Goal: Information Seeking & Learning: Understand process/instructions

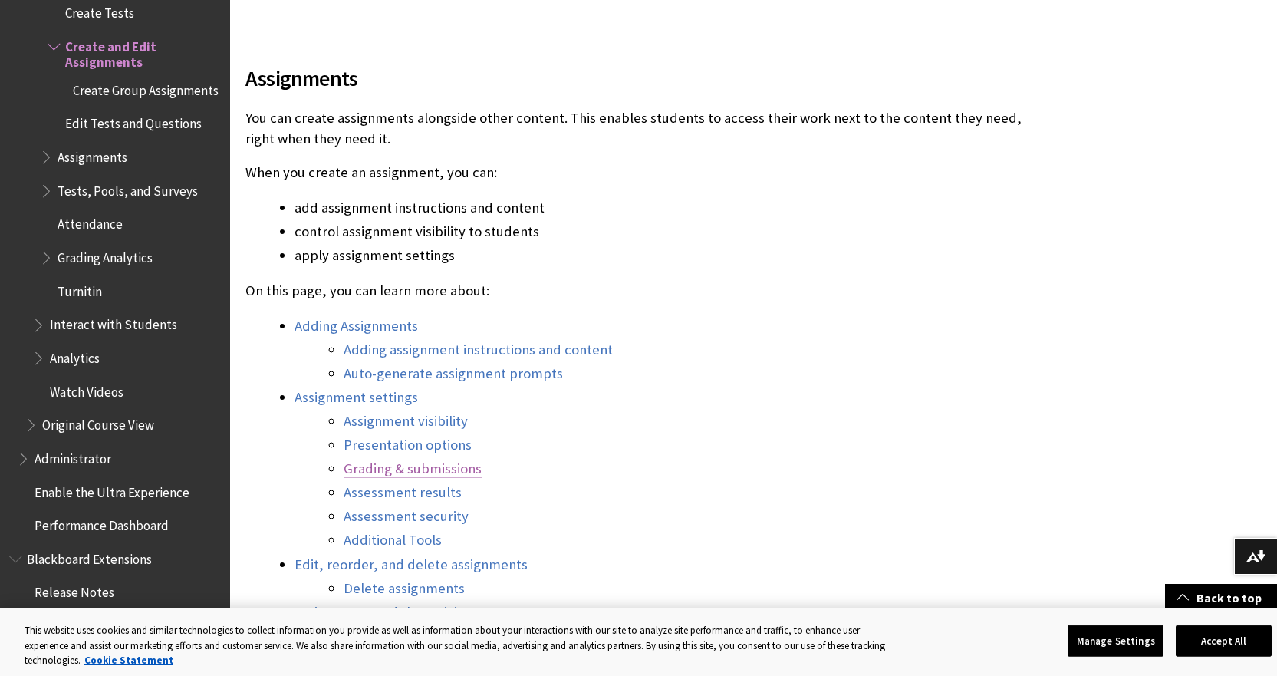
scroll to position [767, 0]
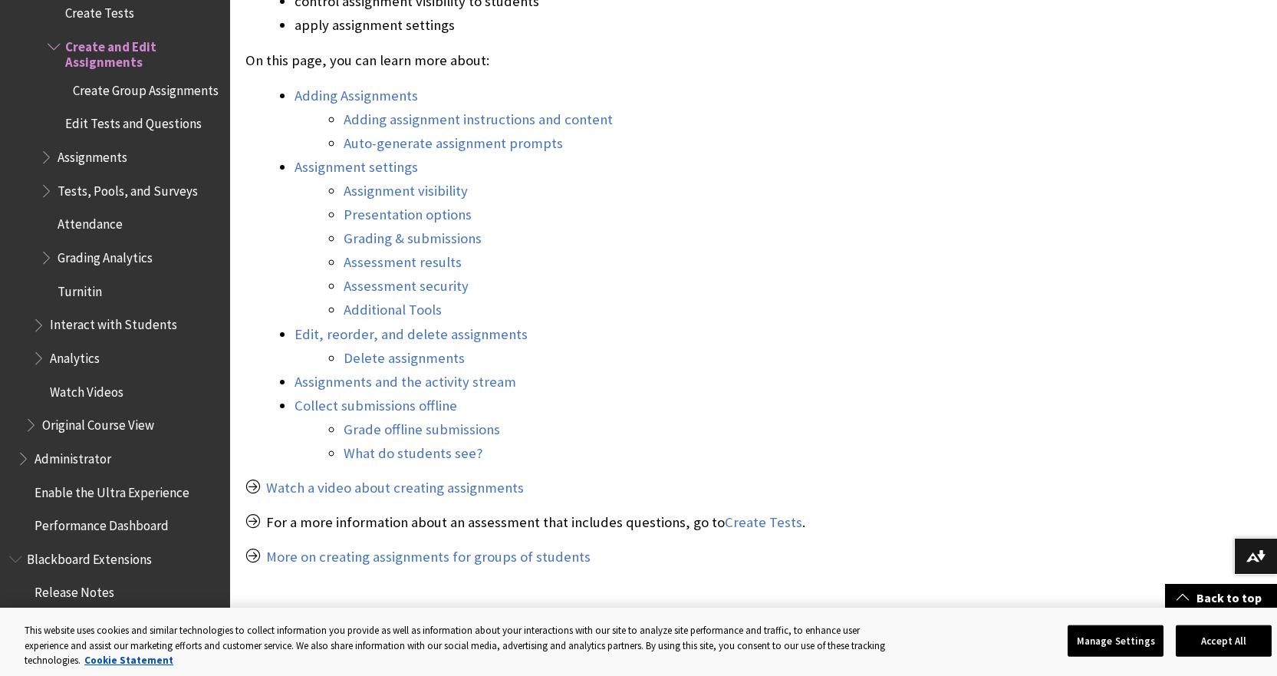
click at [48, 157] on span "Book outline for Blackboard Learn Help" at bounding box center [48, 153] width 16 height 19
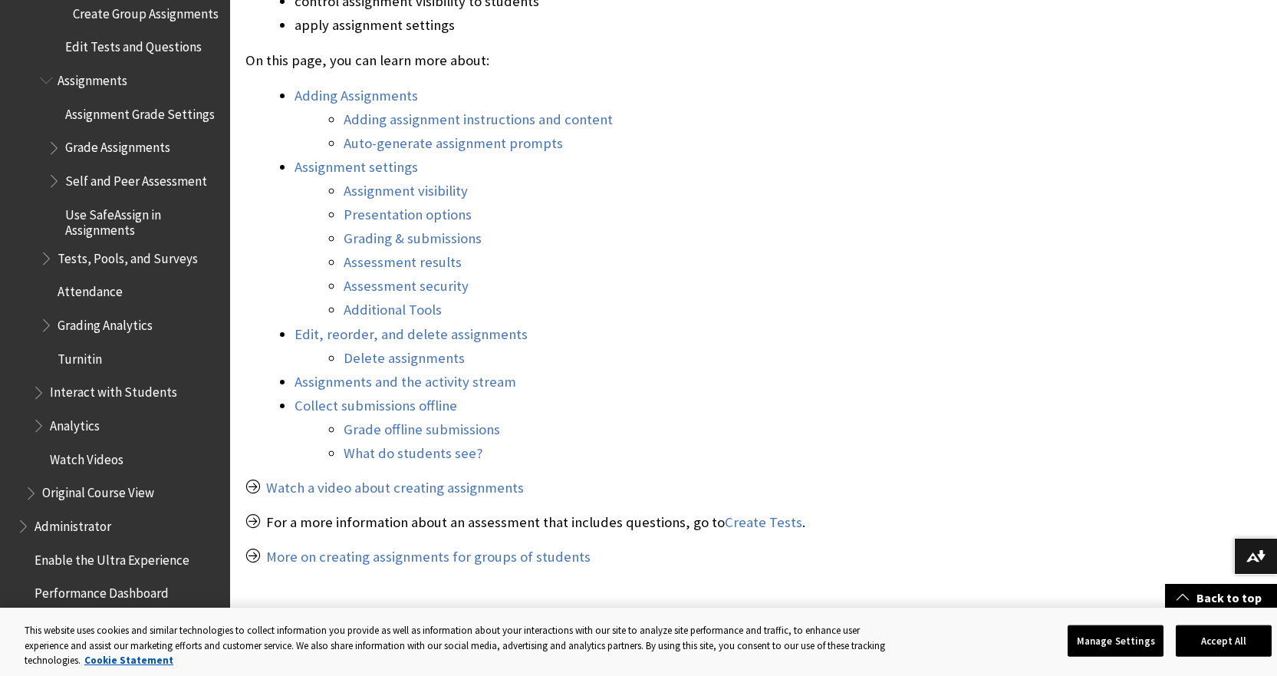
scroll to position [2623, 0]
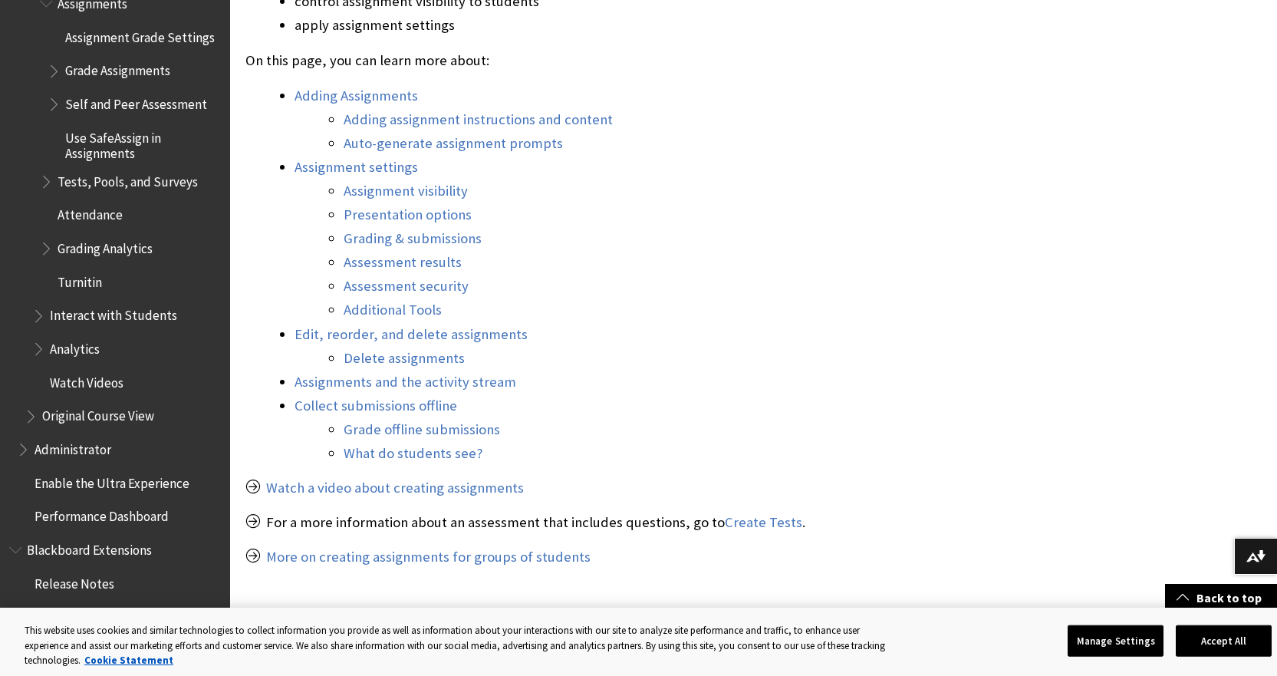
click at [37, 322] on span "Book outline for Blackboard Learn Help" at bounding box center [40, 312] width 16 height 19
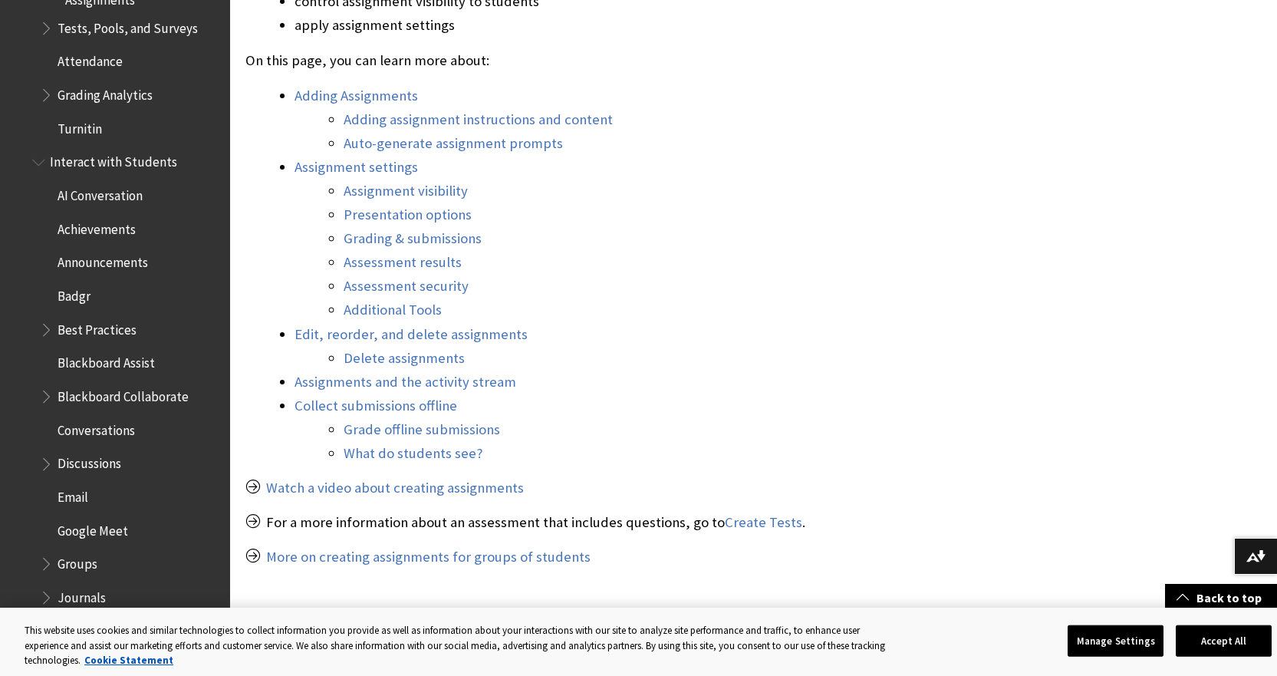
scroll to position [2853, 0]
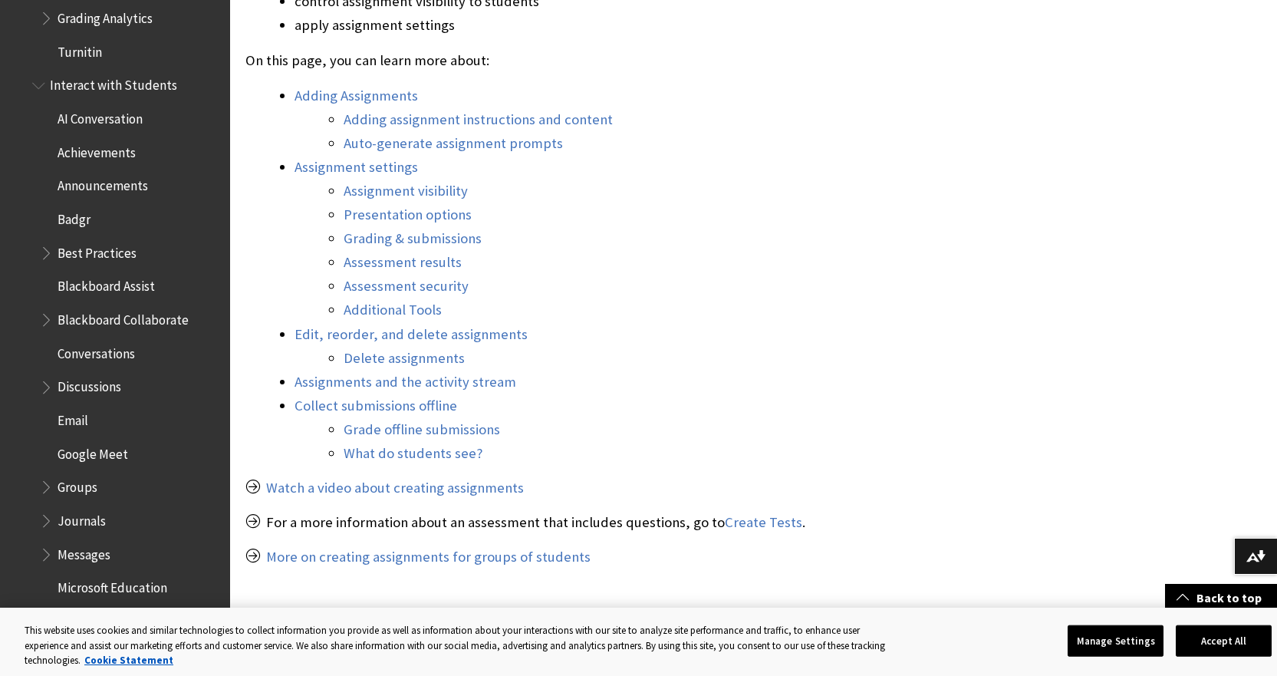
click at [51, 259] on span "Book outline for Blackboard Learn Help" at bounding box center [48, 249] width 16 height 19
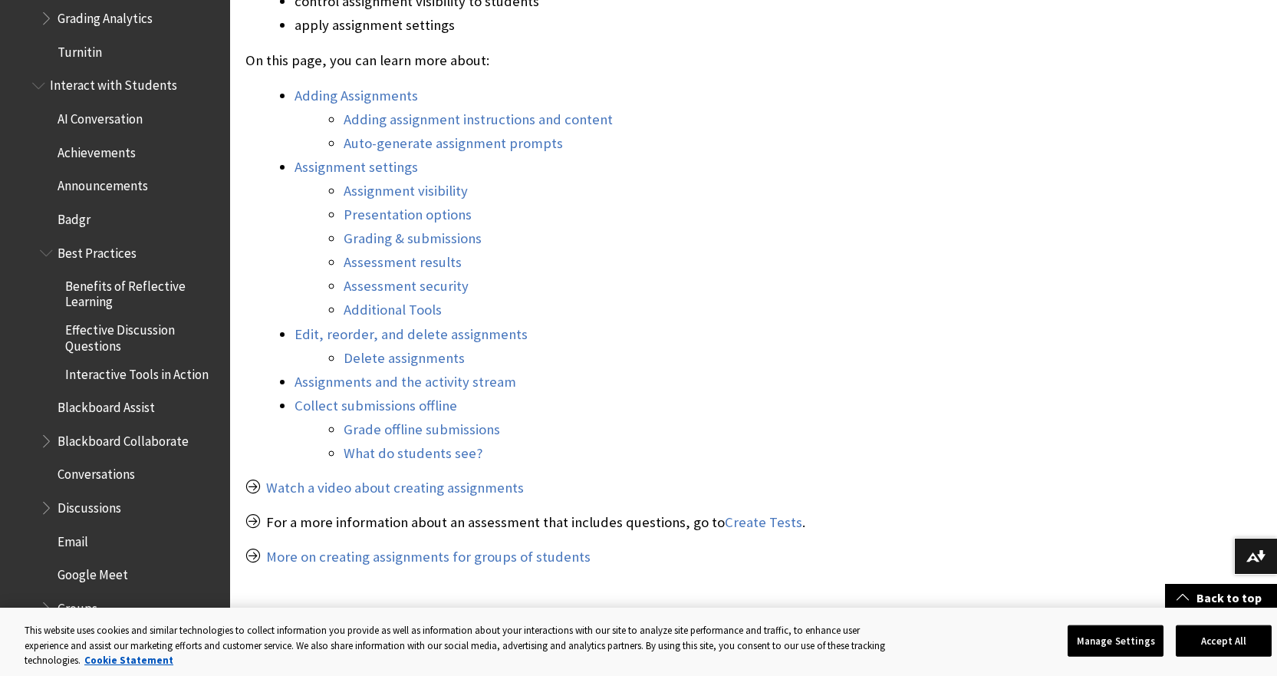
click at [51, 259] on span "Book outline for Blackboard Learn Help" at bounding box center [48, 249] width 16 height 19
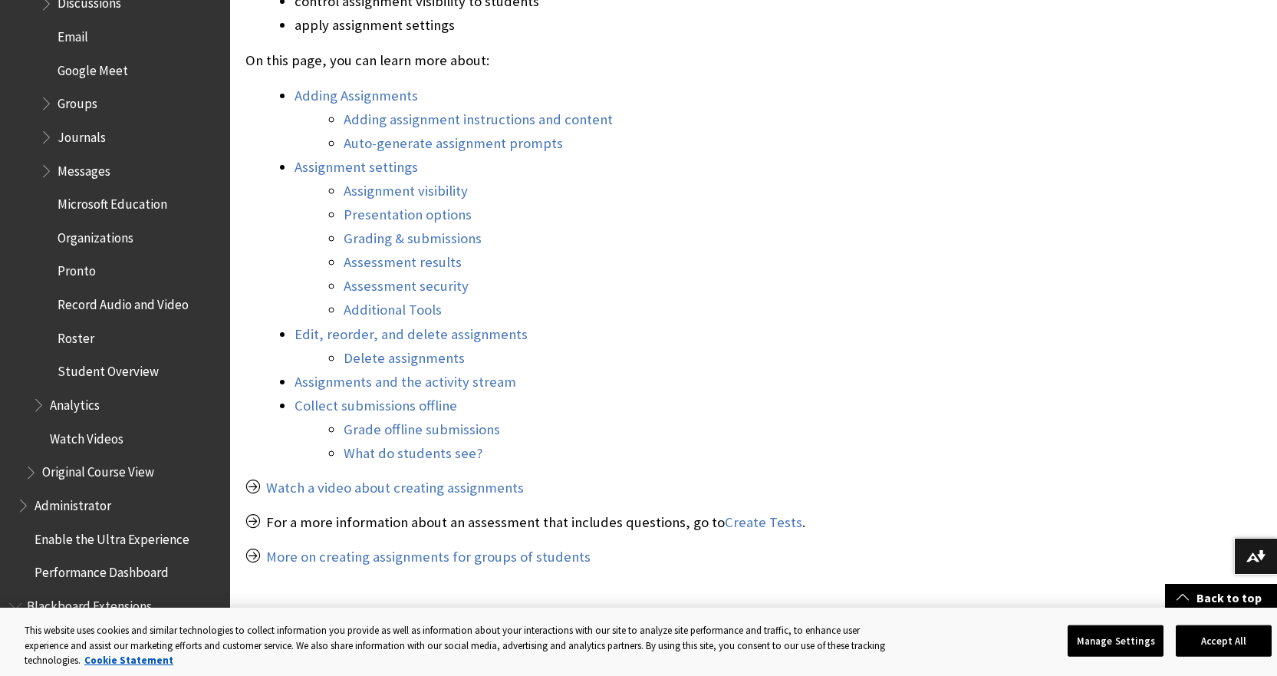
scroll to position [3390, 0]
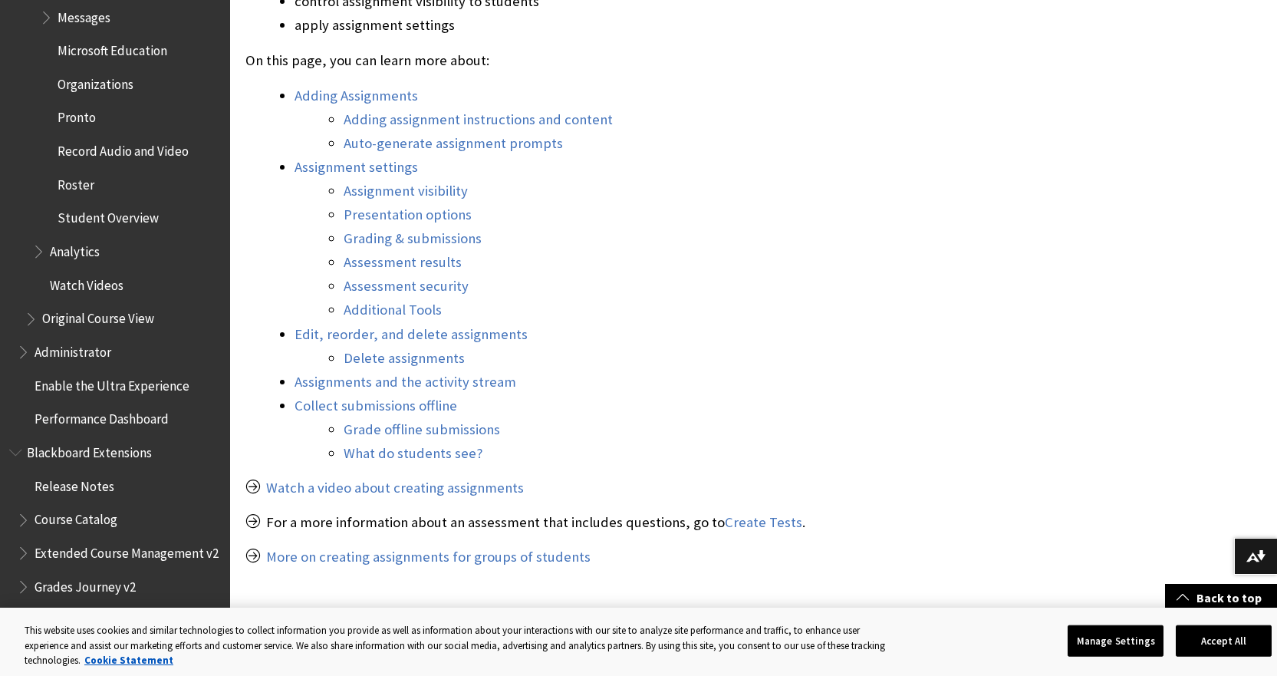
click at [37, 258] on span "Book outline for Blackboard Learn Help" at bounding box center [40, 248] width 16 height 19
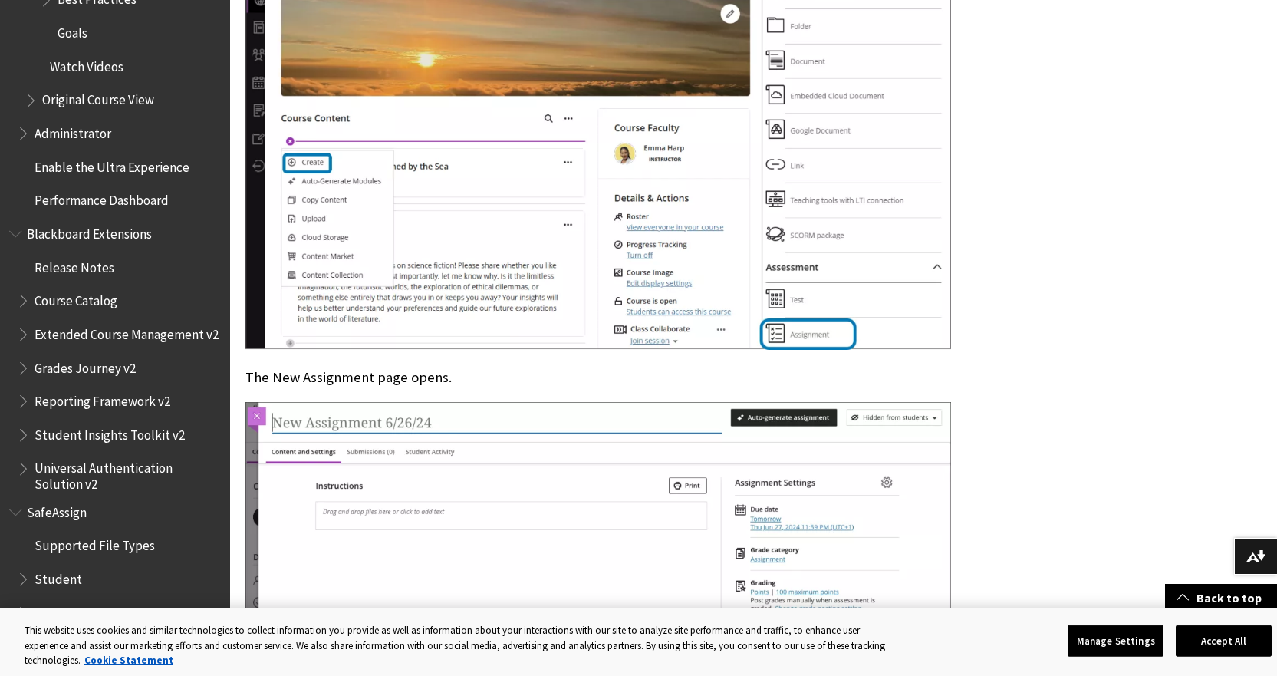
scroll to position [1688, 0]
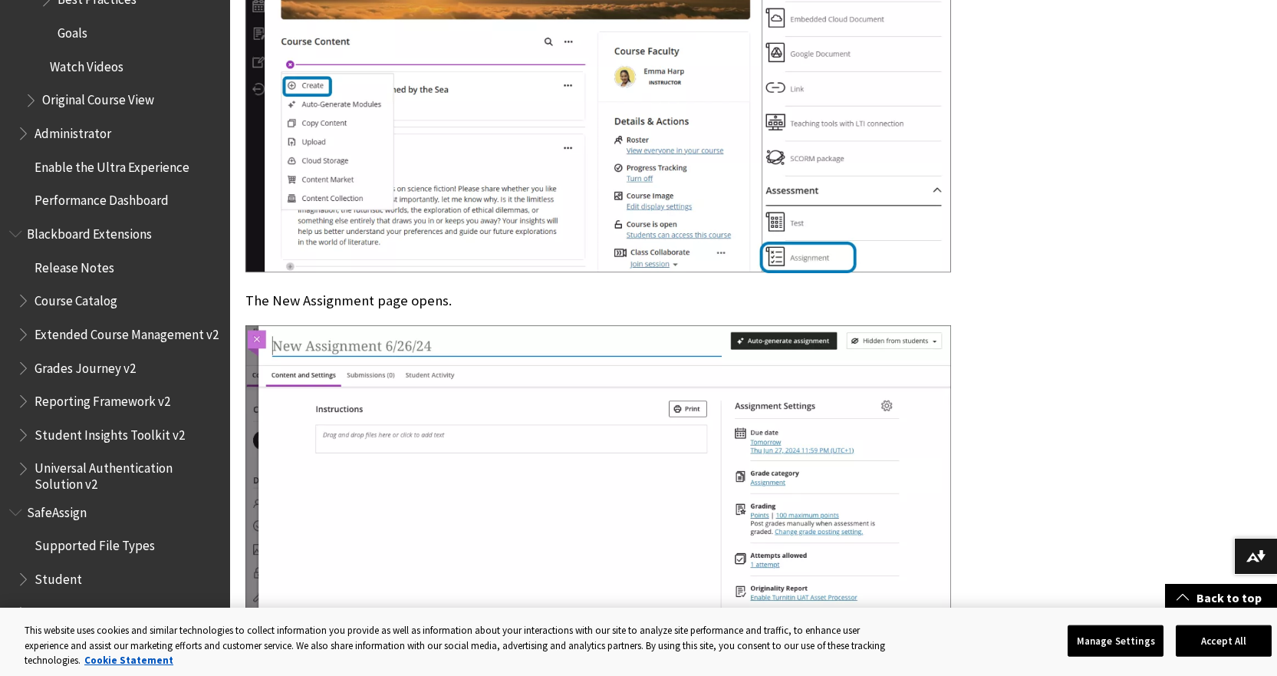
click at [50, 582] on span "Student" at bounding box center [59, 576] width 48 height 21
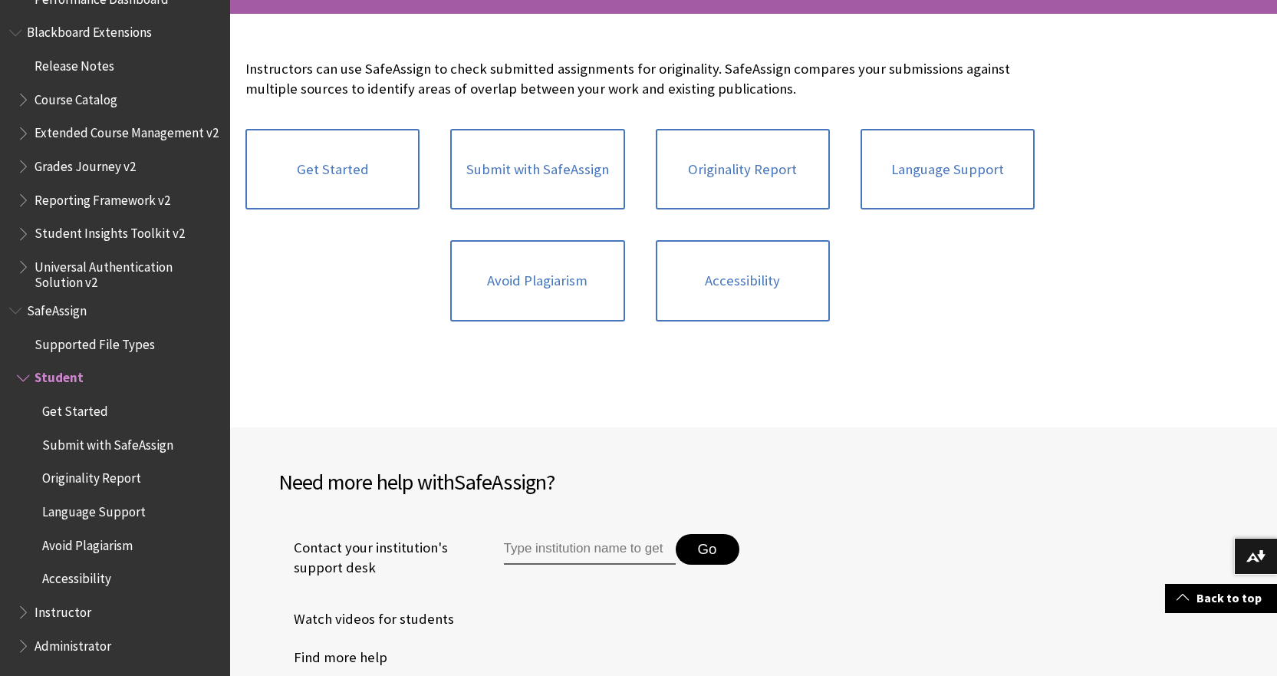
click at [93, 347] on span "Supported File Types" at bounding box center [95, 341] width 120 height 21
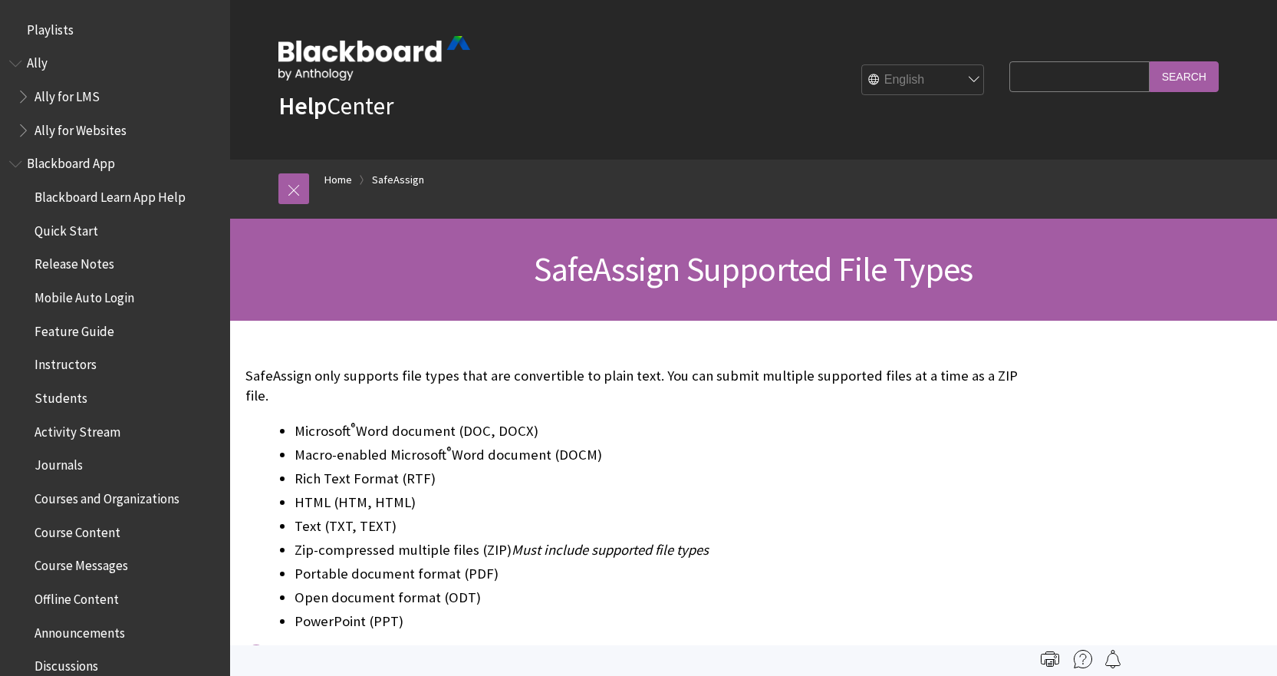
scroll to position [153, 0]
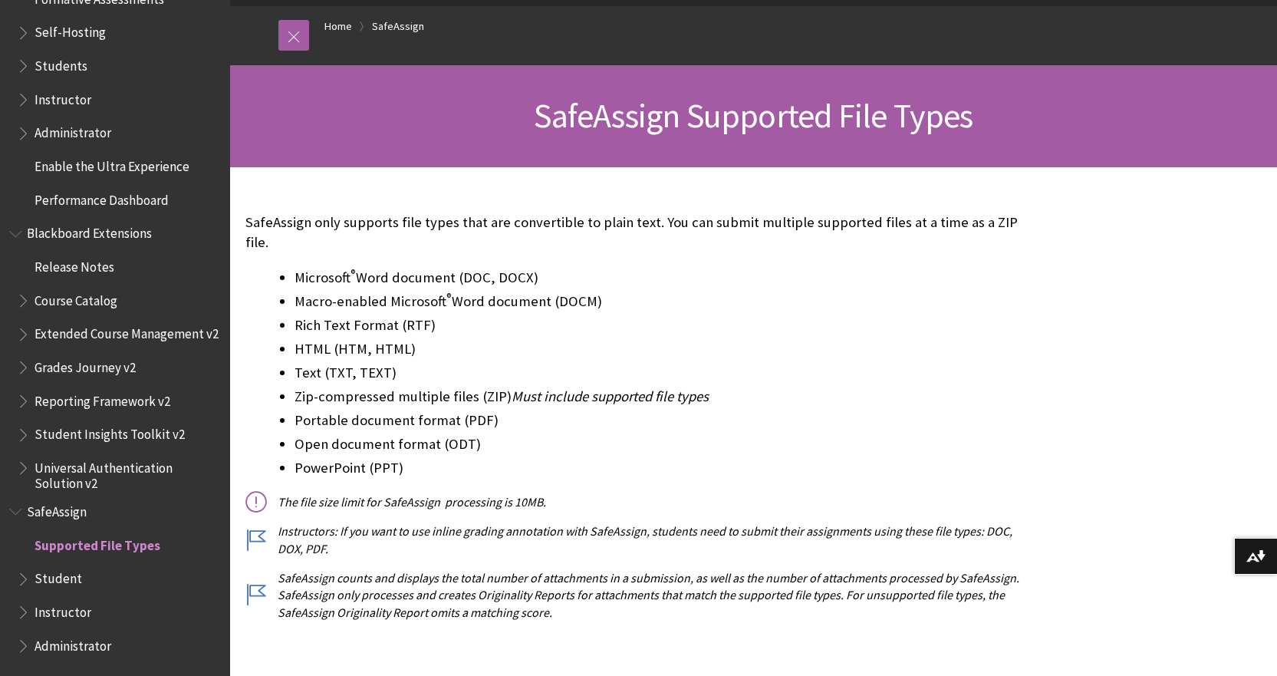
click at [472, 269] on ul "Microsoft ® Word document (DOC, DOCX) Macro-enabled Microsoft ® Word document (…" at bounding box center [639, 373] width 789 height 212
click at [471, 291] on li "Macro-enabled Microsoft ® Word document (DOCM)" at bounding box center [665, 301] width 740 height 21
drag, startPoint x: 471, startPoint y: 270, endPoint x: 434, endPoint y: 293, distance: 43.4
click at [471, 291] on li "Macro-enabled Microsoft ® Word document (DOCM)" at bounding box center [665, 301] width 740 height 21
click at [431, 315] on li "Rich Text Format (RTF)" at bounding box center [665, 325] width 740 height 21
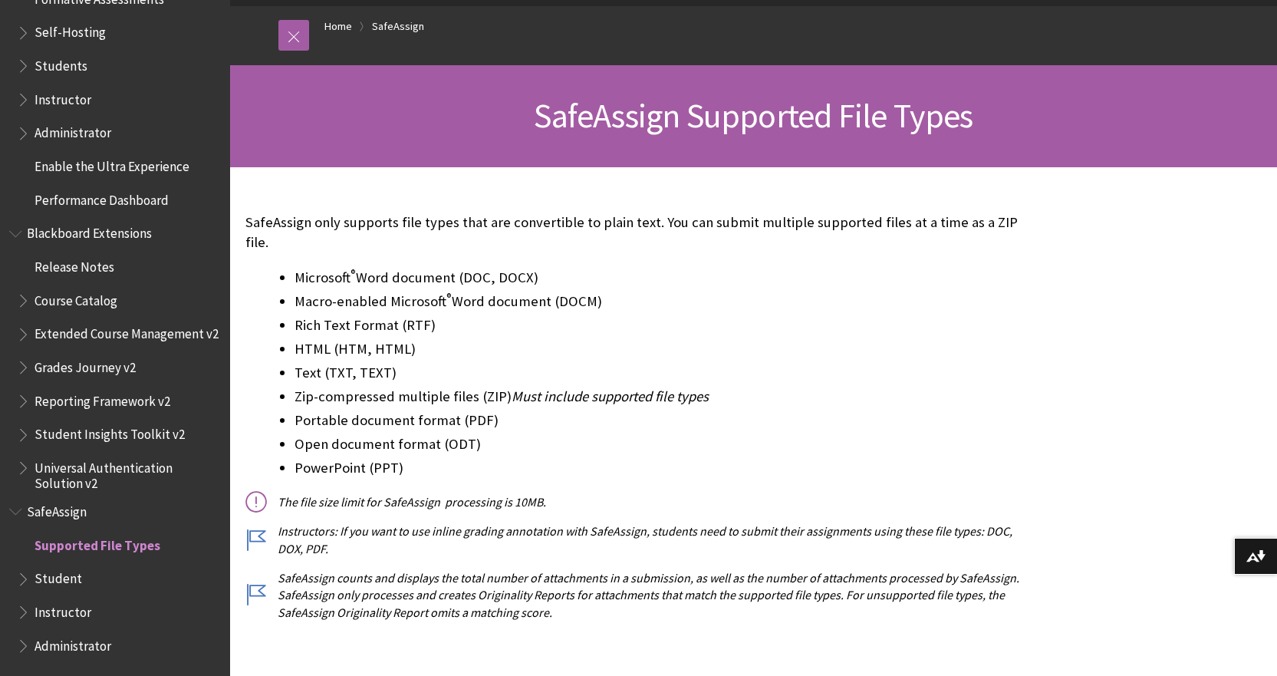
click at [431, 315] on li "Rich Text Format (RTF)" at bounding box center [665, 325] width 740 height 21
click at [438, 434] on li "Open document format (ODT)" at bounding box center [665, 443] width 740 height 21
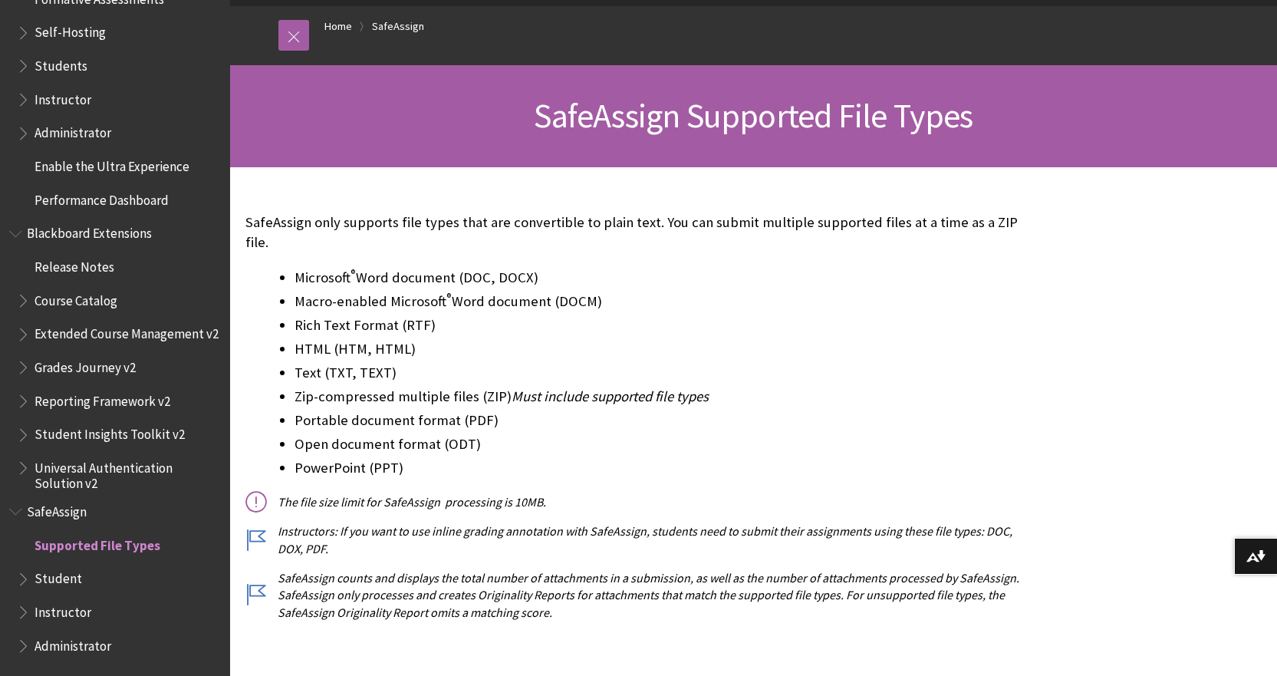
click at [397, 457] on li "PowerPoint (PPT)" at bounding box center [665, 467] width 740 height 21
click at [526, 267] on li "Microsoft ® Word document (DOC, DOCX)" at bounding box center [665, 277] width 740 height 21
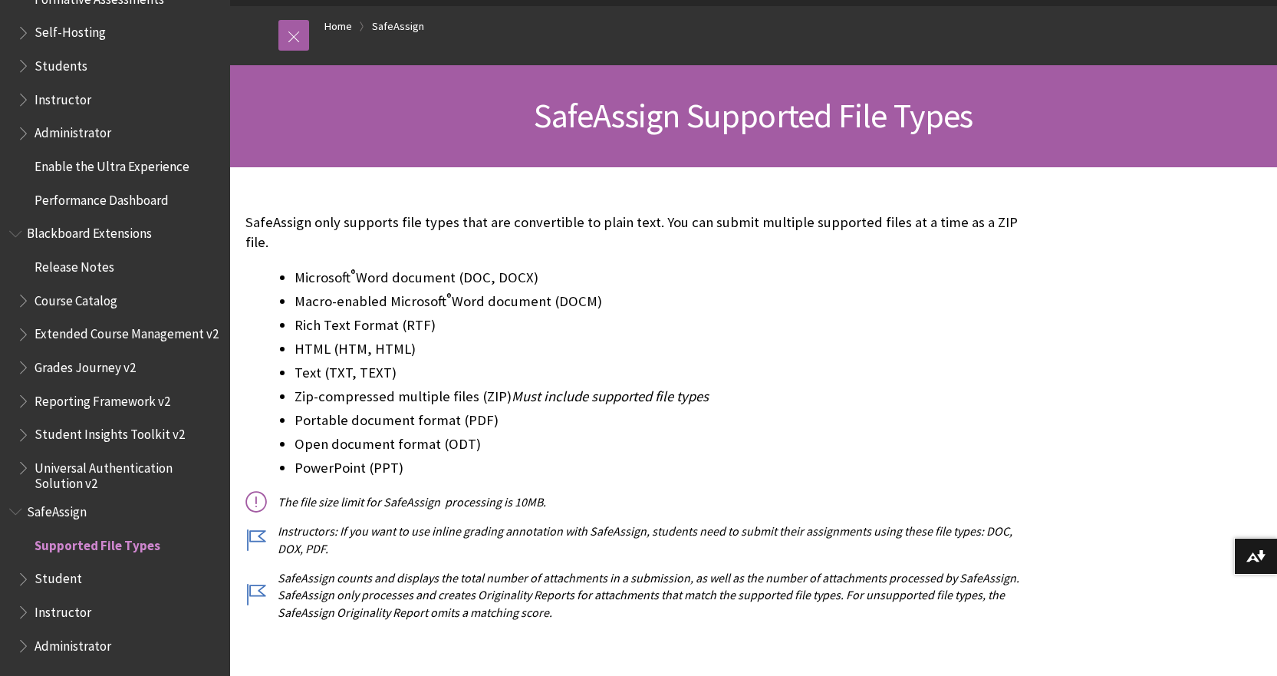
click at [526, 267] on li "Microsoft ® Word document (DOC, DOCX)" at bounding box center [665, 277] width 740 height 21
click at [540, 232] on div "SafeAssign only supports file types that are convertible to plain text. You can…" at bounding box center [639, 417] width 789 height 408
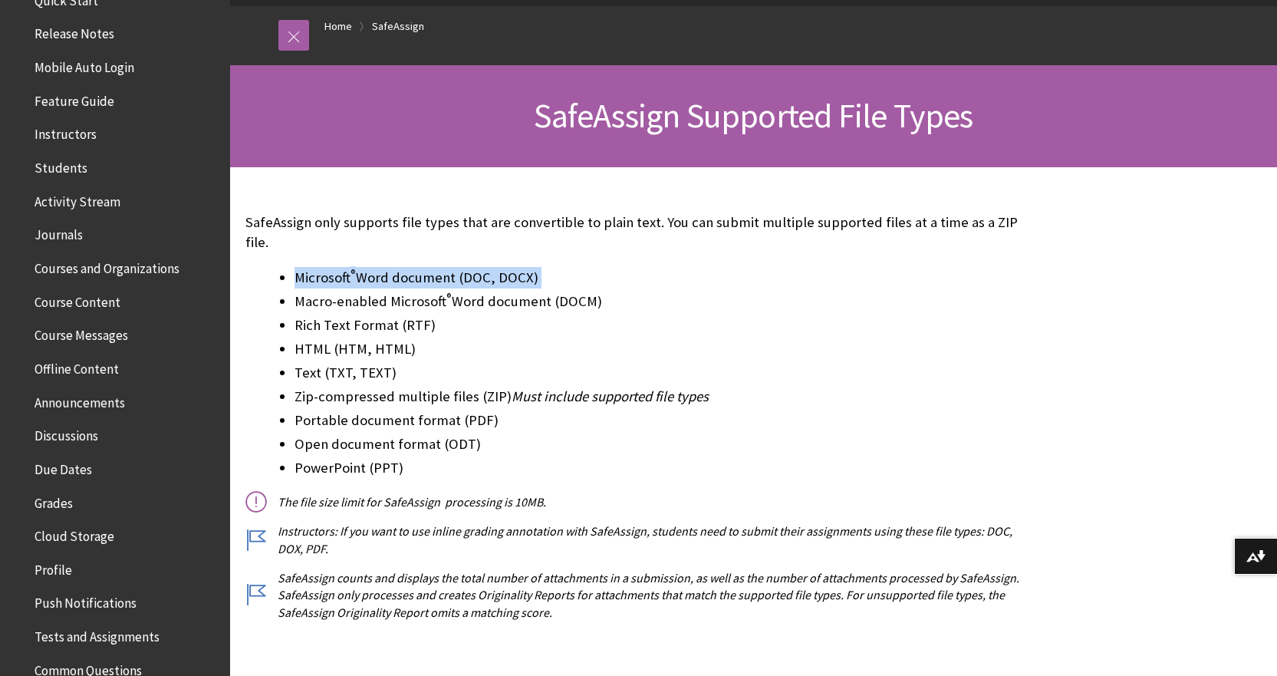
scroll to position [0, 0]
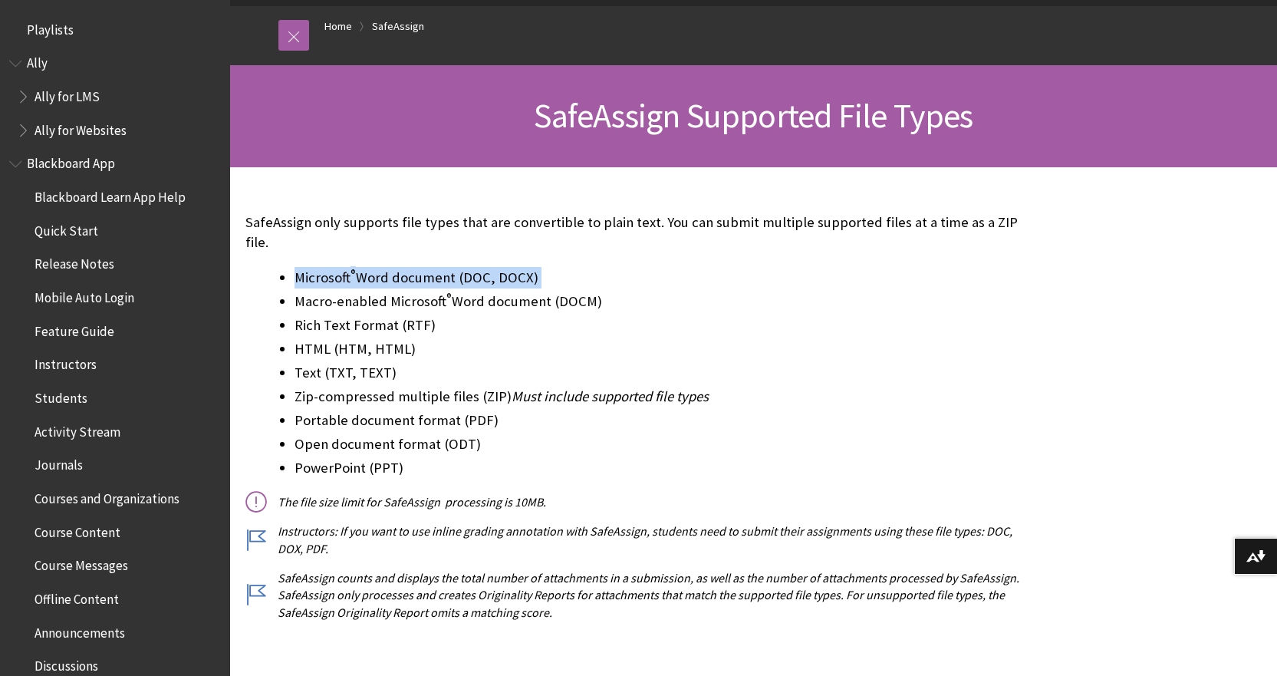
click at [83, 101] on span "Ally for LMS" at bounding box center [67, 94] width 65 height 21
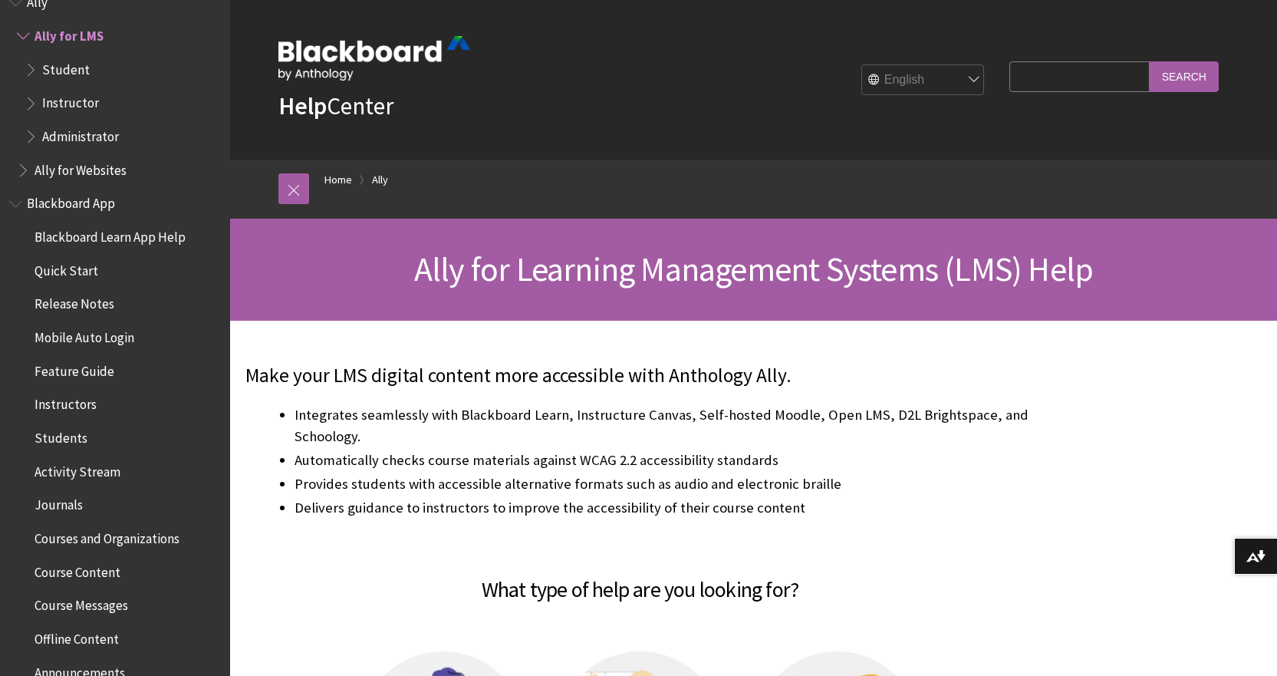
scroll to position [230, 0]
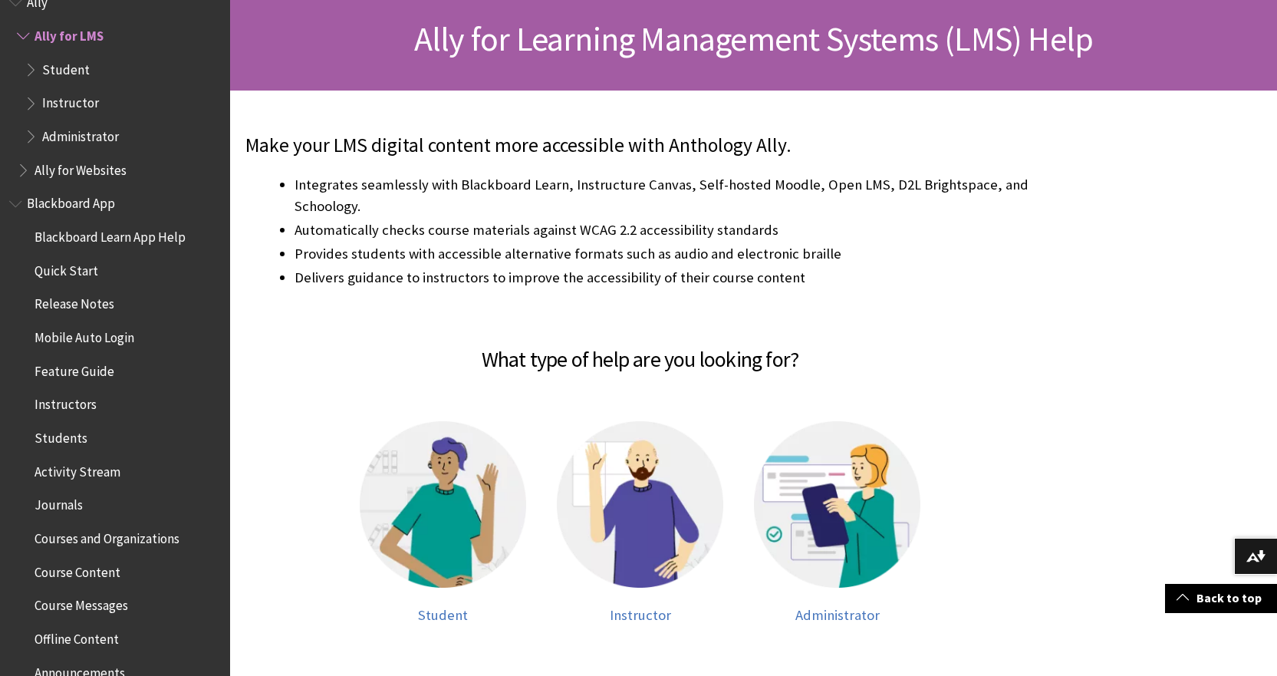
click at [34, 102] on span "Book outline for Anthology Ally Help" at bounding box center [33, 100] width 16 height 19
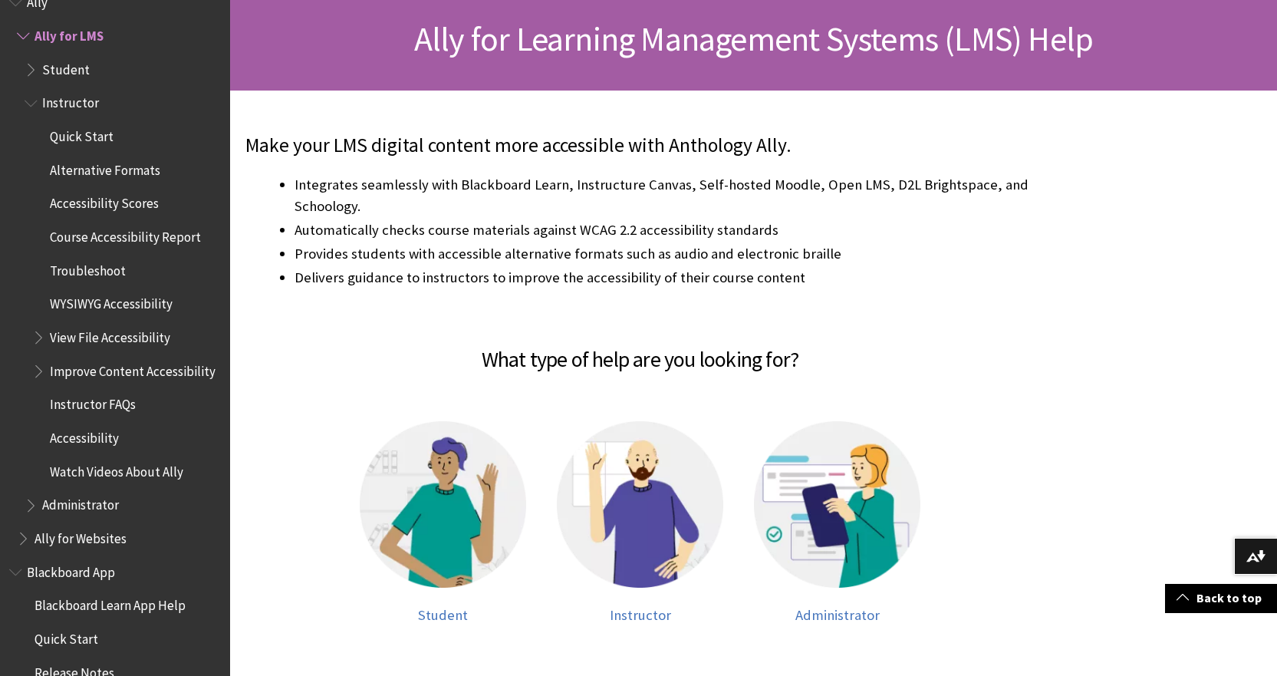
click at [92, 137] on span "Quick Start" at bounding box center [82, 134] width 64 height 21
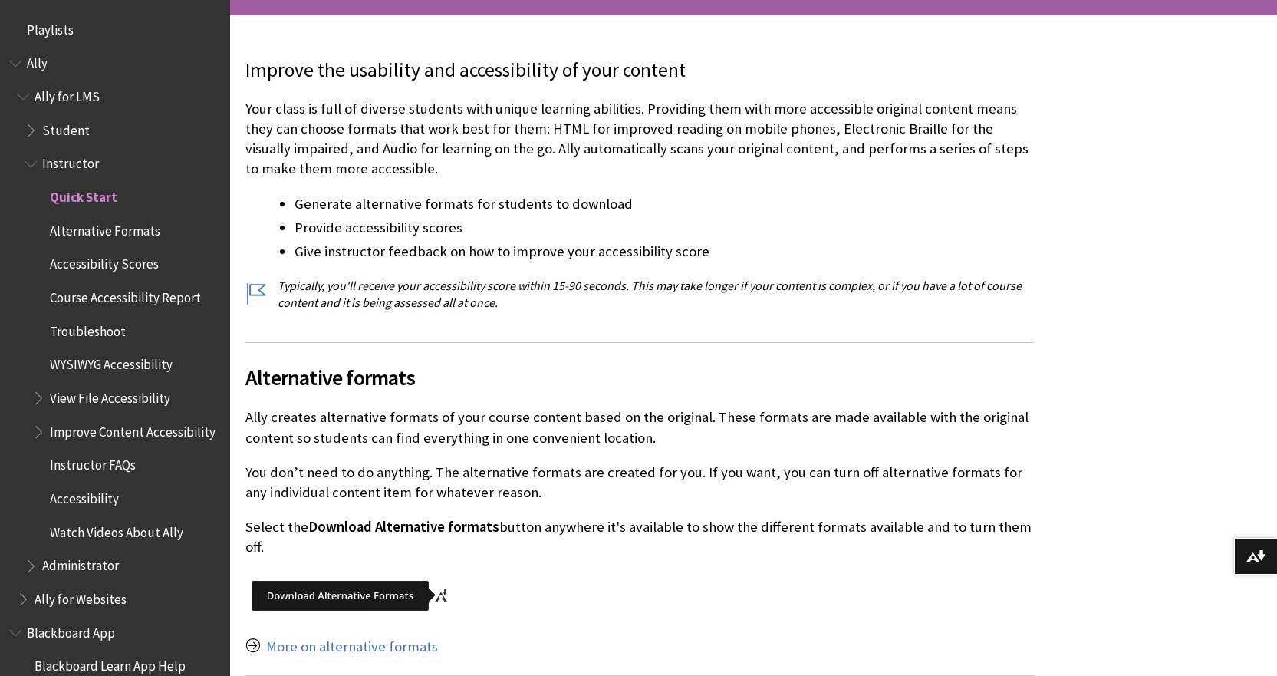
scroll to position [161, 0]
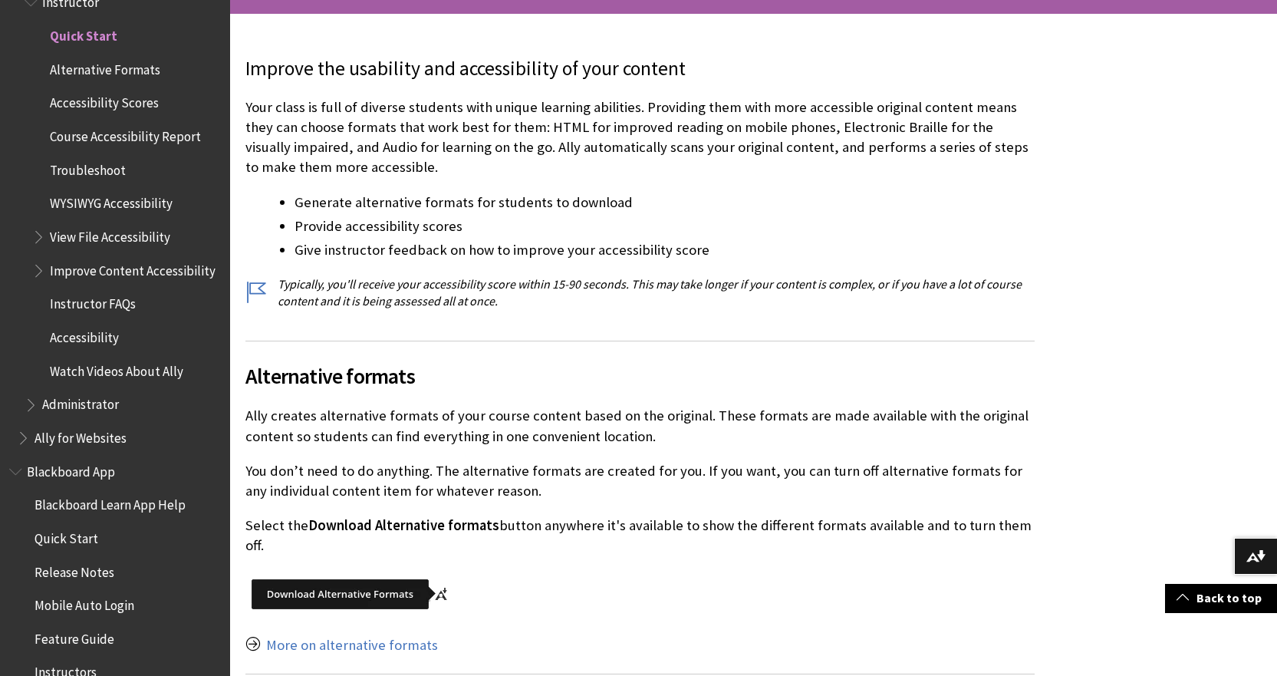
click at [637, 424] on p "Ally creates alternative formats of your course content based on the original. …" at bounding box center [639, 426] width 789 height 40
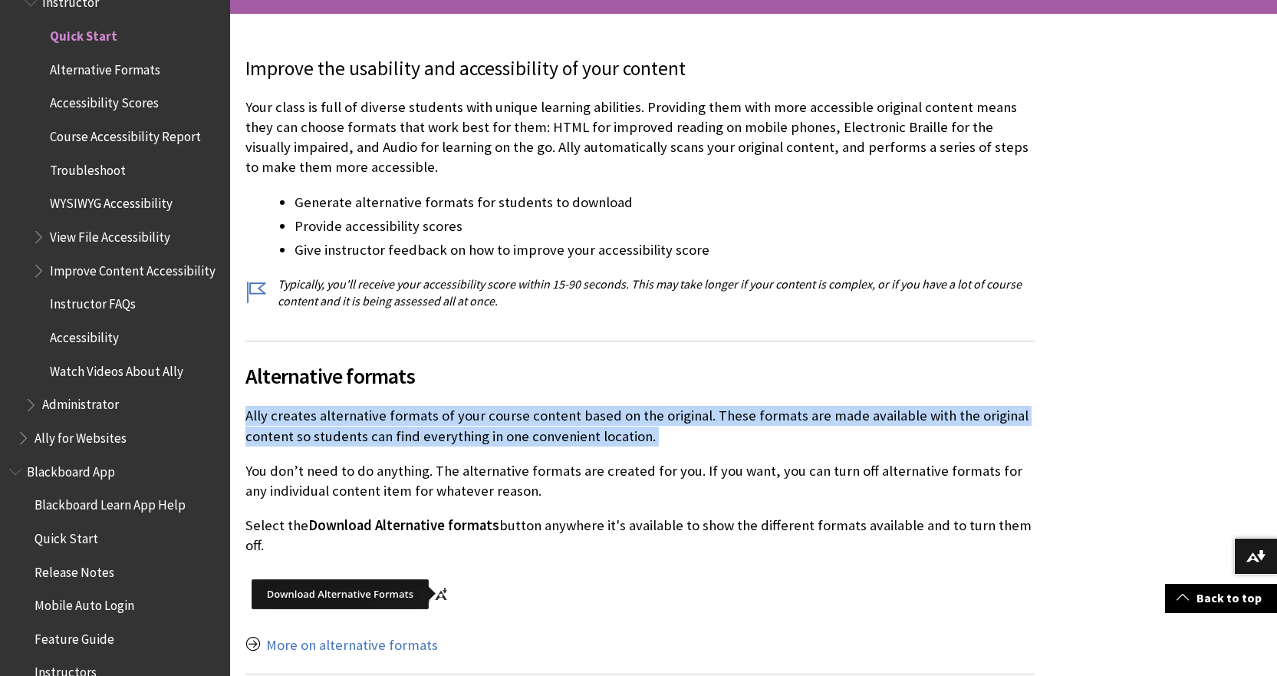
click at [637, 424] on p "Ally creates alternative formats of your course content based on the original. …" at bounding box center [639, 426] width 789 height 40
click at [533, 441] on p "Ally creates alternative formats of your course content based on the original. …" at bounding box center [639, 426] width 789 height 40
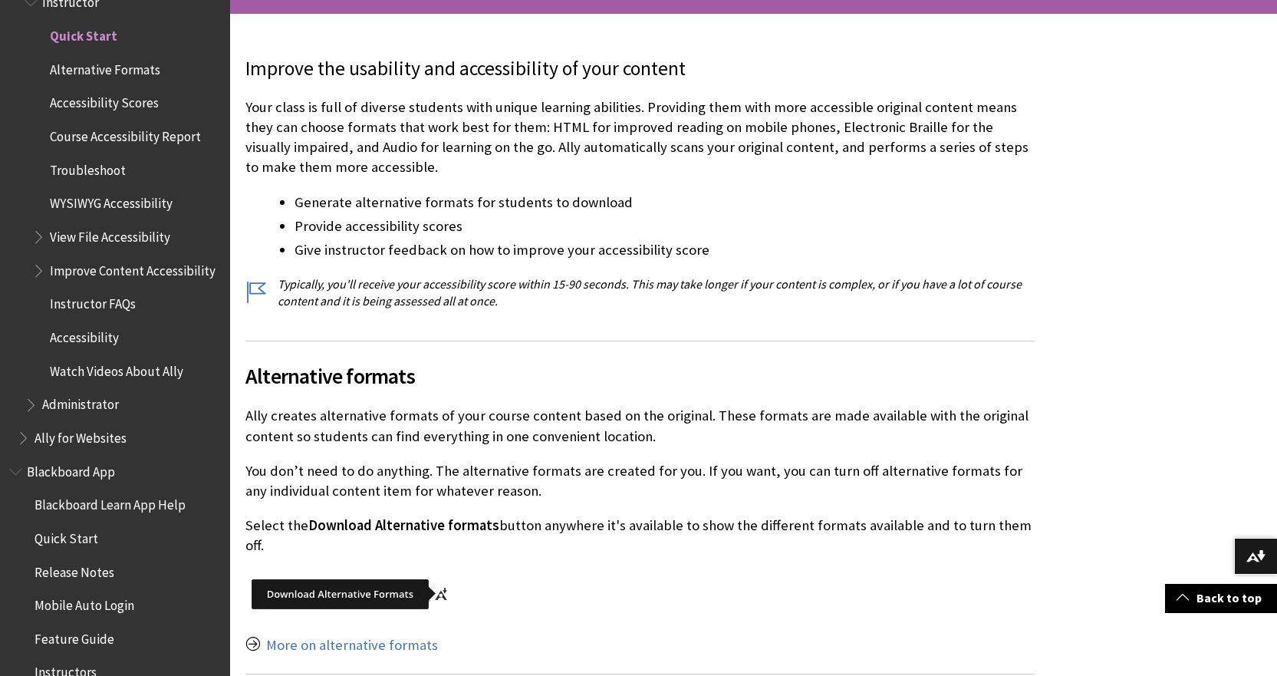
click at [478, 477] on p "You don’t need to do anything. The alternative formats are created for you. If …" at bounding box center [639, 481] width 789 height 40
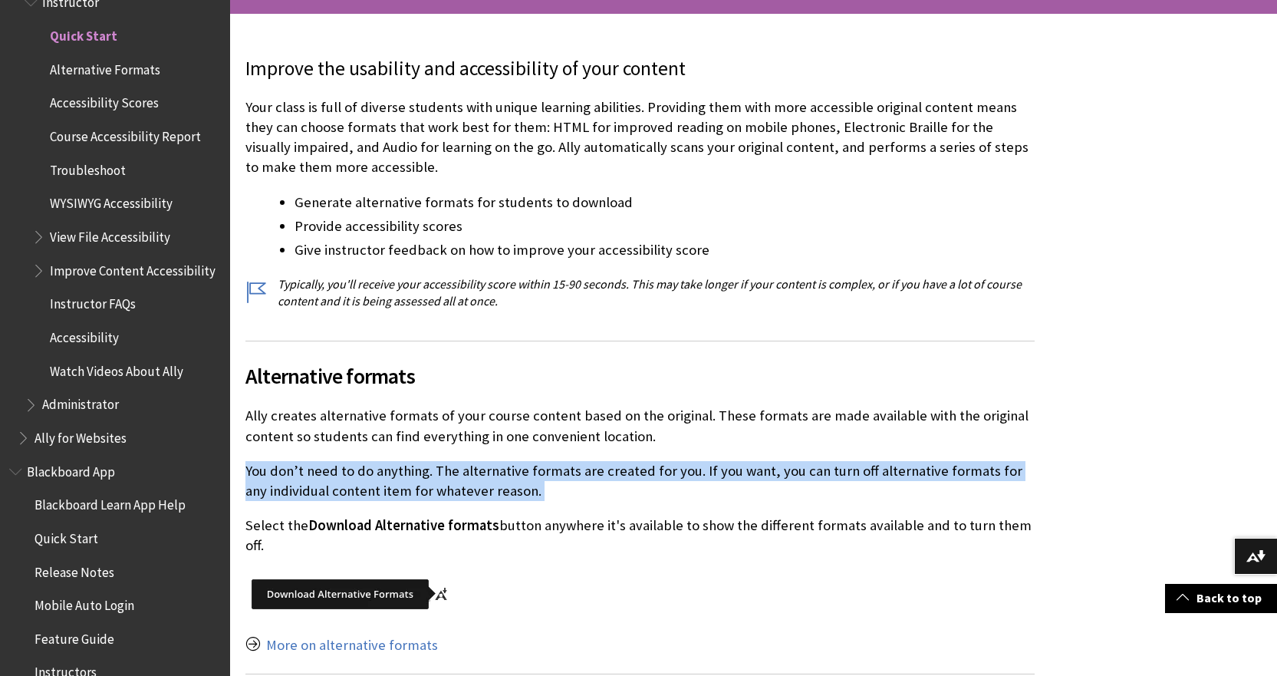
click at [478, 477] on p "You don’t need to do anything. The alternative formats are created for you. If …" at bounding box center [639, 481] width 789 height 40
click at [509, 473] on p "You don’t need to do anything. The alternative formats are created for you. If …" at bounding box center [639, 481] width 789 height 40
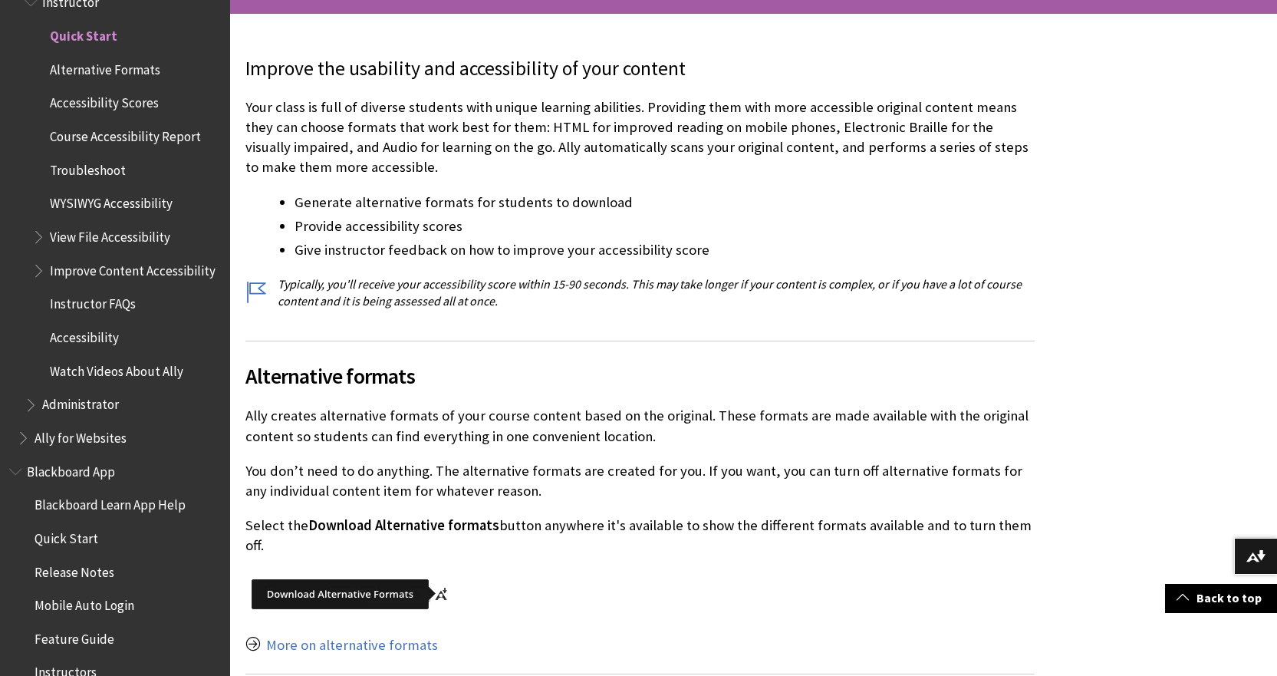
click at [509, 473] on p "You don’t need to do anything. The alternative formats are created for you. If …" at bounding box center [639, 481] width 789 height 40
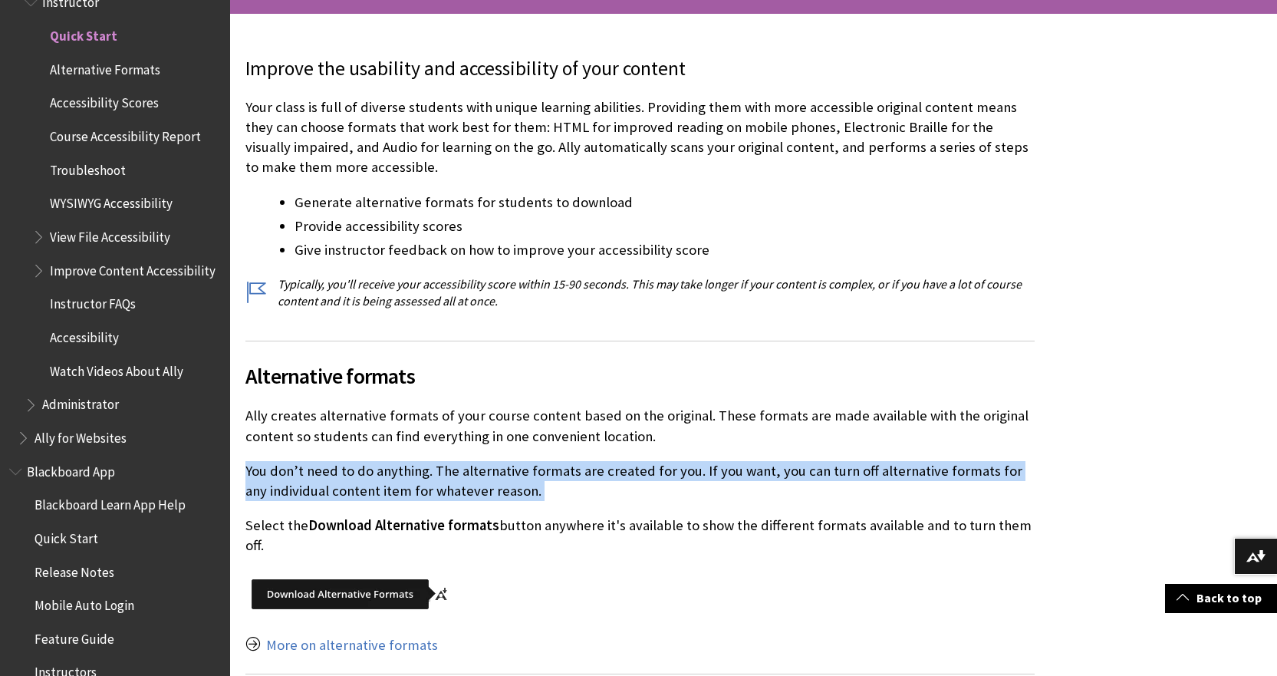
click at [509, 473] on p "You don’t need to do anything. The alternative formats are created for you. If …" at bounding box center [639, 481] width 789 height 40
click at [464, 471] on p "You don’t need to do anything. The alternative formats are created for you. If …" at bounding box center [639, 481] width 789 height 40
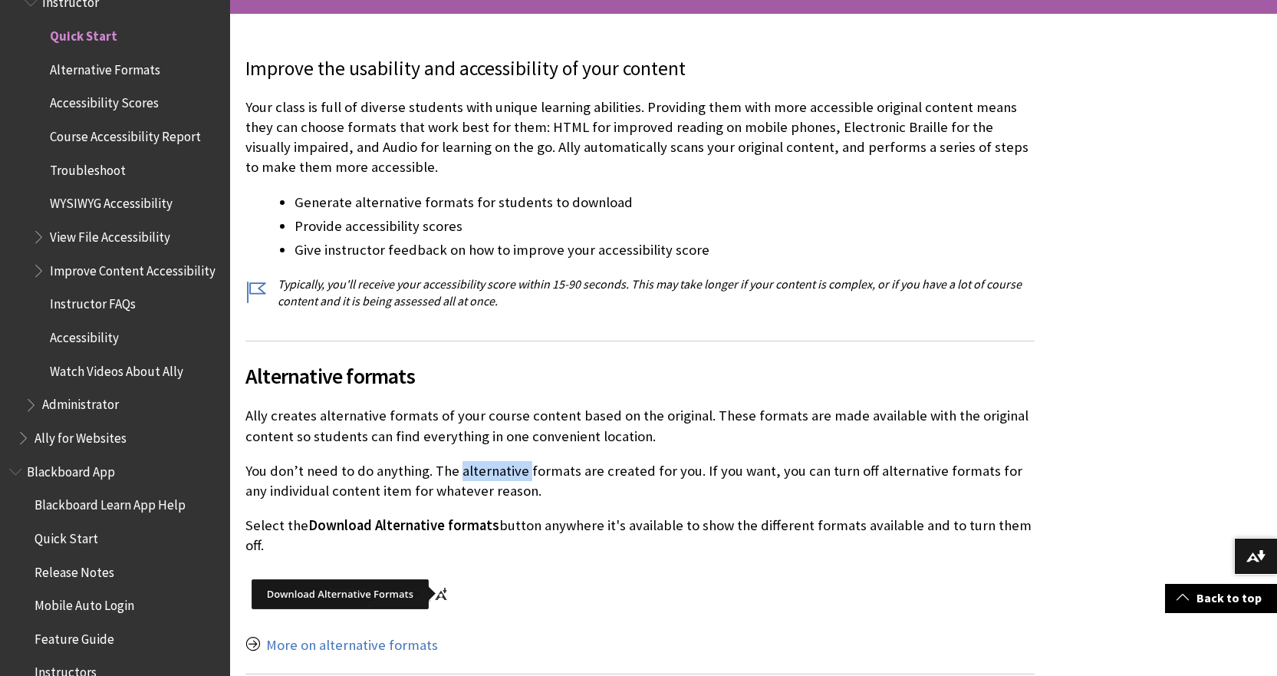
click at [464, 471] on p "You don’t need to do anything. The alternative formats are created for you. If …" at bounding box center [639, 481] width 789 height 40
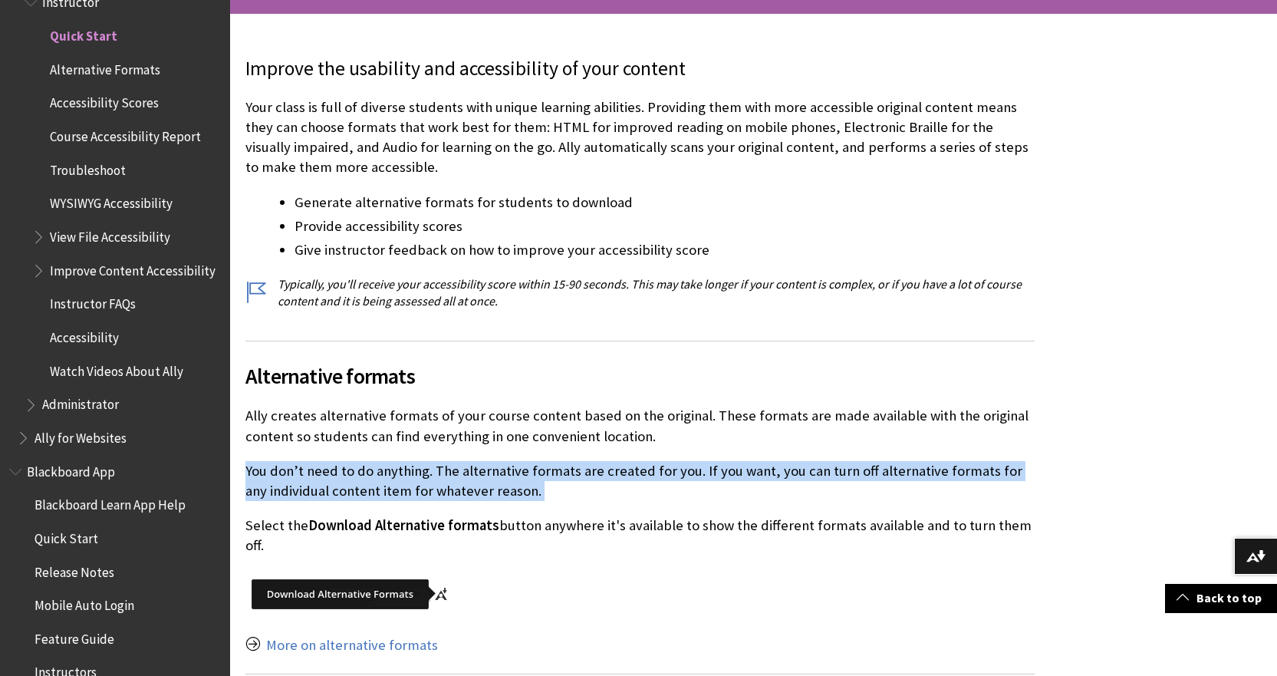
click at [464, 471] on p "You don’t need to do anything. The alternative formats are created for you. If …" at bounding box center [639, 481] width 789 height 40
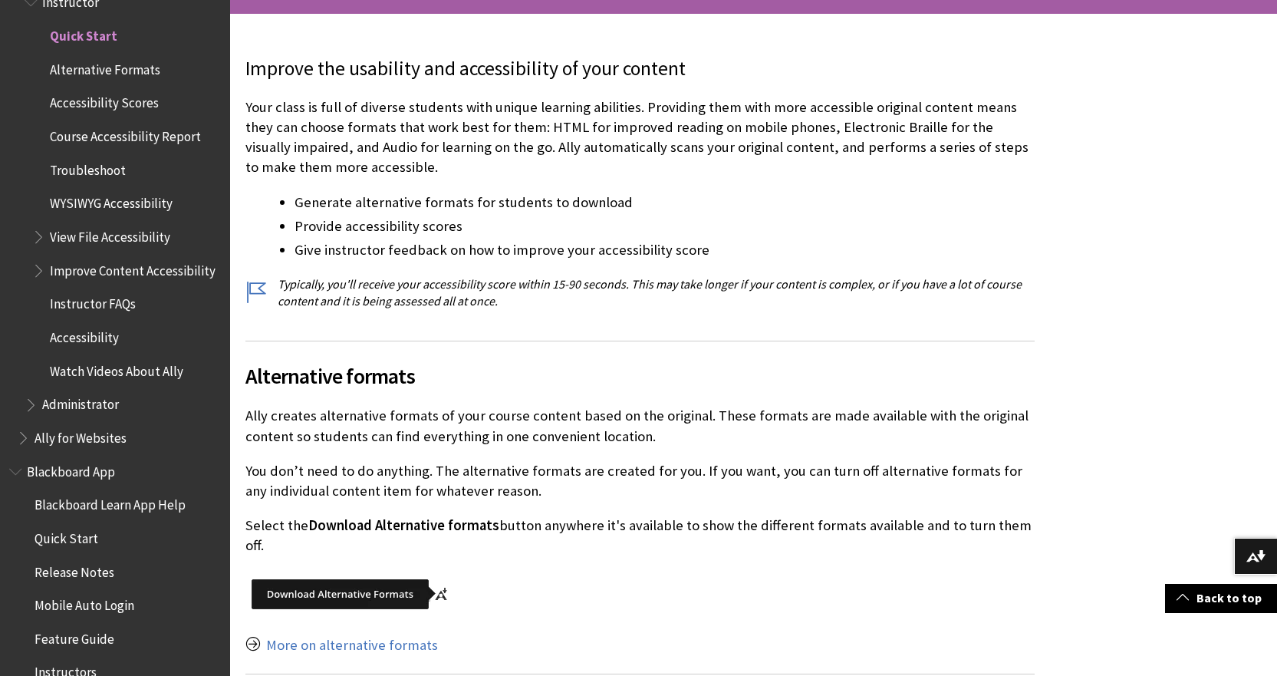
click at [430, 502] on div "Alternative formats Ally creates alternative formats of your course content bas…" at bounding box center [639, 498] width 789 height 315
click at [496, 514] on div "Alternative formats Ally creates alternative formats of your course content bas…" at bounding box center [639, 498] width 789 height 315
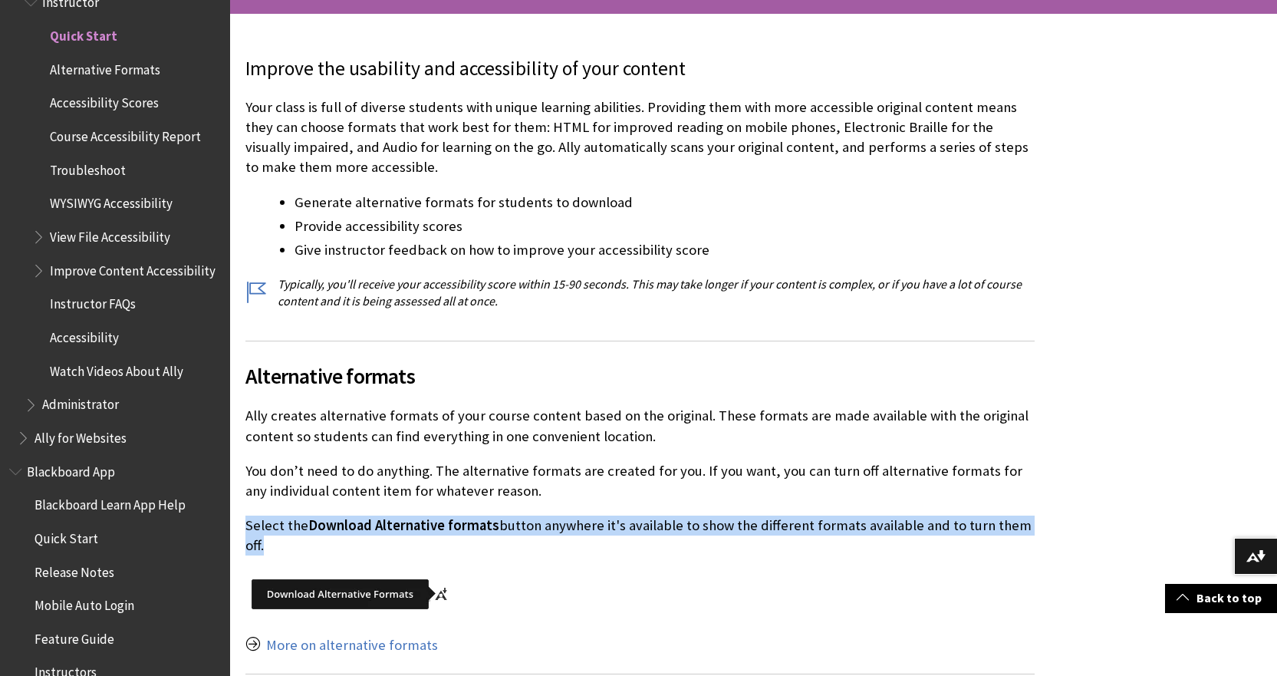
click at [496, 514] on div "Alternative formats Ally creates alternative formats of your course content bas…" at bounding box center [639, 498] width 789 height 315
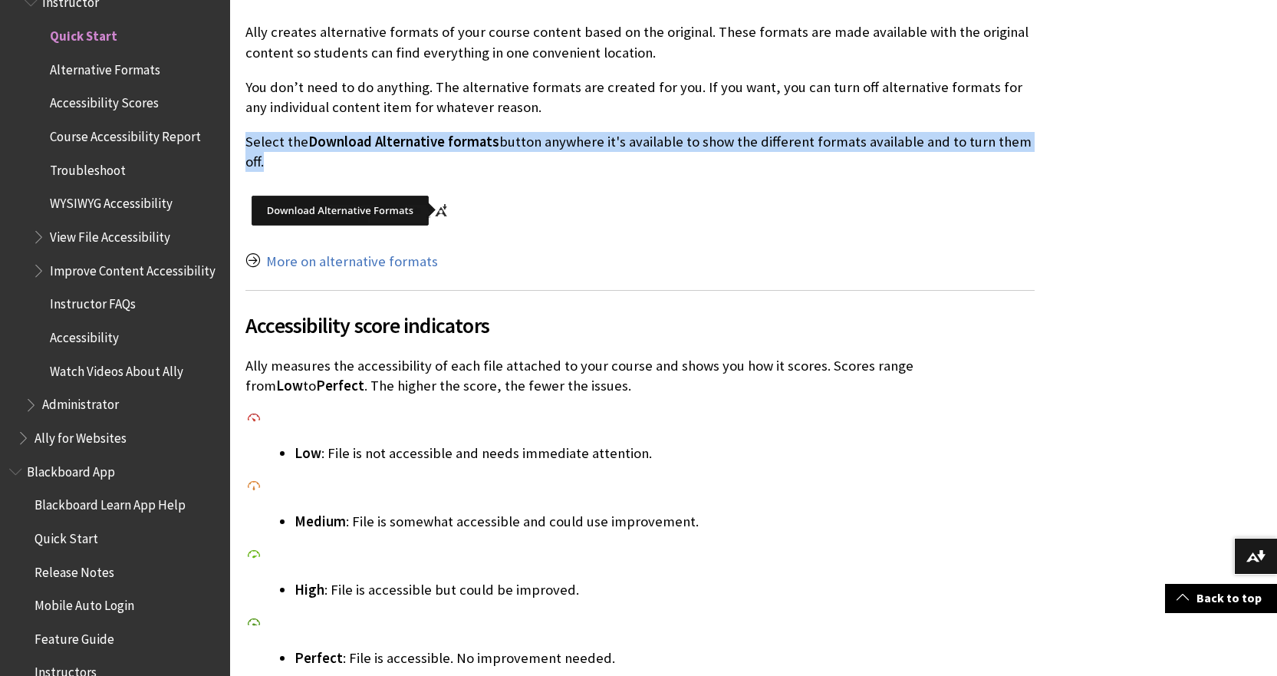
scroll to position [767, 0]
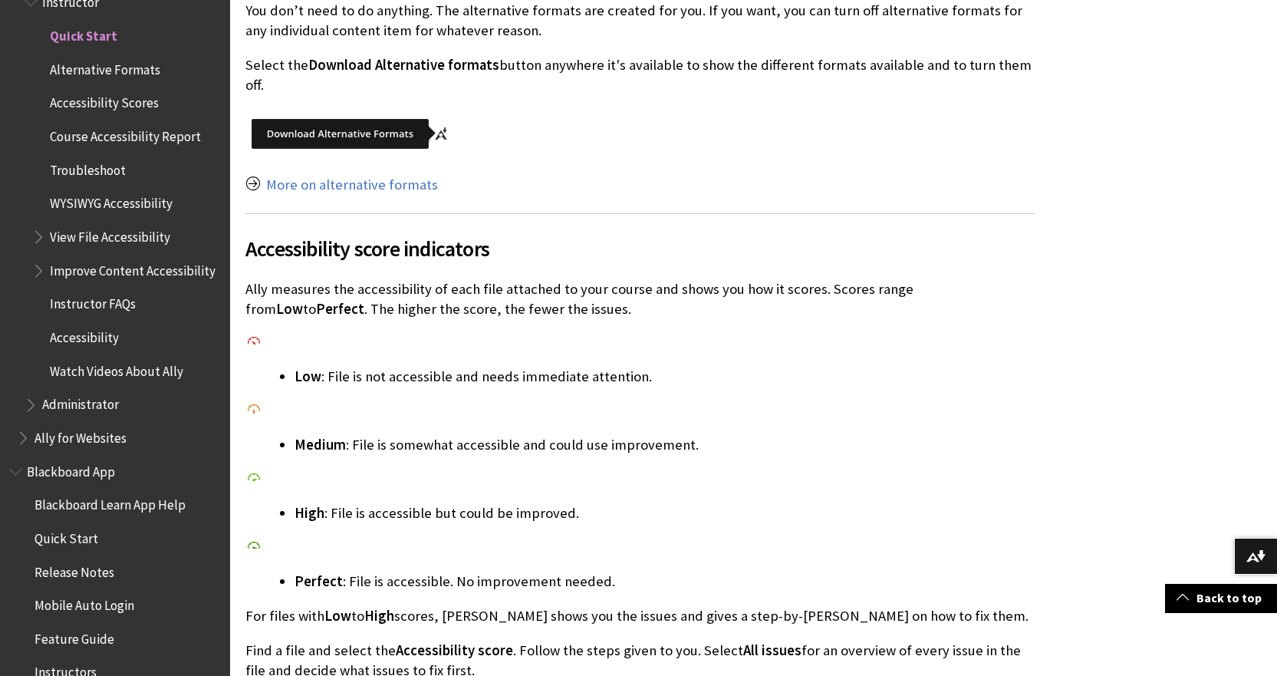
click at [427, 291] on p "Ally measures the accessibility of each file attached to your course and shows …" at bounding box center [639, 299] width 789 height 40
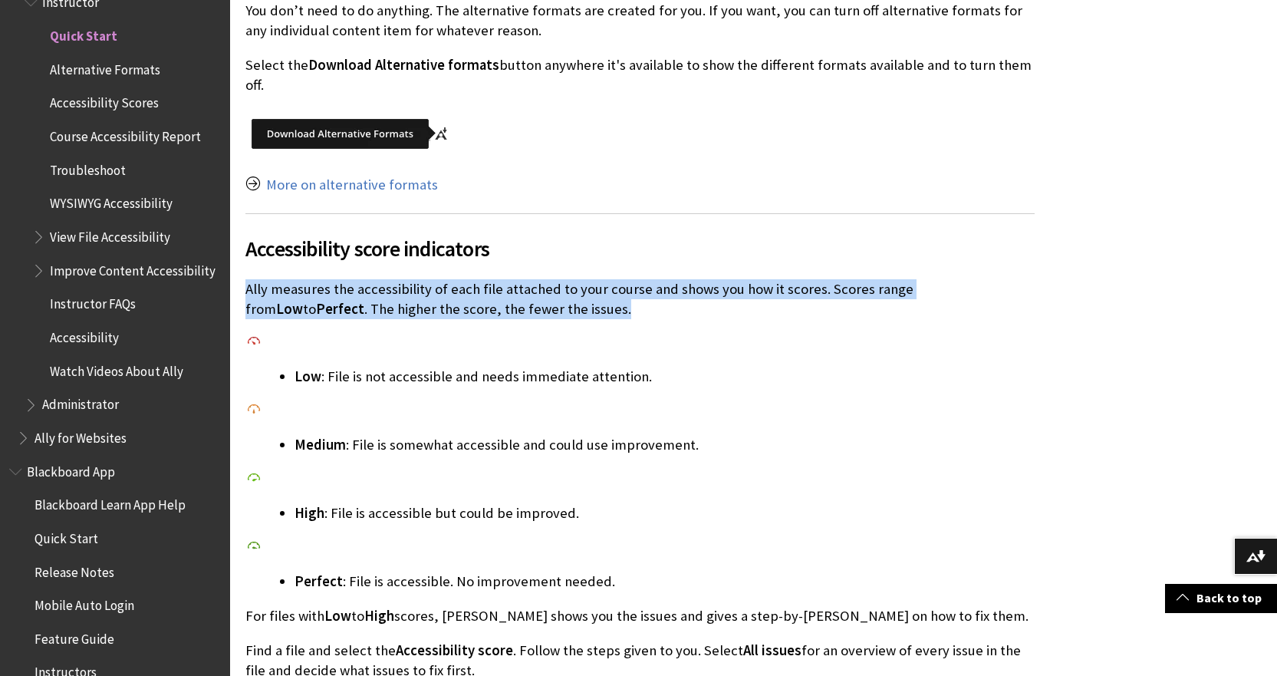
click at [427, 291] on p "Ally measures the accessibility of each file attached to your course and shows …" at bounding box center [639, 299] width 789 height 40
click at [461, 283] on p "Ally measures the accessibility of each file attached to your course and shows …" at bounding box center [639, 299] width 789 height 40
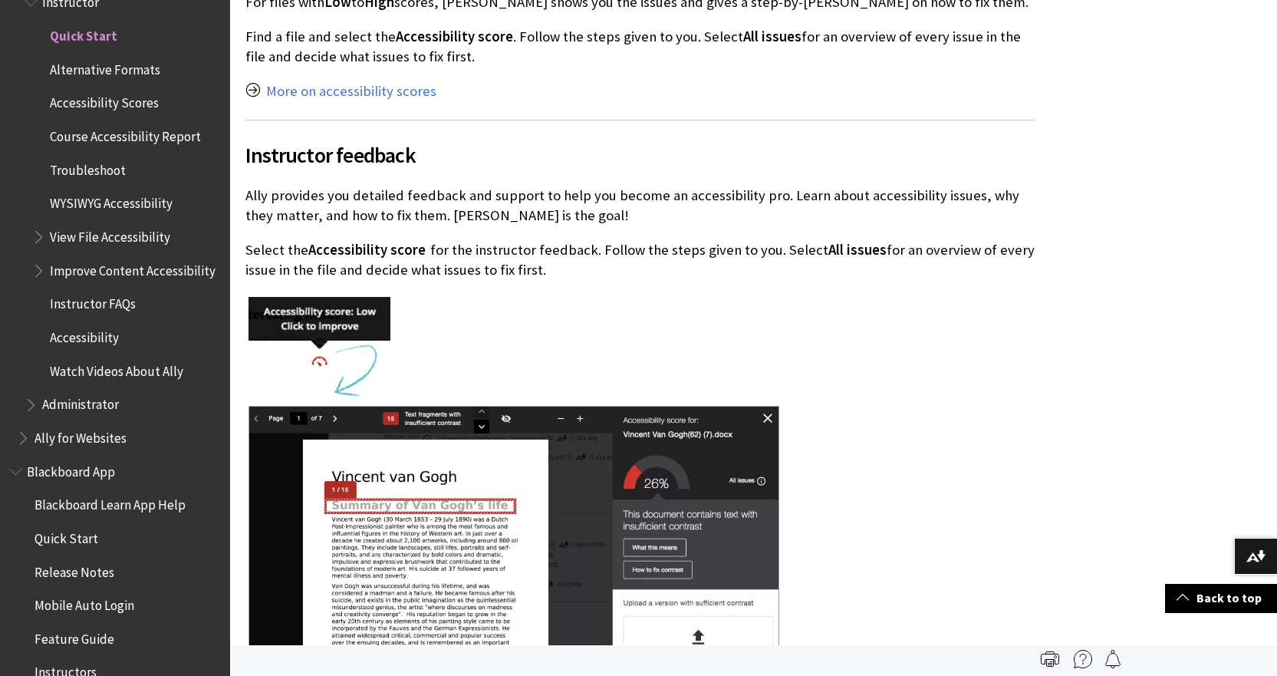
scroll to position [1304, 0]
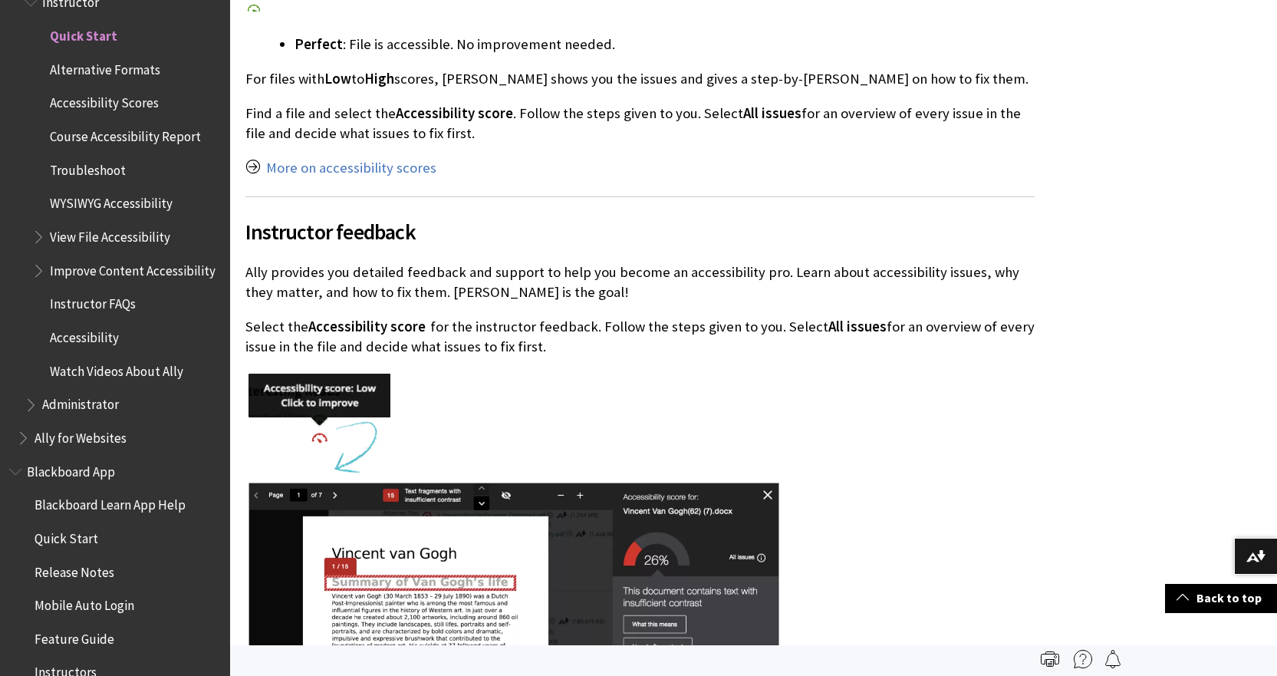
click at [416, 262] on p "Ally provides you detailed feedback and support to help you become an accessibi…" at bounding box center [639, 282] width 789 height 40
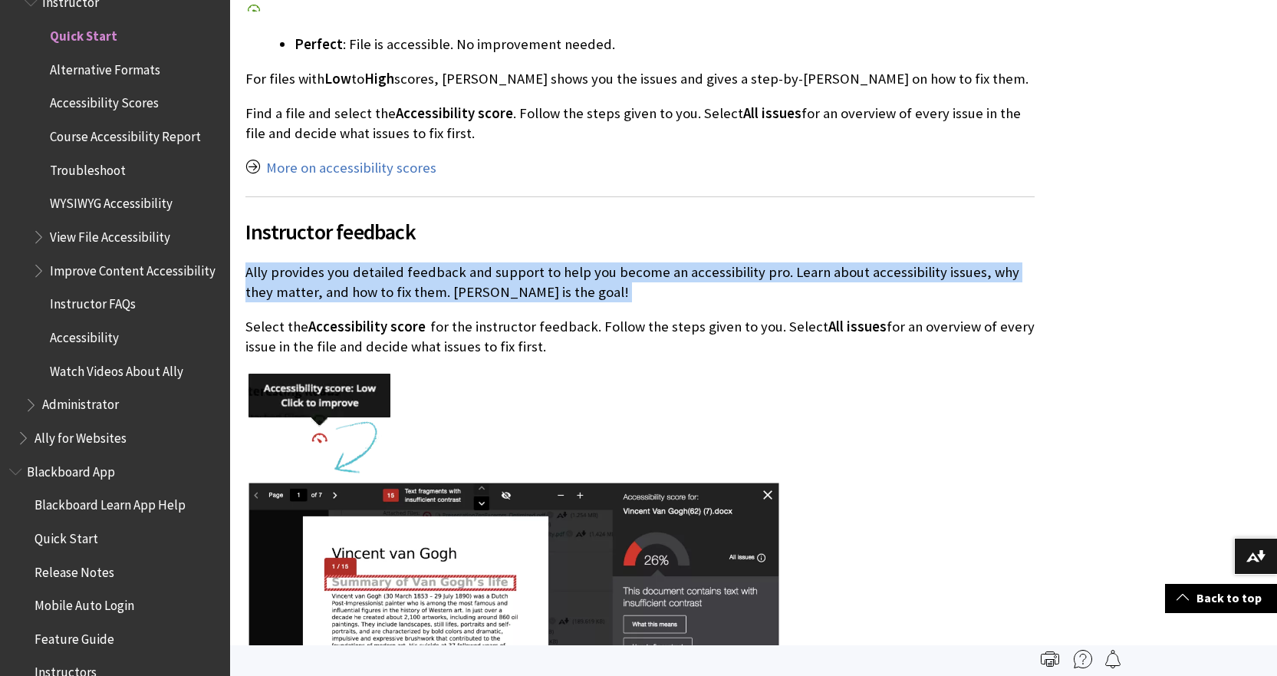
click at [416, 262] on p "Ally provides you detailed feedback and support to help you become an accessibi…" at bounding box center [639, 282] width 789 height 40
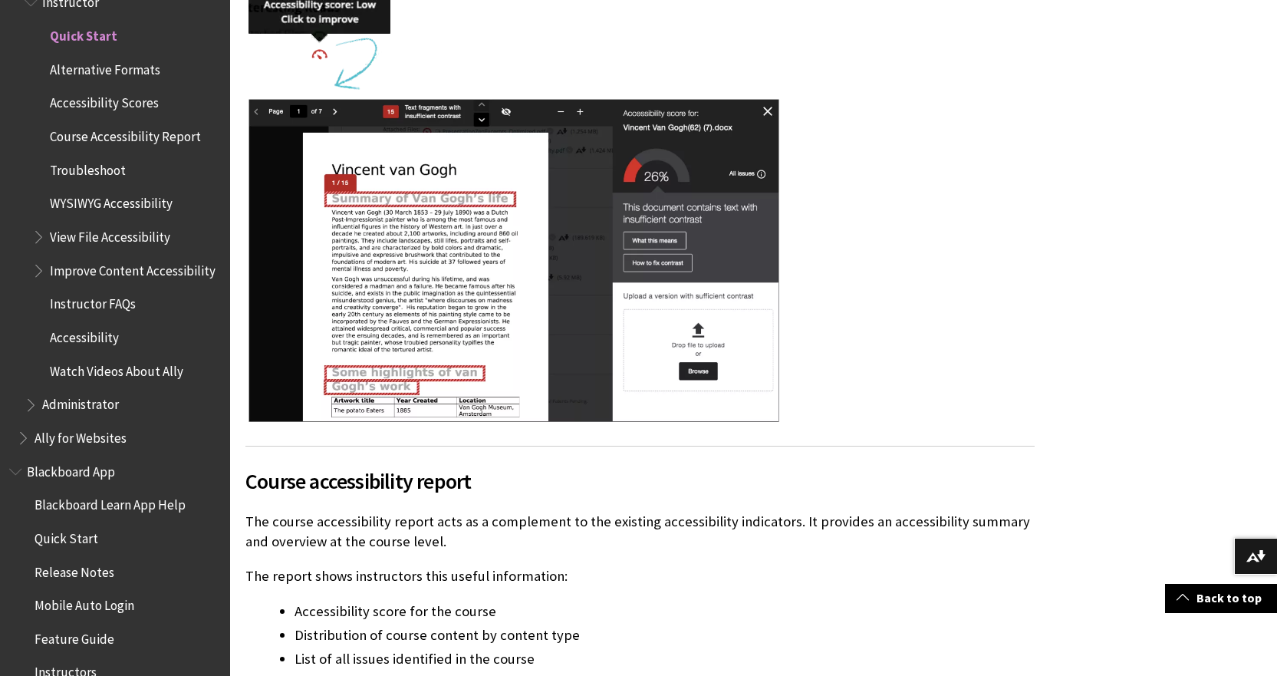
scroll to position [2071, 0]
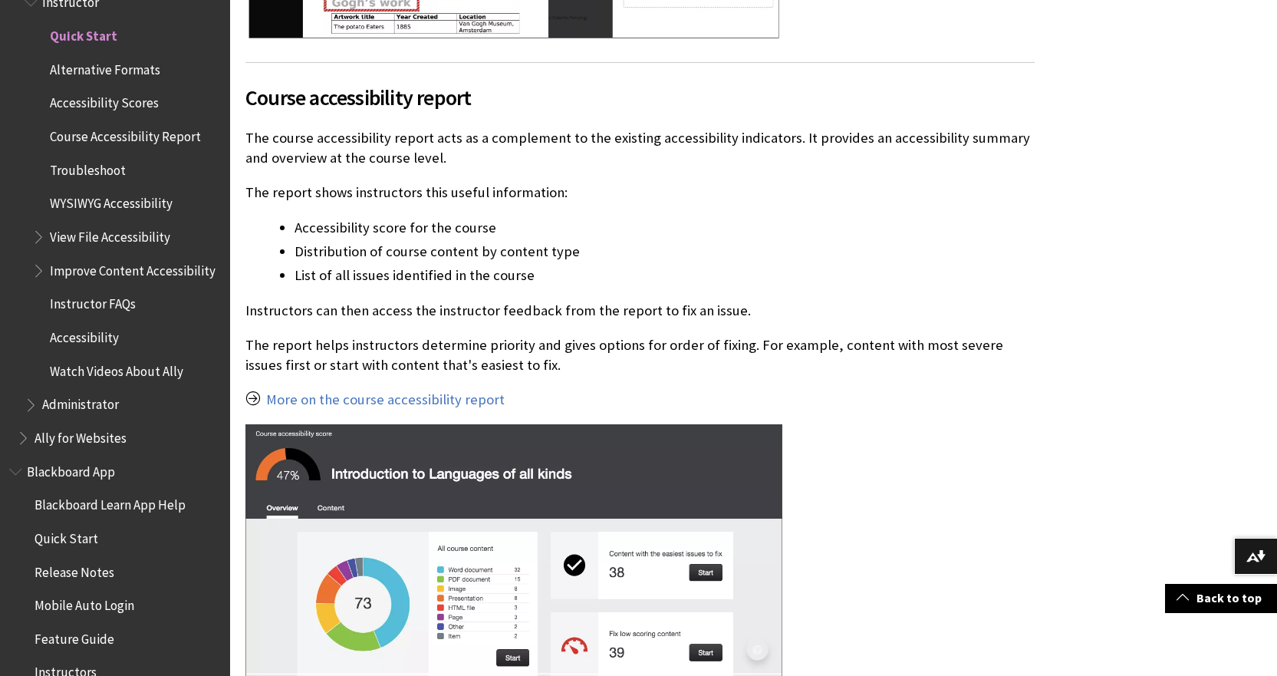
click at [396, 128] on p "The course accessibility report acts as a complement to the existing accessibil…" at bounding box center [639, 148] width 789 height 40
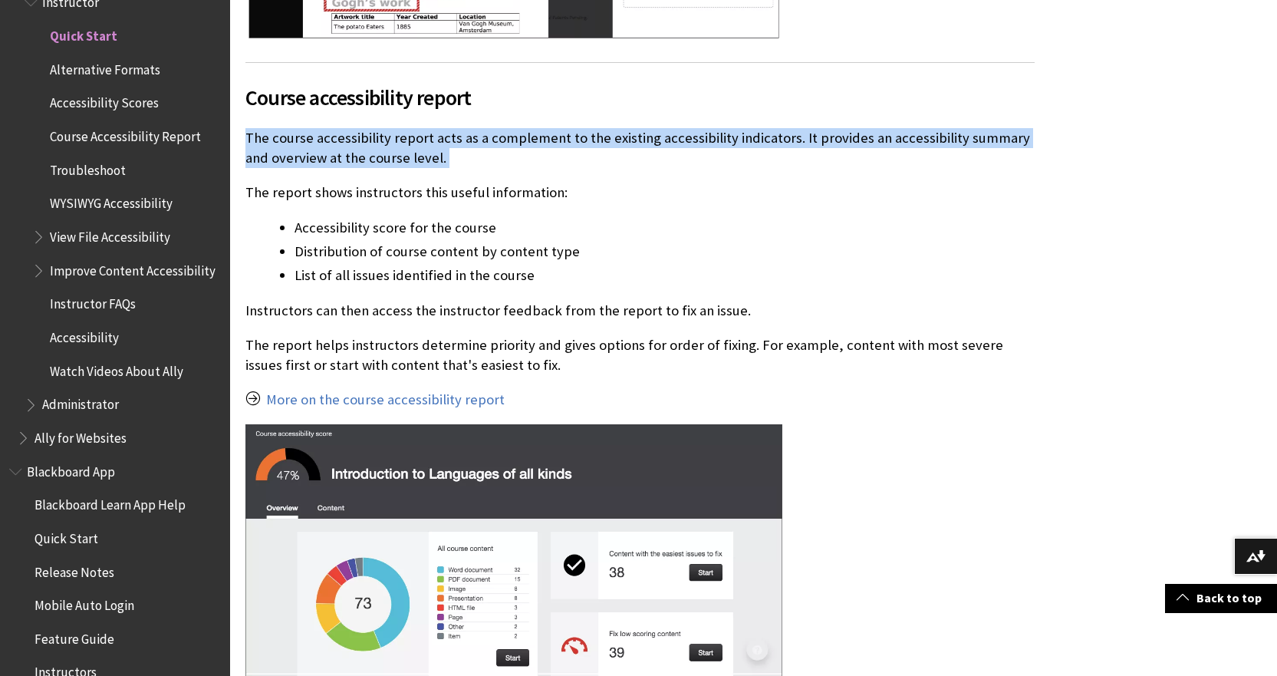
click at [396, 128] on p "The course accessibility report acts as a complement to the existing accessibil…" at bounding box center [639, 148] width 789 height 40
click at [399, 128] on p "The course accessibility report acts as a complement to the existing accessibil…" at bounding box center [639, 148] width 789 height 40
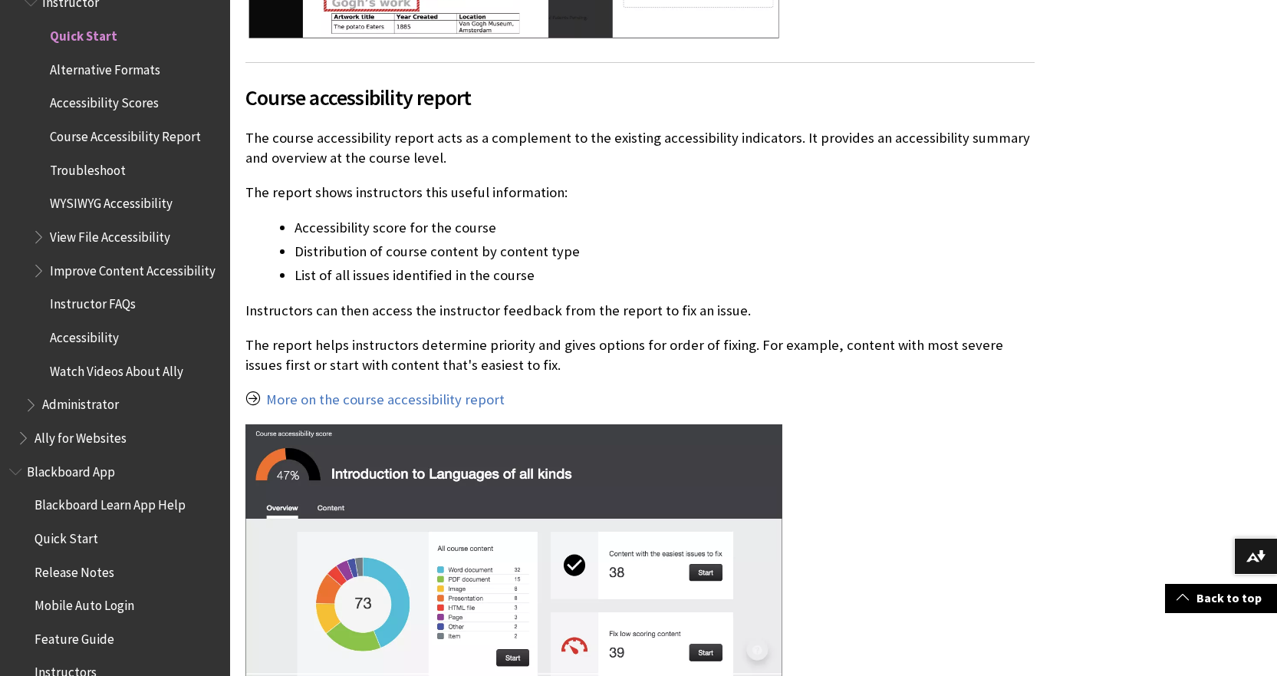
click at [400, 136] on p "The course accessibility report acts as a complement to the existing accessibil…" at bounding box center [639, 148] width 789 height 40
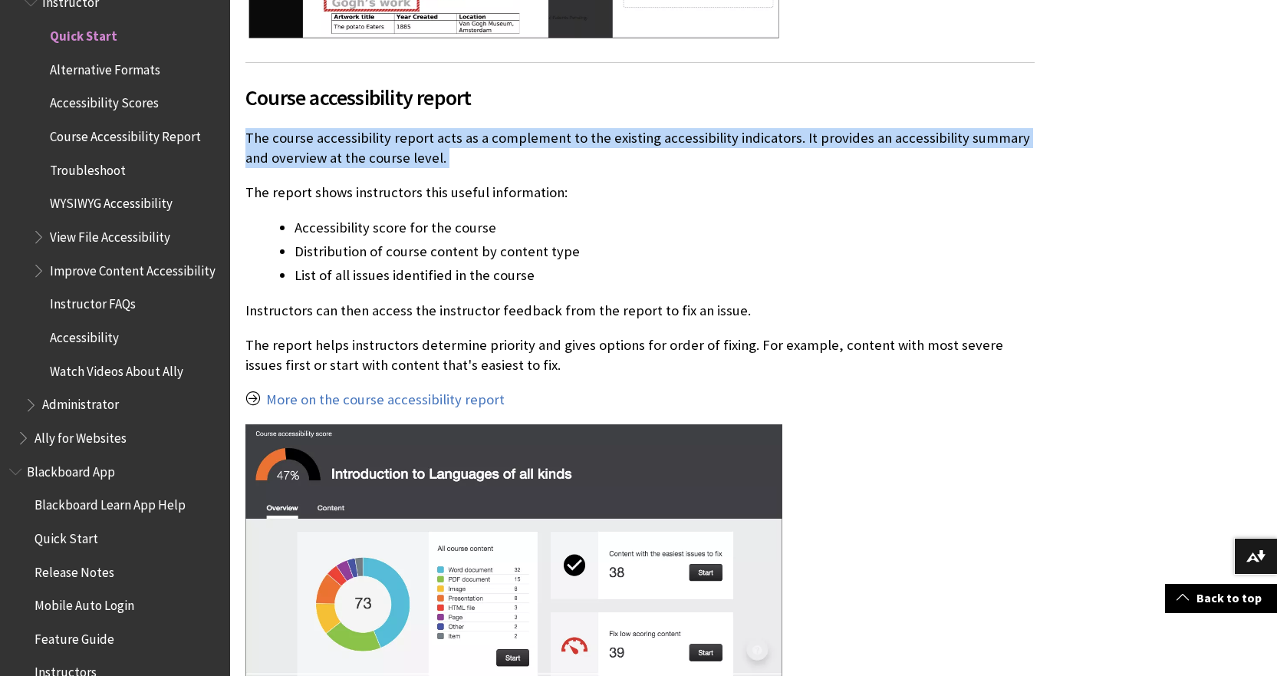
click at [400, 136] on p "The course accessibility report acts as a complement to the existing accessibil…" at bounding box center [639, 148] width 789 height 40
click at [134, 77] on span "Alternative Formats" at bounding box center [105, 67] width 110 height 21
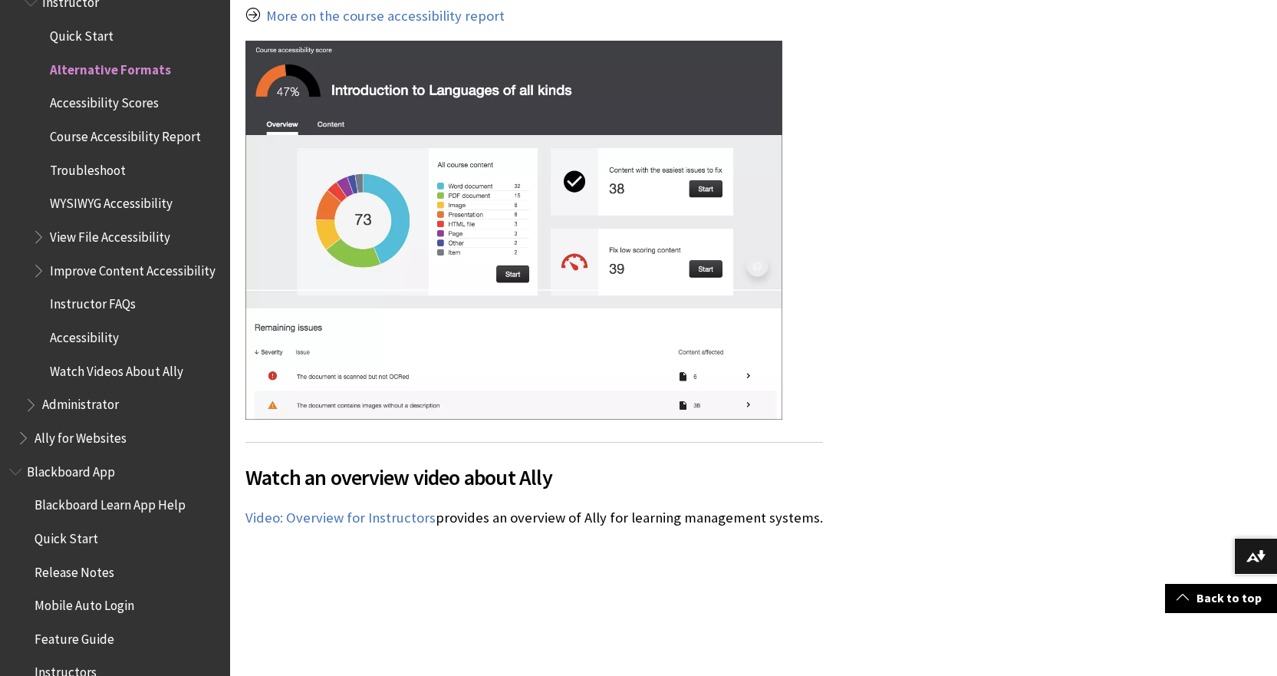
scroll to position [2838, 0]
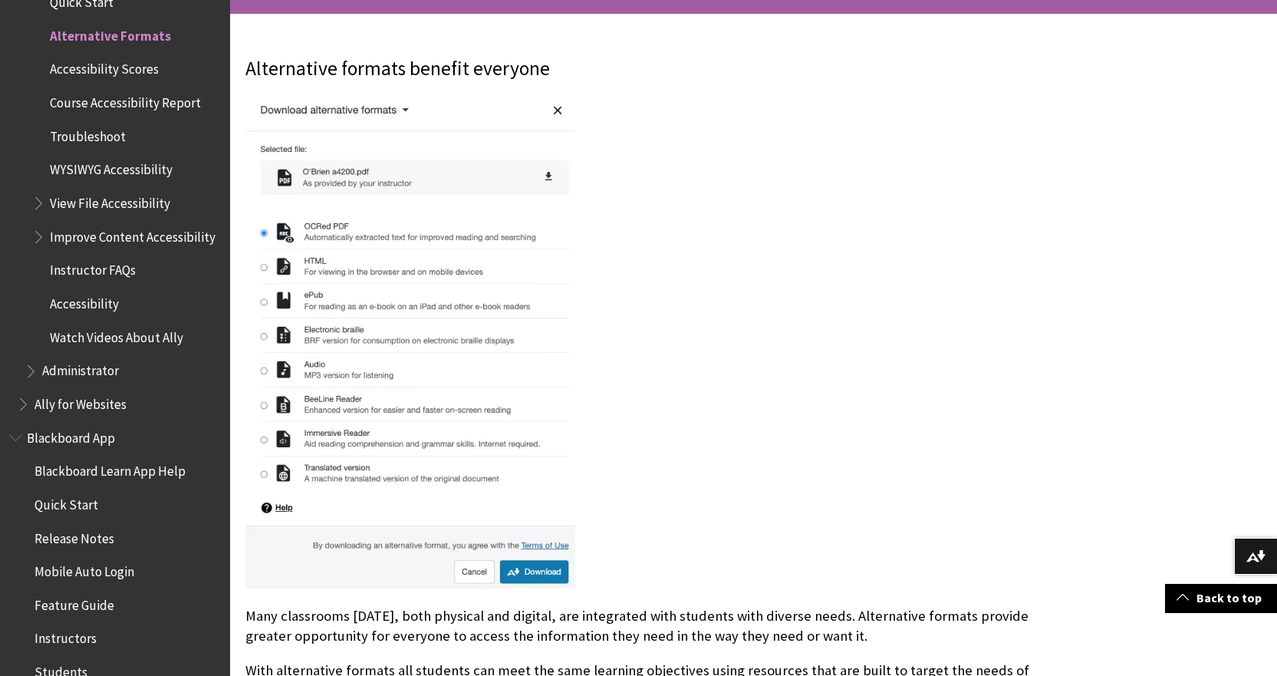
scroll to position [460, 0]
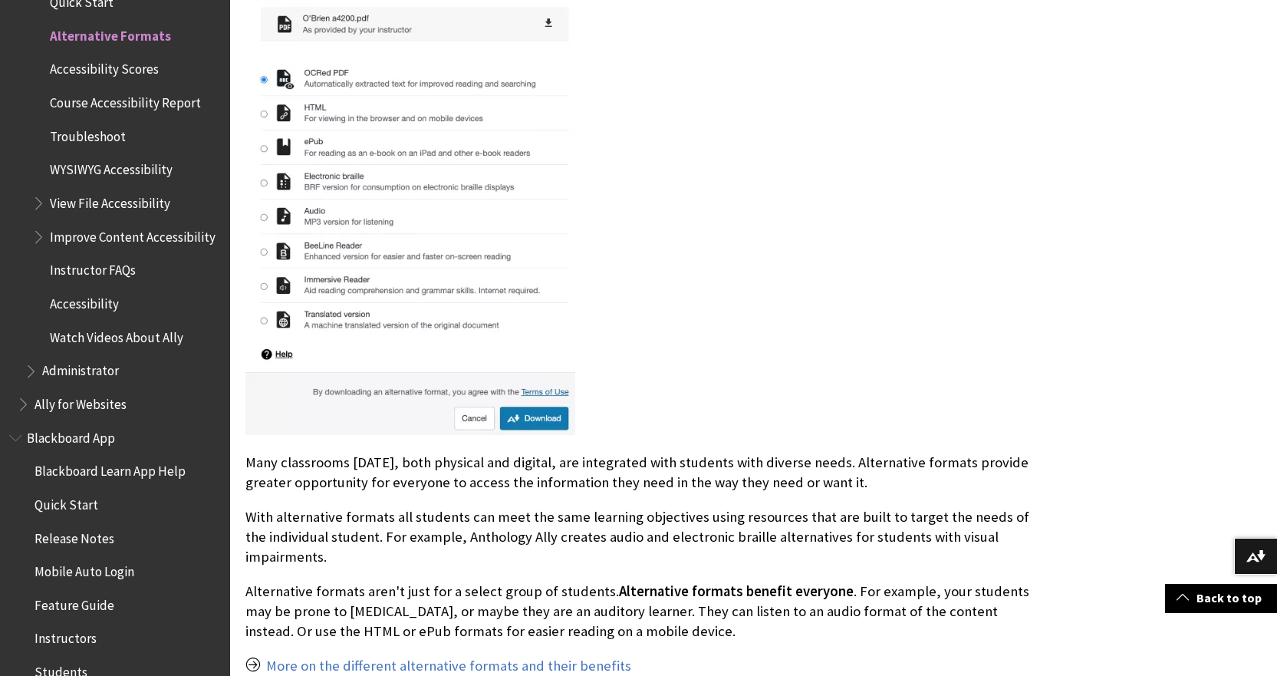
click at [527, 456] on p "Many classrooms [DATE], both physical and digital, are integrated with students…" at bounding box center [639, 473] width 789 height 40
click at [527, 455] on p "Many classrooms today, both physical and digital, are integrated with students …" at bounding box center [639, 473] width 789 height 40
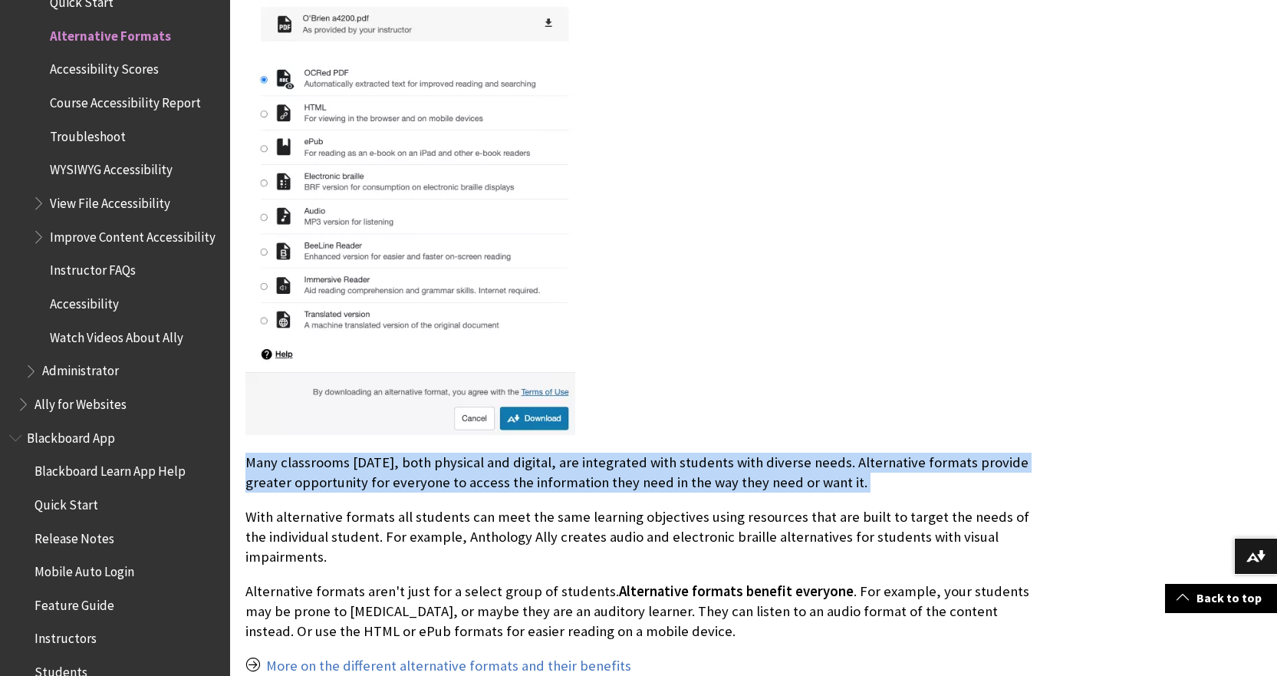
click at [527, 455] on p "Many classrooms today, both physical and digital, are integrated with students …" at bounding box center [639, 473] width 789 height 40
click at [654, 443] on div "Alternative formats benefit everyone Many classrooms today, both physical and d…" at bounding box center [639, 339] width 789 height 875
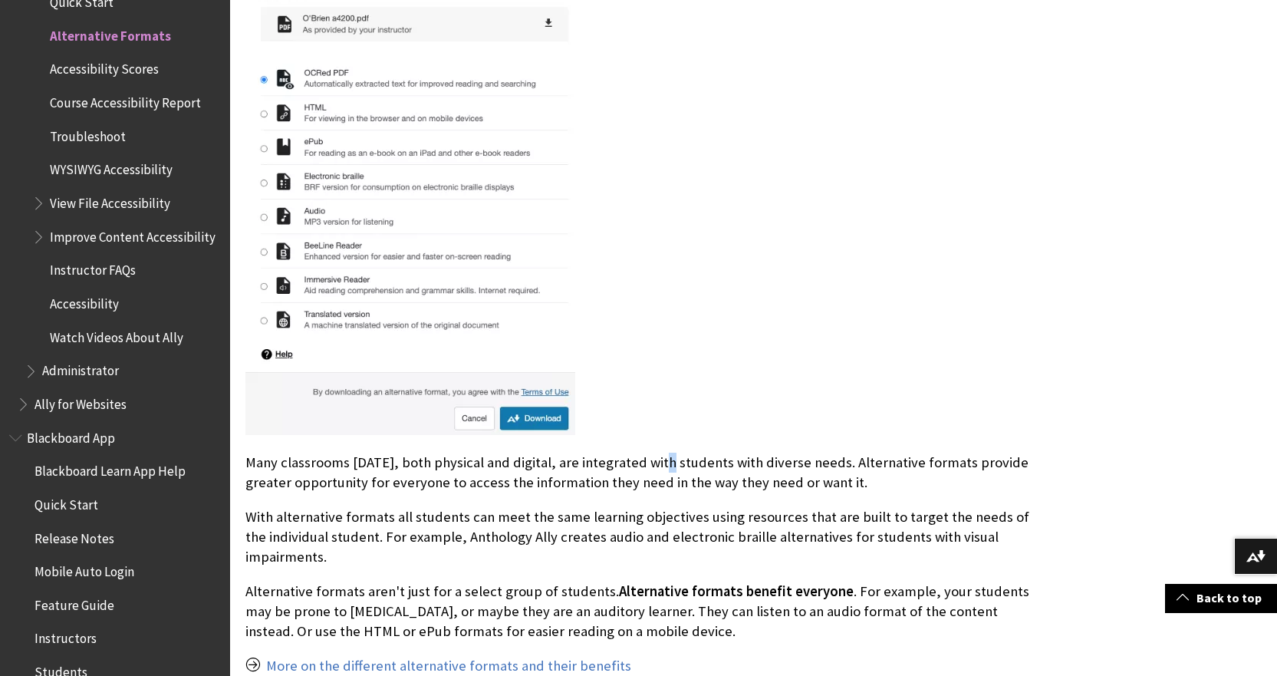
click at [654, 443] on div "Alternative formats benefit everyone Many classrooms today, both physical and d…" at bounding box center [639, 339] width 789 height 875
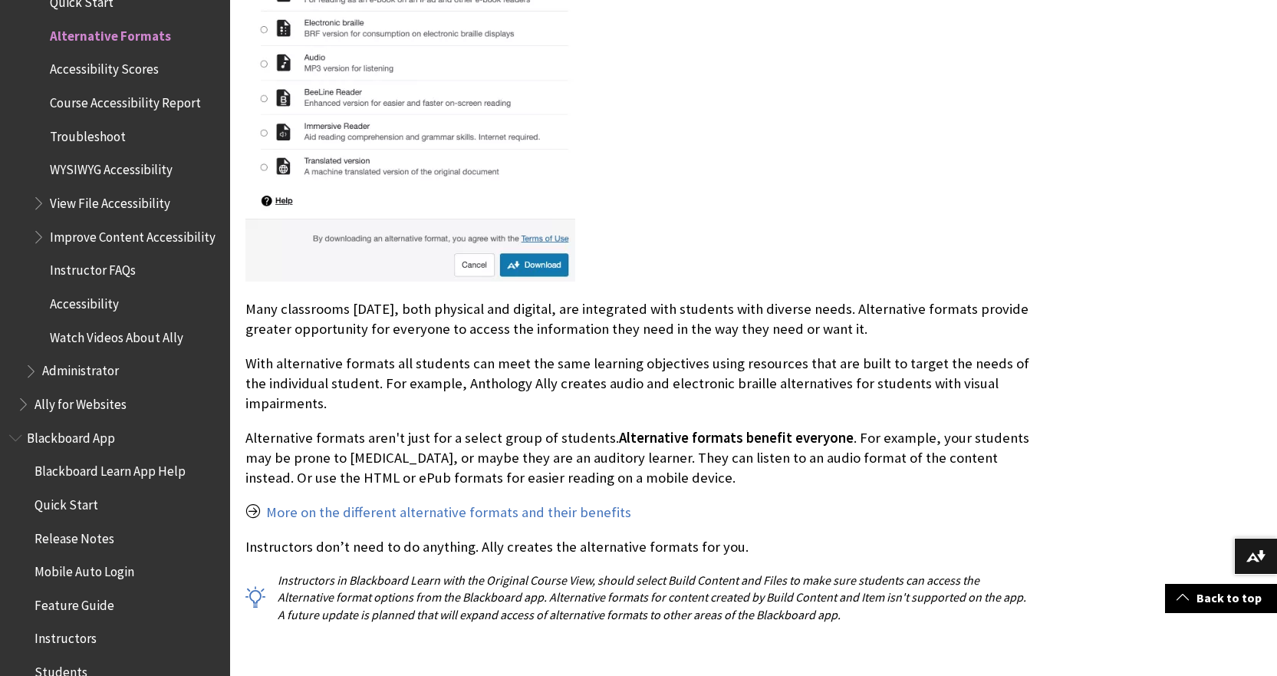
click at [383, 384] on p "With alternative formats all students can meet the same learning objectives usi…" at bounding box center [639, 384] width 789 height 61
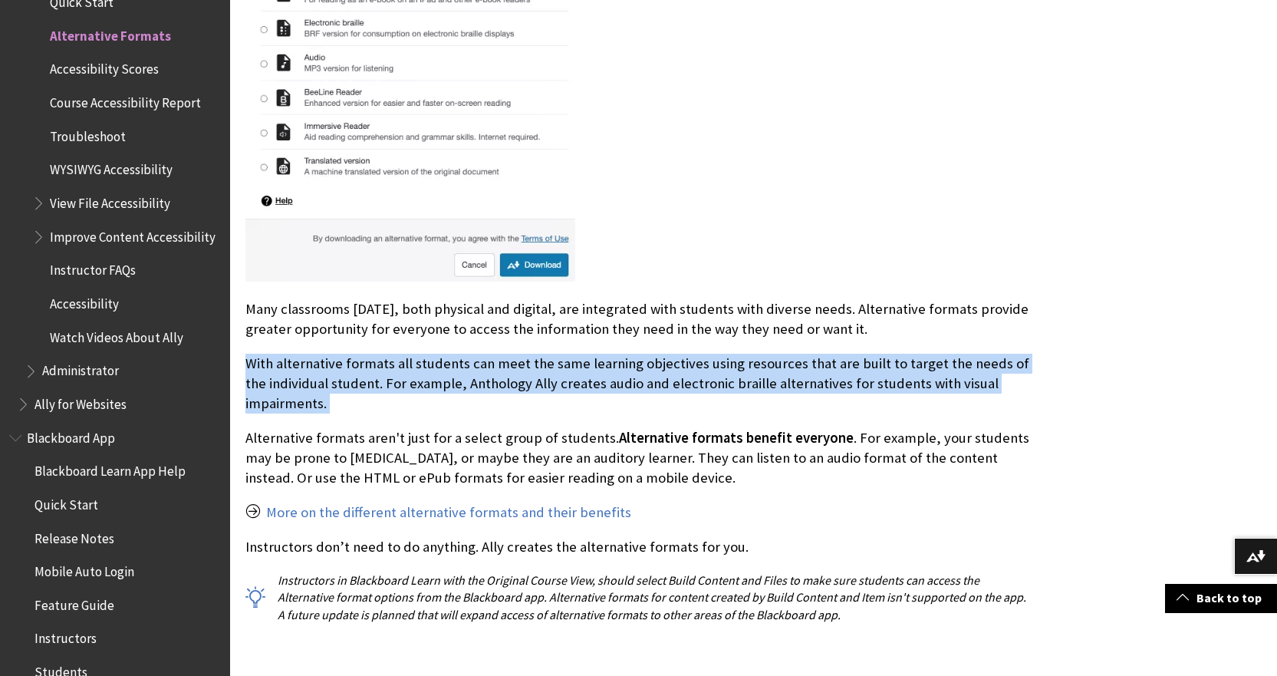
drag, startPoint x: 383, startPoint y: 384, endPoint x: 497, endPoint y: 372, distance: 115.0
click at [384, 384] on p "With alternative formats all students can meet the same learning objectives usi…" at bounding box center [639, 384] width 789 height 61
click at [506, 369] on p "With alternative formats all students can meet the same learning objectives usi…" at bounding box center [639, 384] width 789 height 61
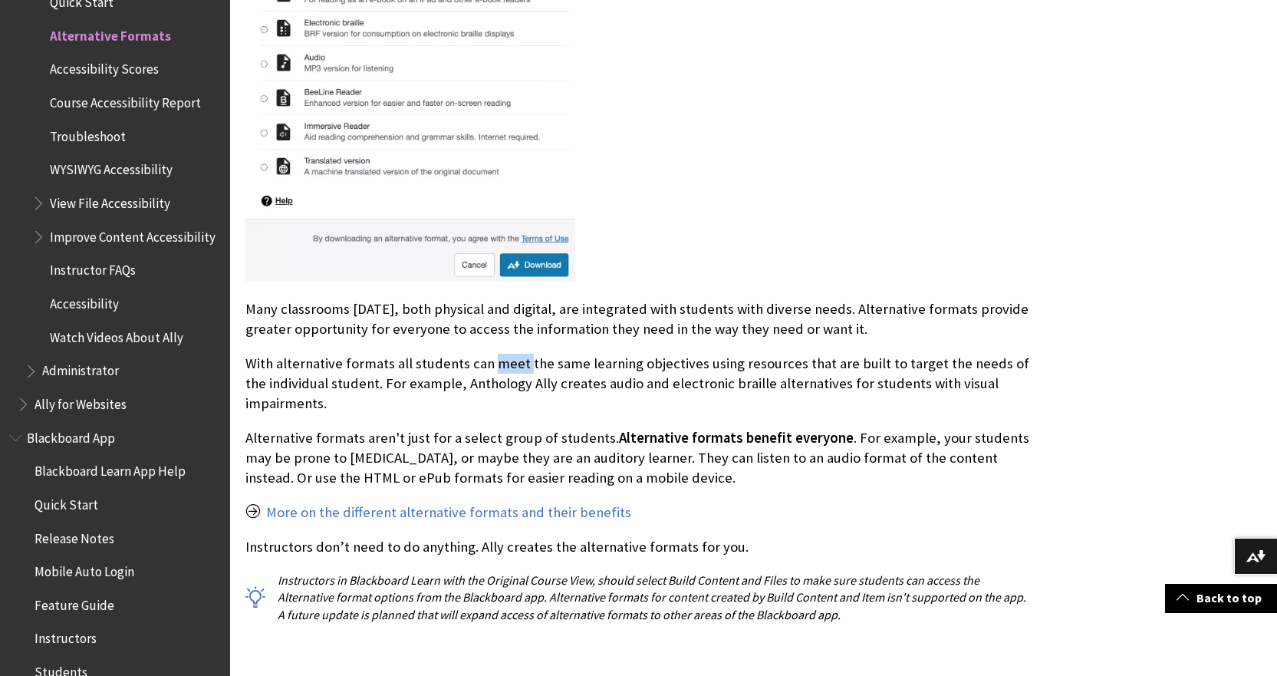
click at [508, 368] on p "With alternative formats all students can meet the same learning objectives usi…" at bounding box center [639, 384] width 789 height 61
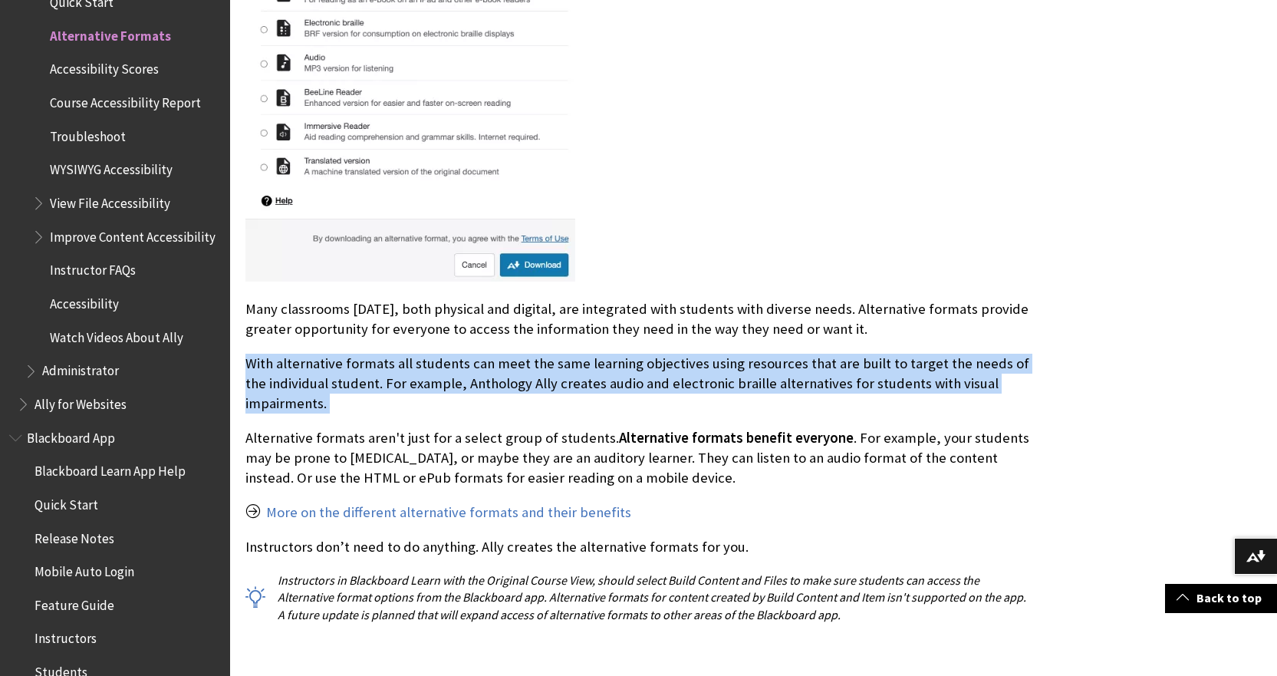
click at [508, 368] on p "With alternative formats all students can meet the same learning objectives usi…" at bounding box center [639, 384] width 789 height 61
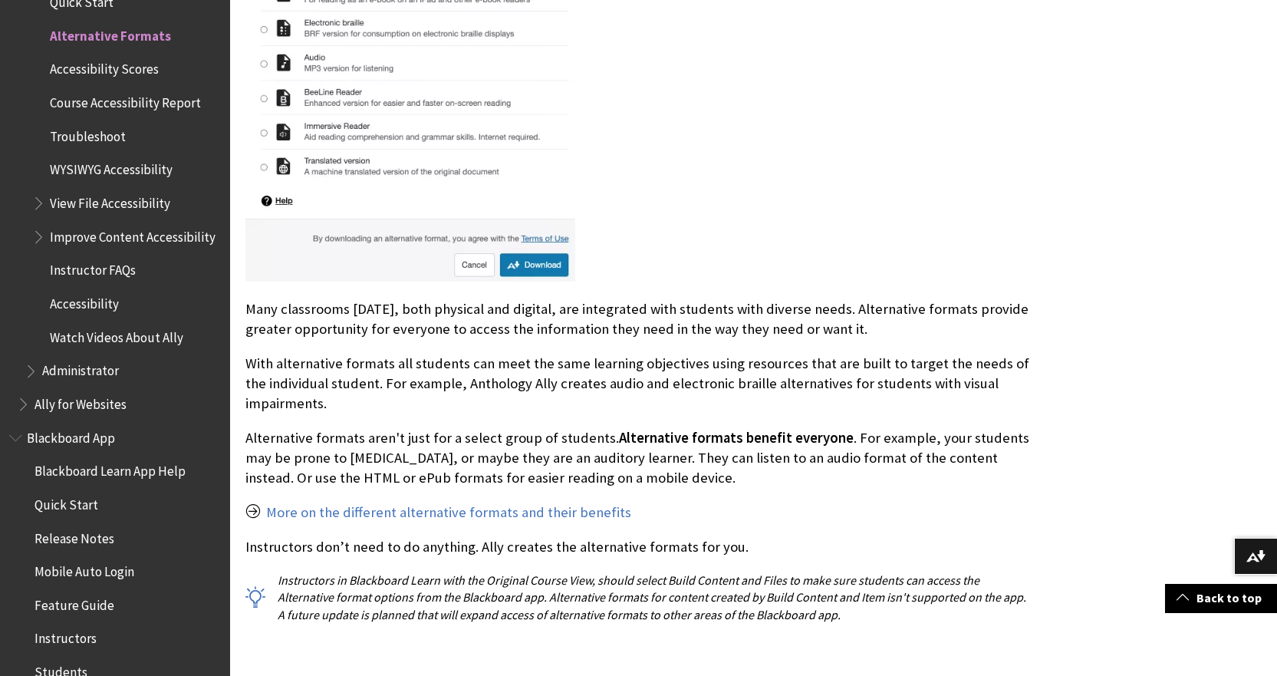
click at [450, 439] on p "Alternative formats aren't just for a select group of students. Alternative for…" at bounding box center [639, 458] width 789 height 61
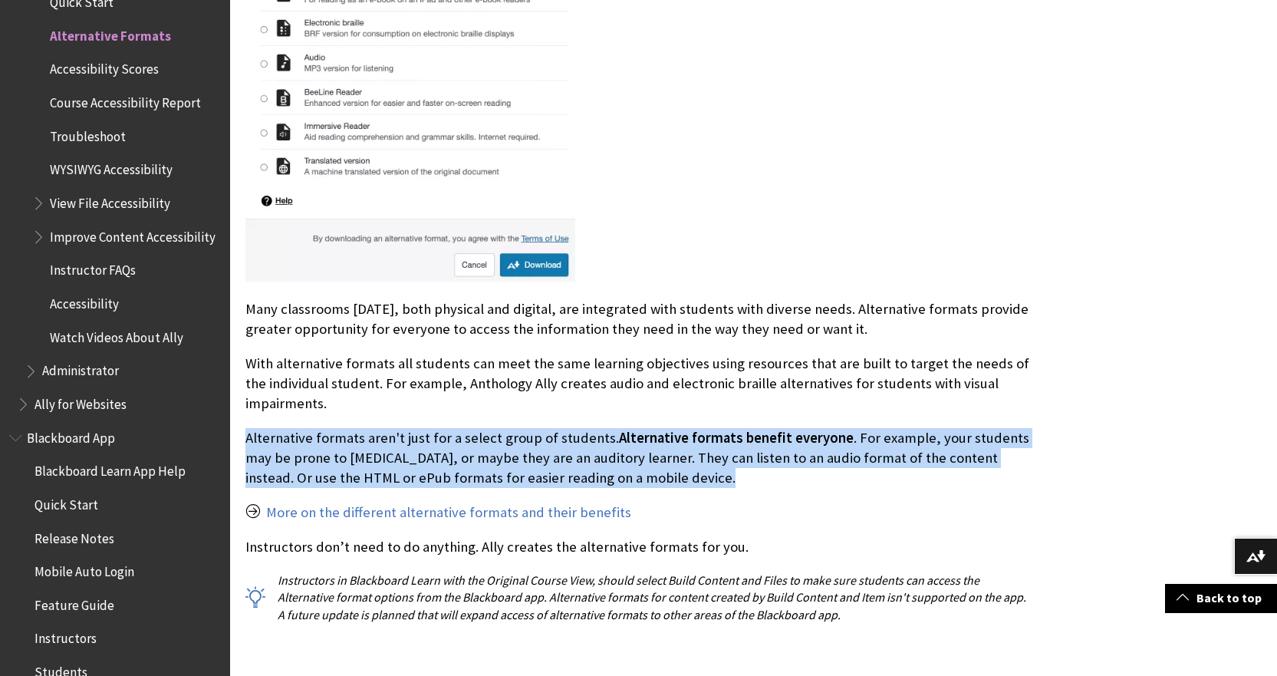
click at [450, 439] on p "Alternative formats aren't just for a select group of students. Alternative for…" at bounding box center [639, 458] width 789 height 61
click at [507, 423] on div "Alternative formats benefit everyone Many classrooms today, both physical and d…" at bounding box center [639, 185] width 789 height 875
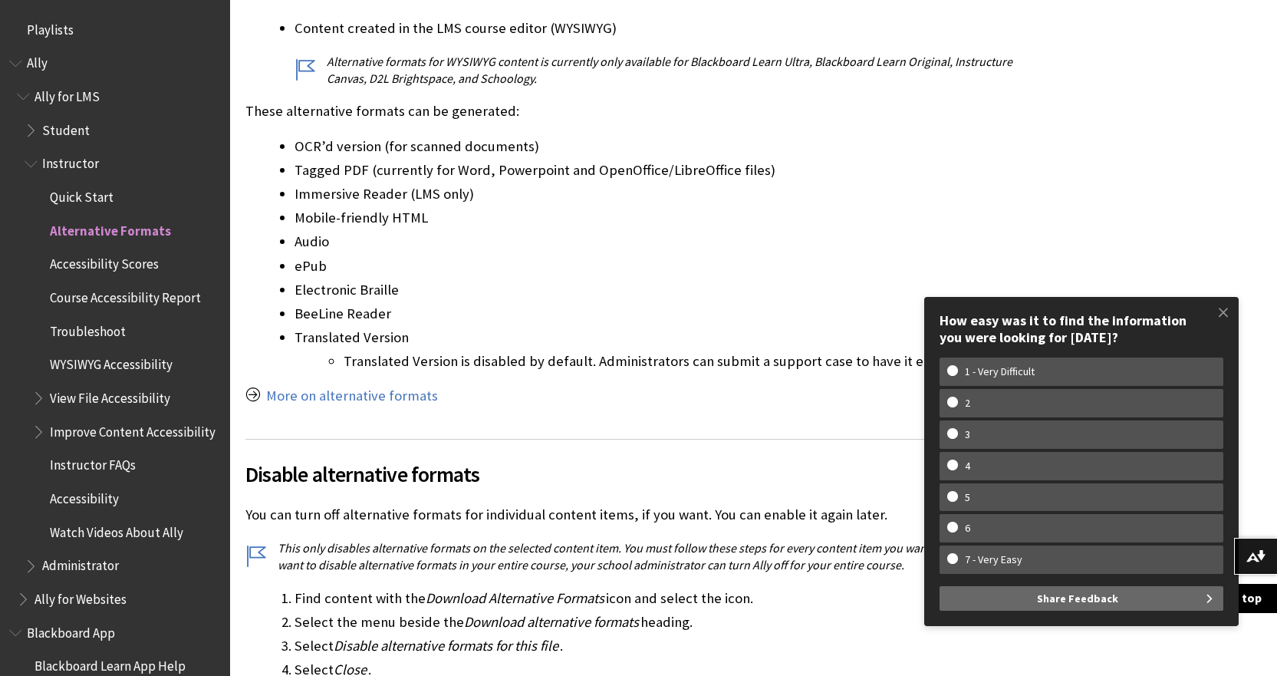
scroll to position [2762, 0]
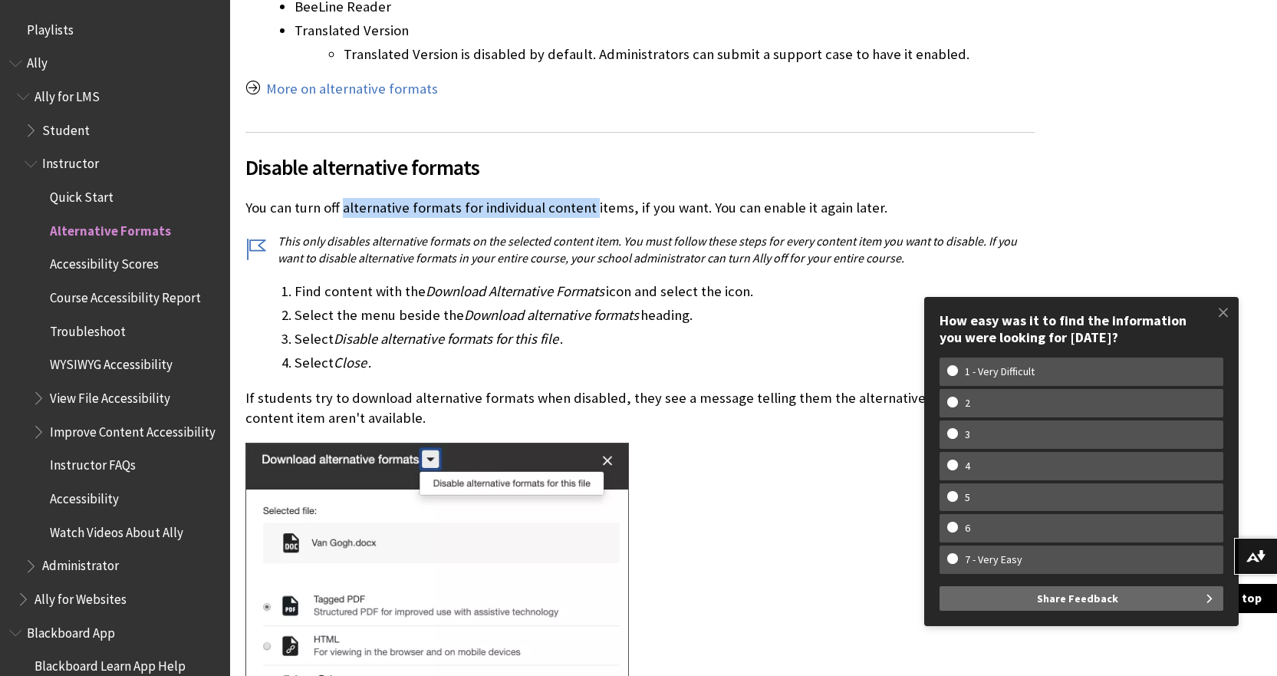
drag, startPoint x: 344, startPoint y: 208, endPoint x: 591, endPoint y: 206, distance: 247.8
click at [591, 206] on p "You can turn off alternative formats for individual content items, if you want.…" at bounding box center [639, 208] width 789 height 20
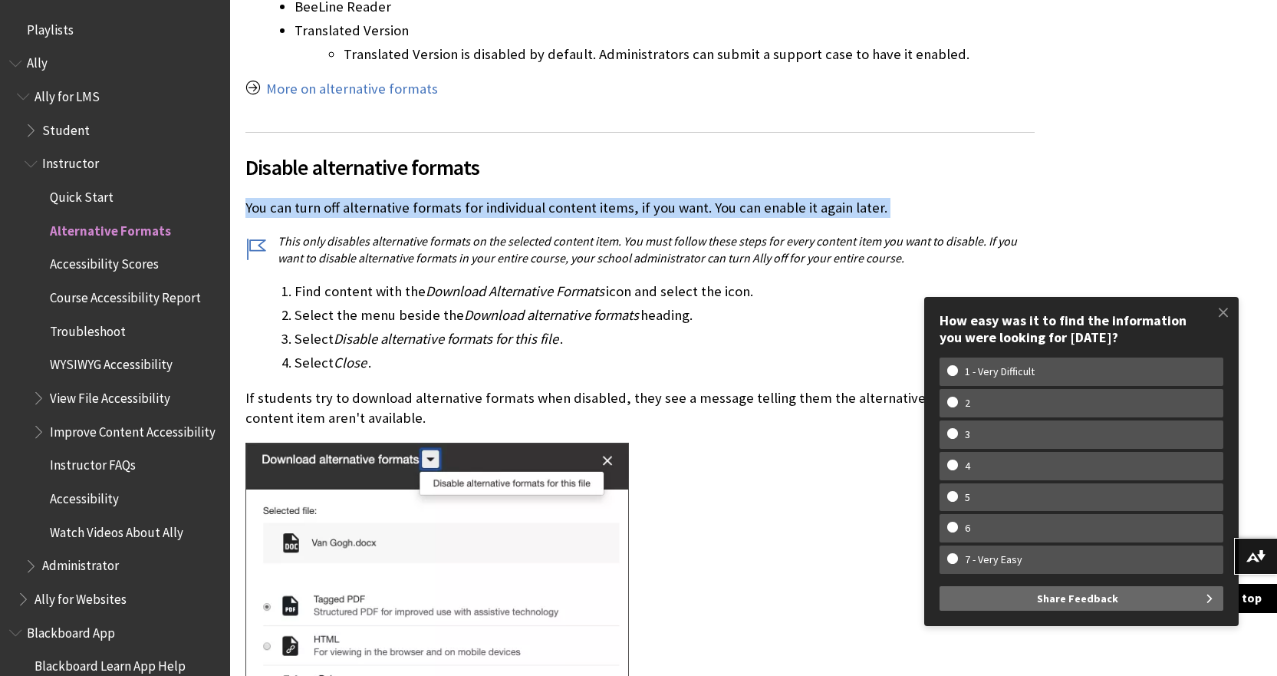
click at [591, 206] on p "You can turn off alternative formats for individual content items, if you want.…" at bounding box center [639, 208] width 789 height 20
click at [607, 206] on p "You can turn off alternative formats for individual content items, if you want.…" at bounding box center [639, 208] width 789 height 20
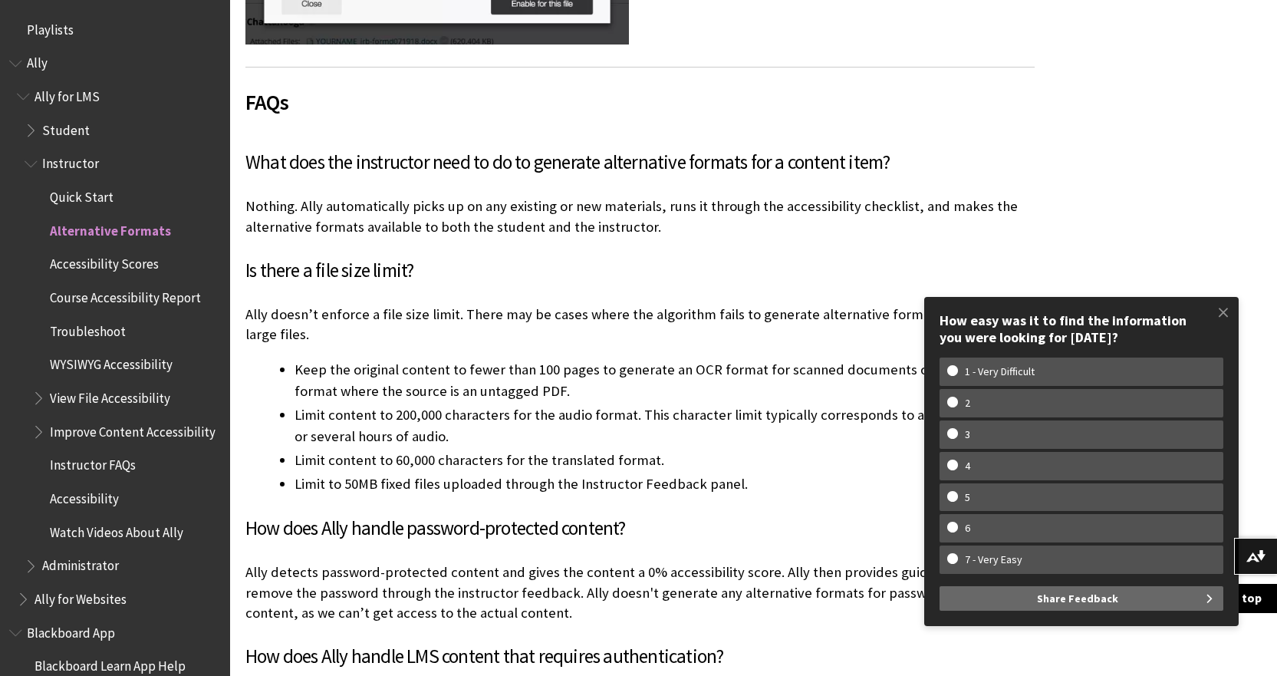
scroll to position [4296, 0]
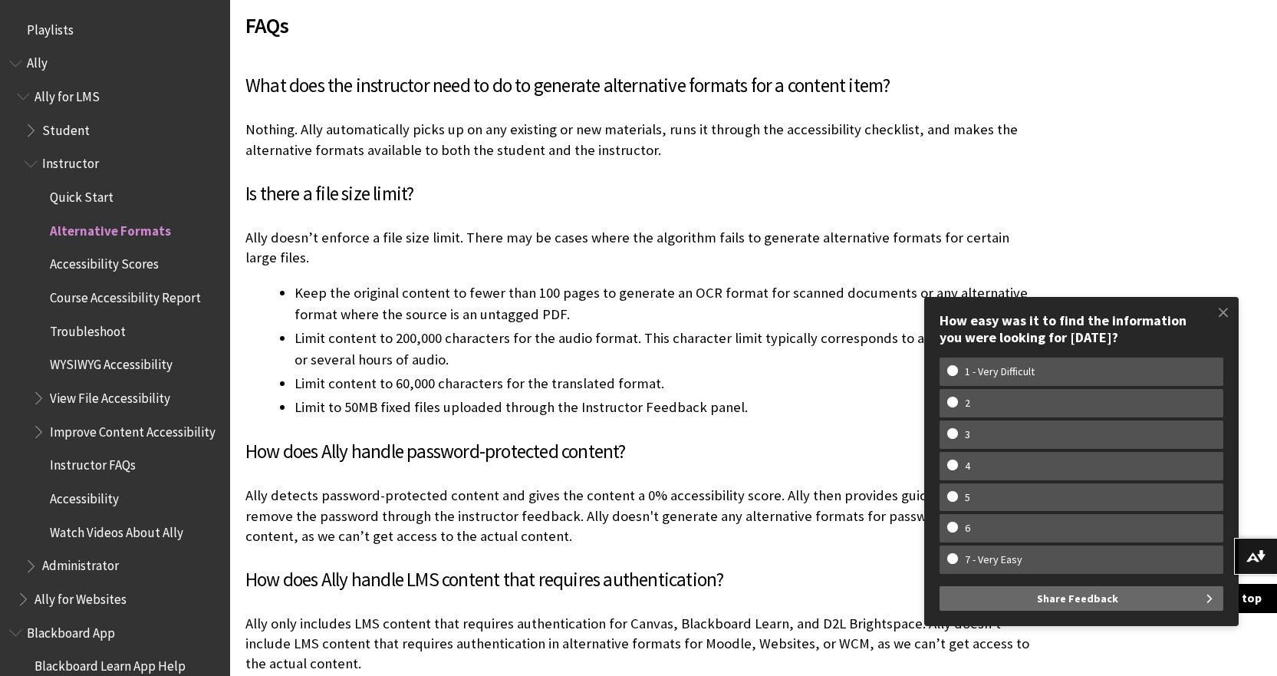
click at [94, 193] on span "Quick Start" at bounding box center [82, 194] width 64 height 21
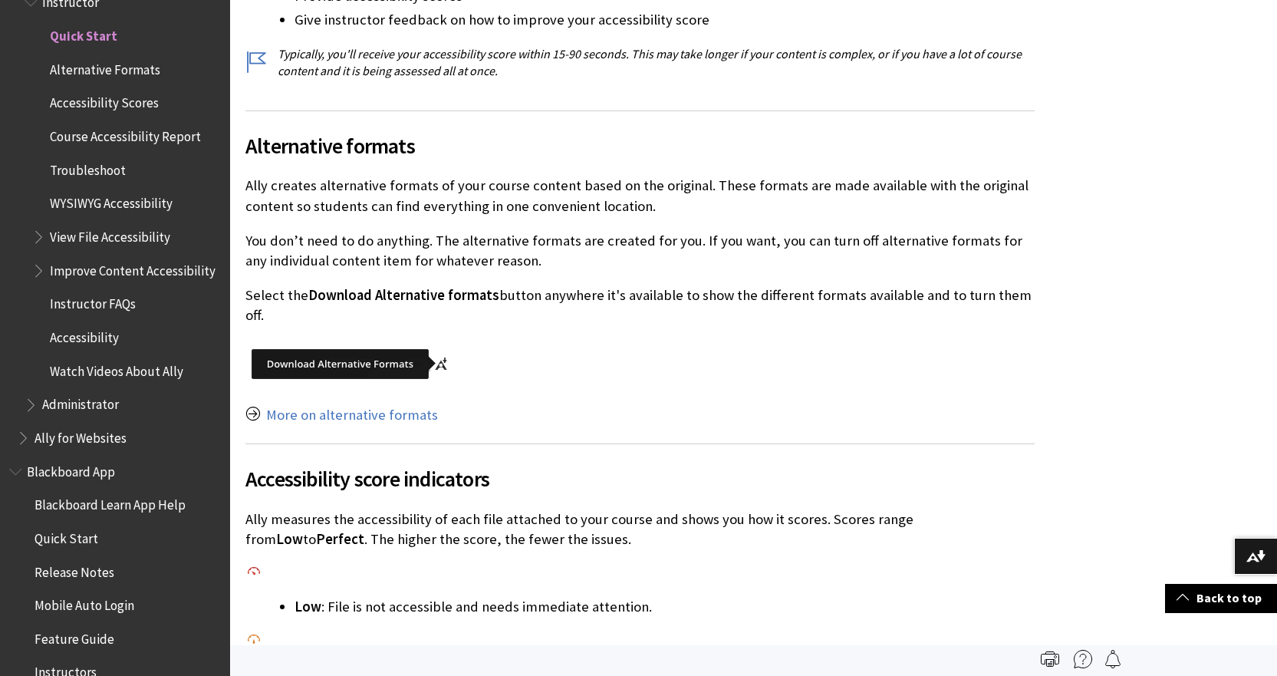
scroll to position [460, 0]
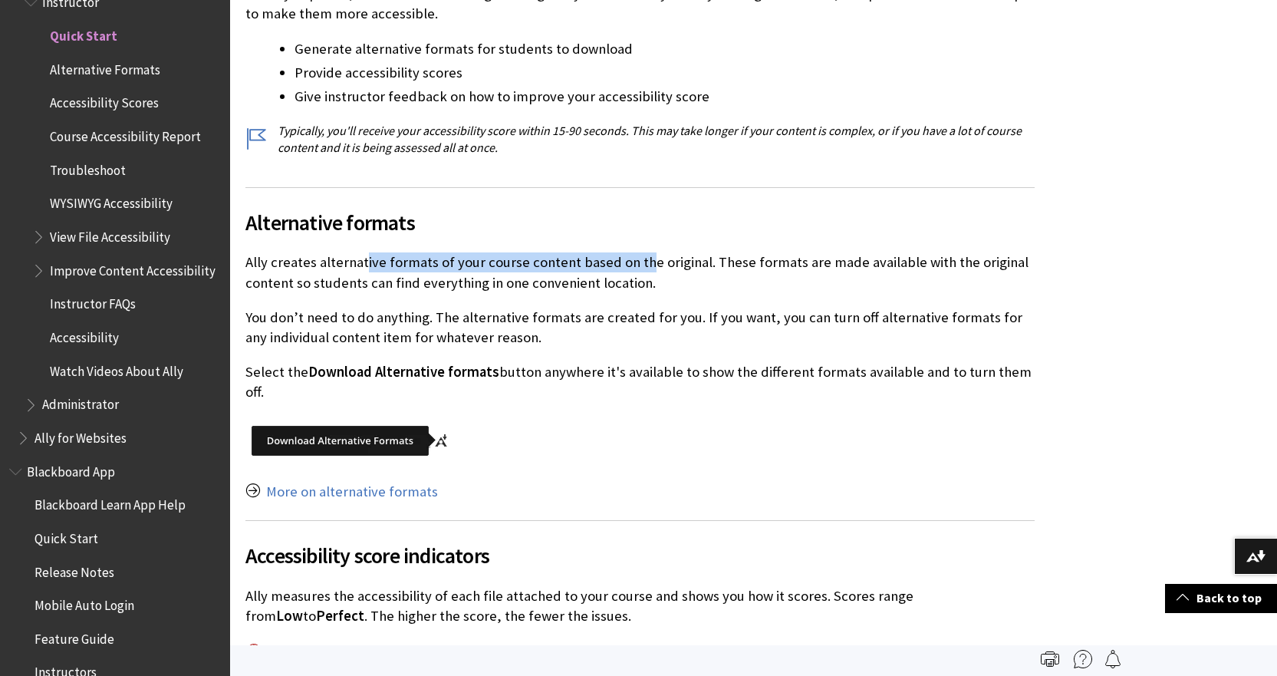
drag, startPoint x: 364, startPoint y: 259, endPoint x: 638, endPoint y: 258, distance: 273.9
click at [638, 258] on p "Ally creates alternative formats of your course content based on the original. …" at bounding box center [639, 272] width 789 height 40
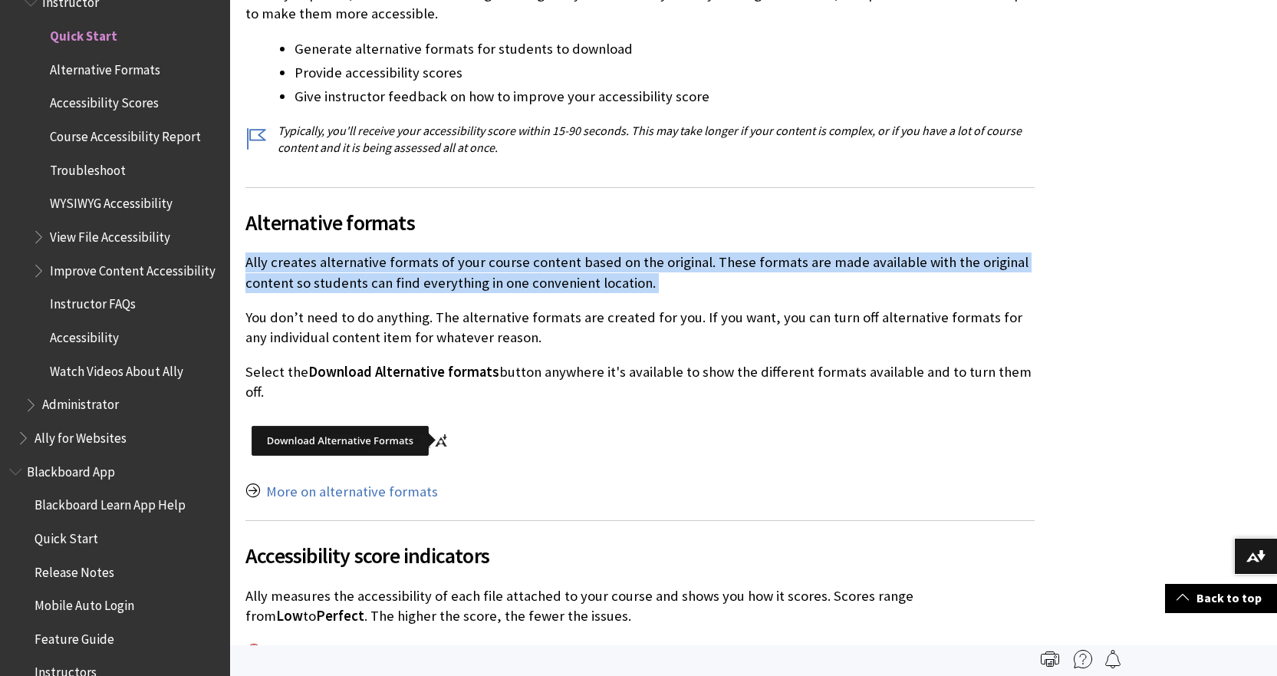
click at [638, 258] on p "Ally creates alternative formats of your course content based on the original. …" at bounding box center [639, 272] width 789 height 40
click at [559, 256] on p "Ally creates alternative formats of your course content based on the original. …" at bounding box center [639, 272] width 789 height 40
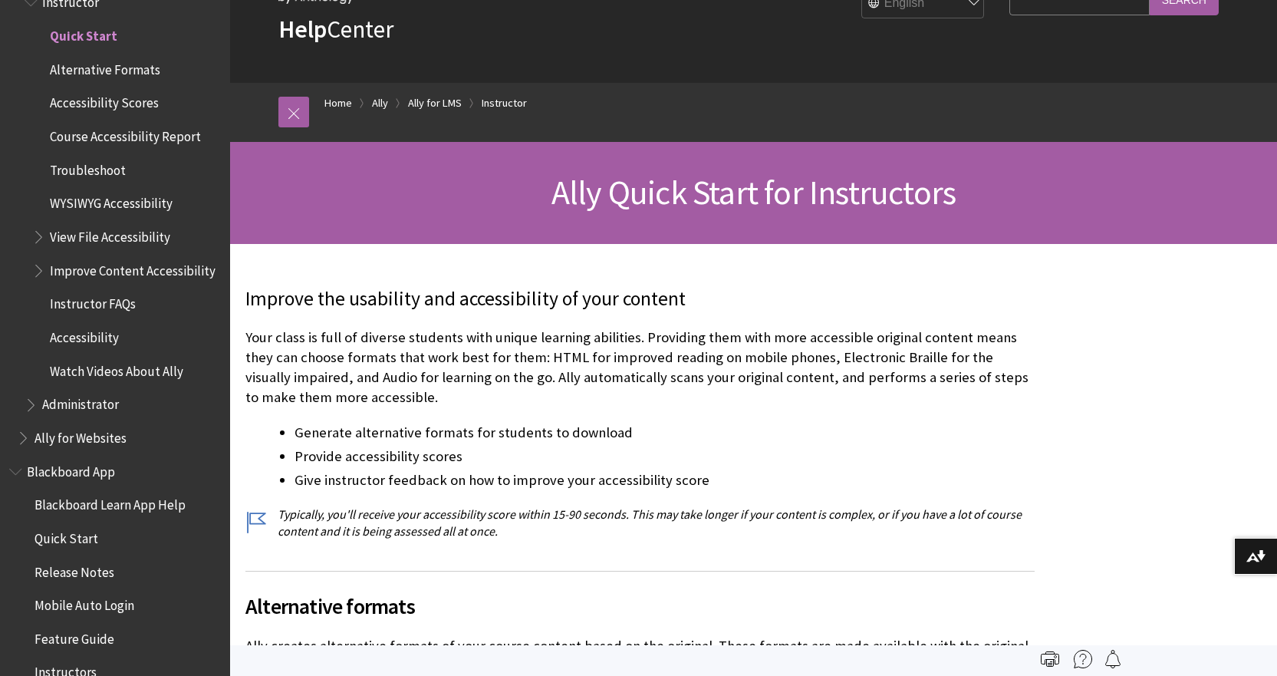
scroll to position [0, 0]
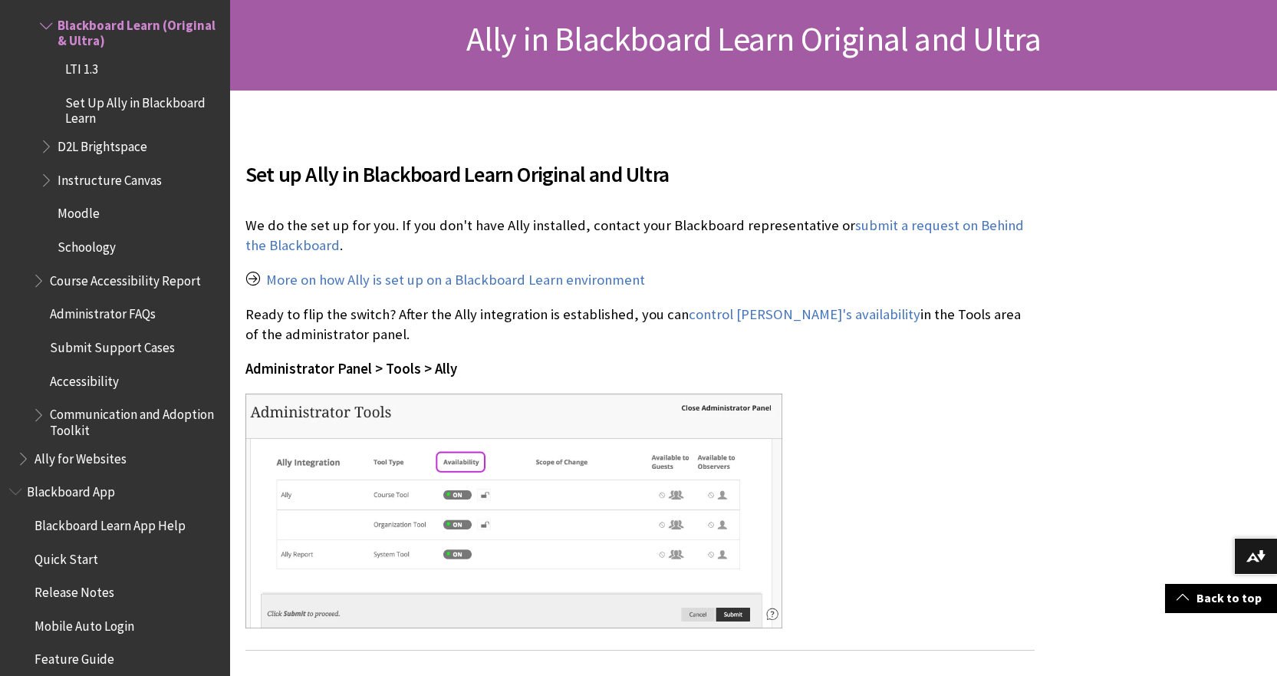
scroll to position [307, 0]
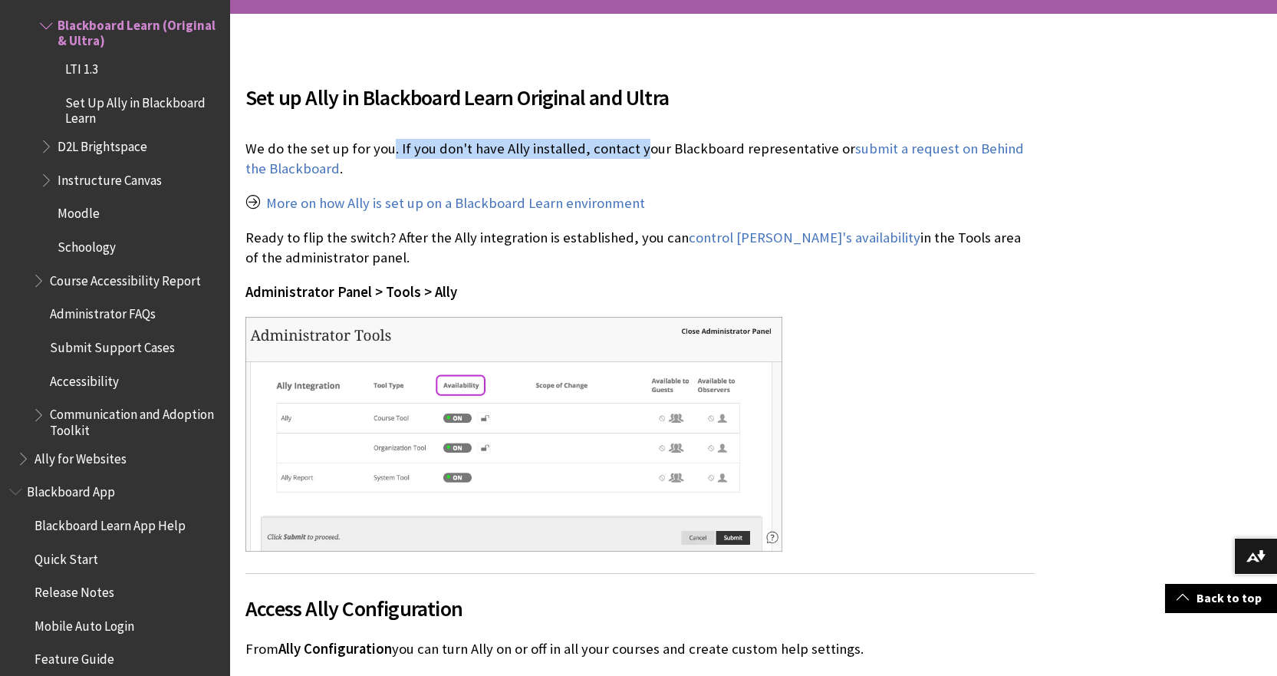
drag, startPoint x: 387, startPoint y: 145, endPoint x: 634, endPoint y: 145, distance: 246.3
click at [634, 145] on p "We do the set up for you. If you don't have Ally installed, contact your Blackb…" at bounding box center [639, 159] width 789 height 40
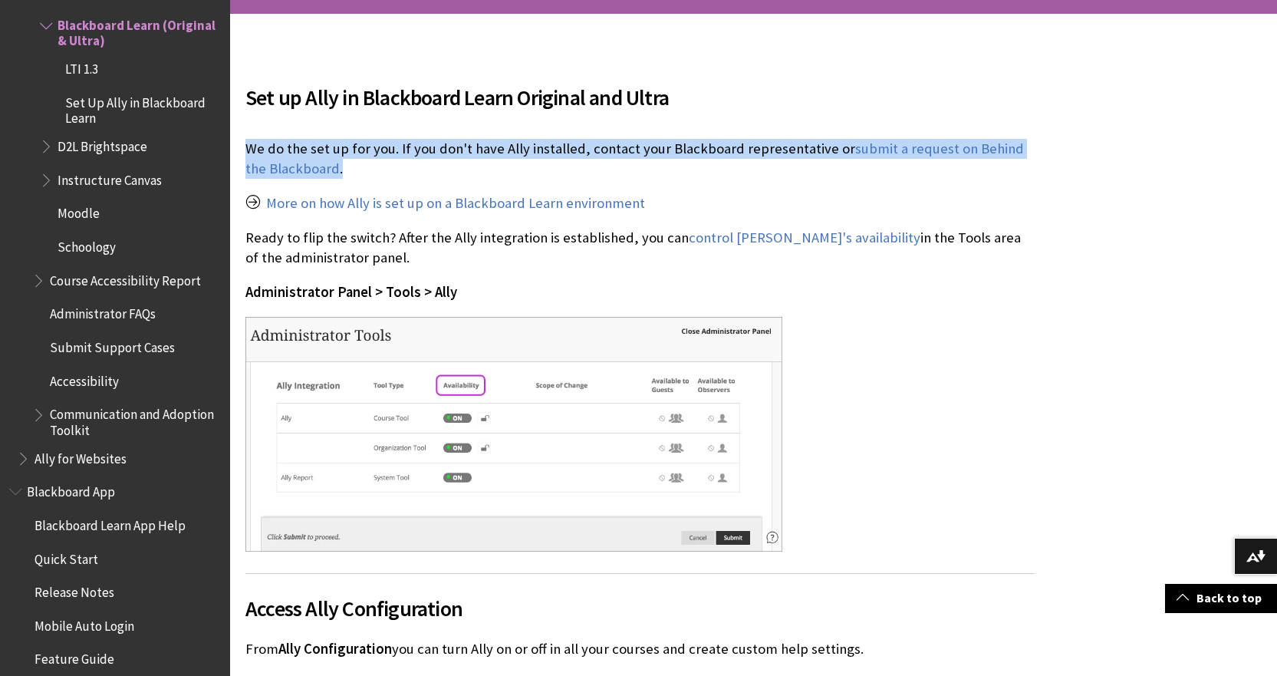
click at [634, 145] on p "We do the set up for you. If you don't have Ally installed, contact your Blackb…" at bounding box center [639, 159] width 789 height 40
click at [657, 145] on p "We do the set up for you. If you don't have Ally installed, contact your Blackb…" at bounding box center [639, 159] width 789 height 40
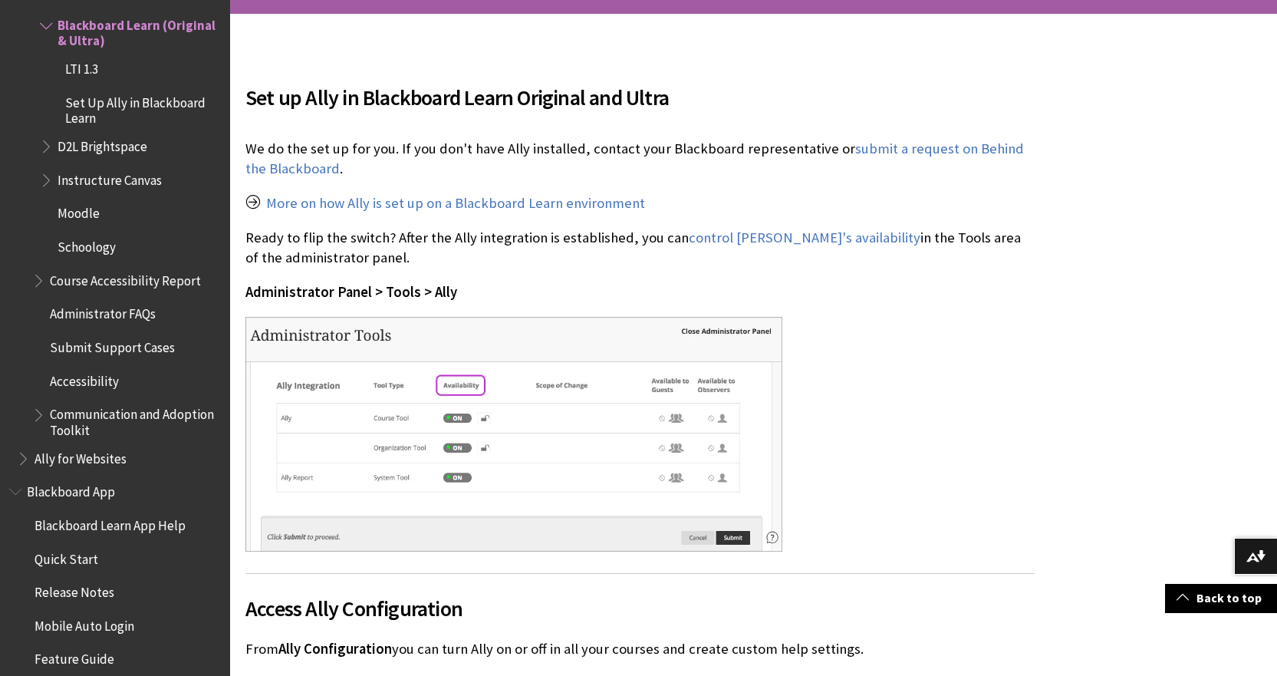
click at [470, 242] on p "Ready to flip the switch? After the Ally integration is established, you can co…" at bounding box center [639, 248] width 789 height 40
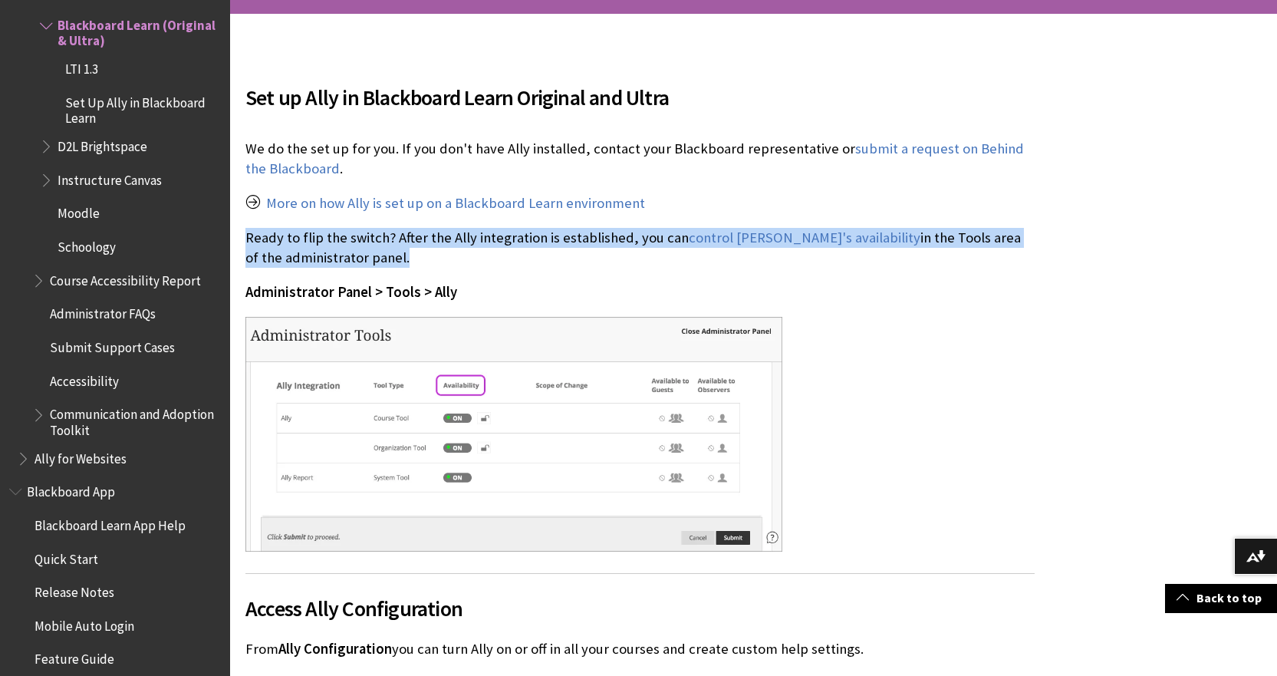
click at [470, 242] on p "Ready to flip the switch? After the Ally integration is established, you can co…" at bounding box center [639, 248] width 789 height 40
click at [495, 240] on p "Ready to flip the switch? After the Ally integration is established, you can co…" at bounding box center [639, 248] width 789 height 40
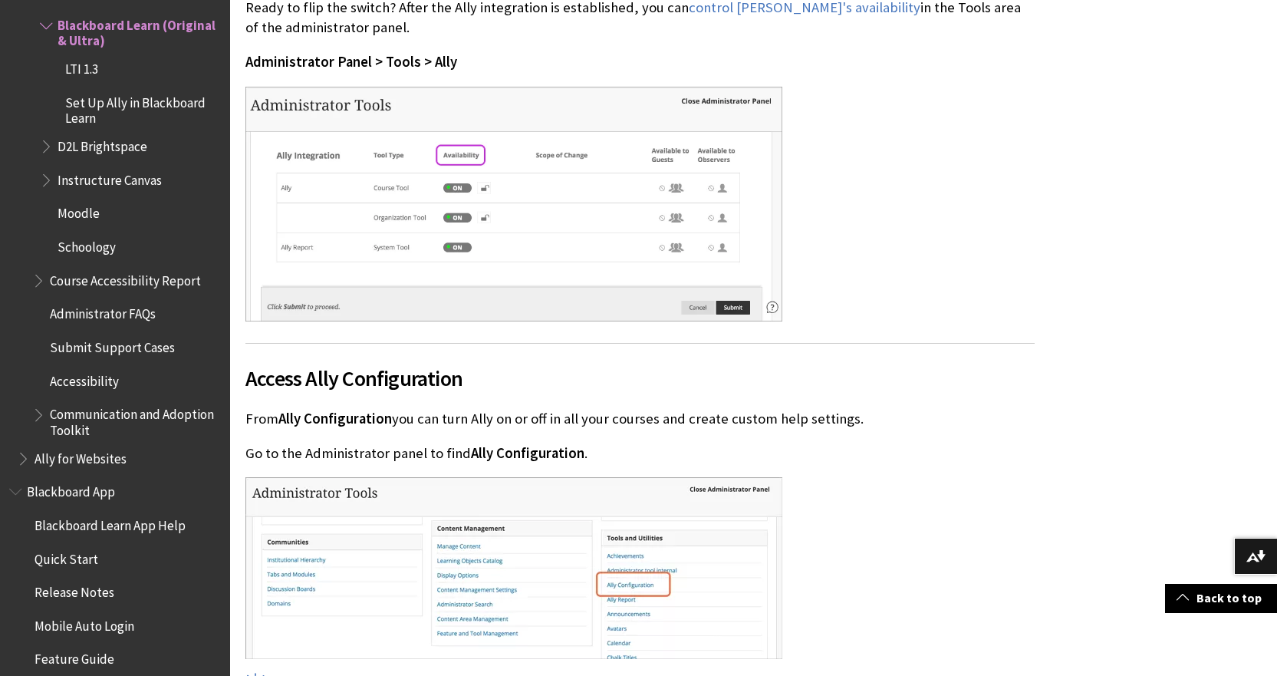
scroll to position [690, 0]
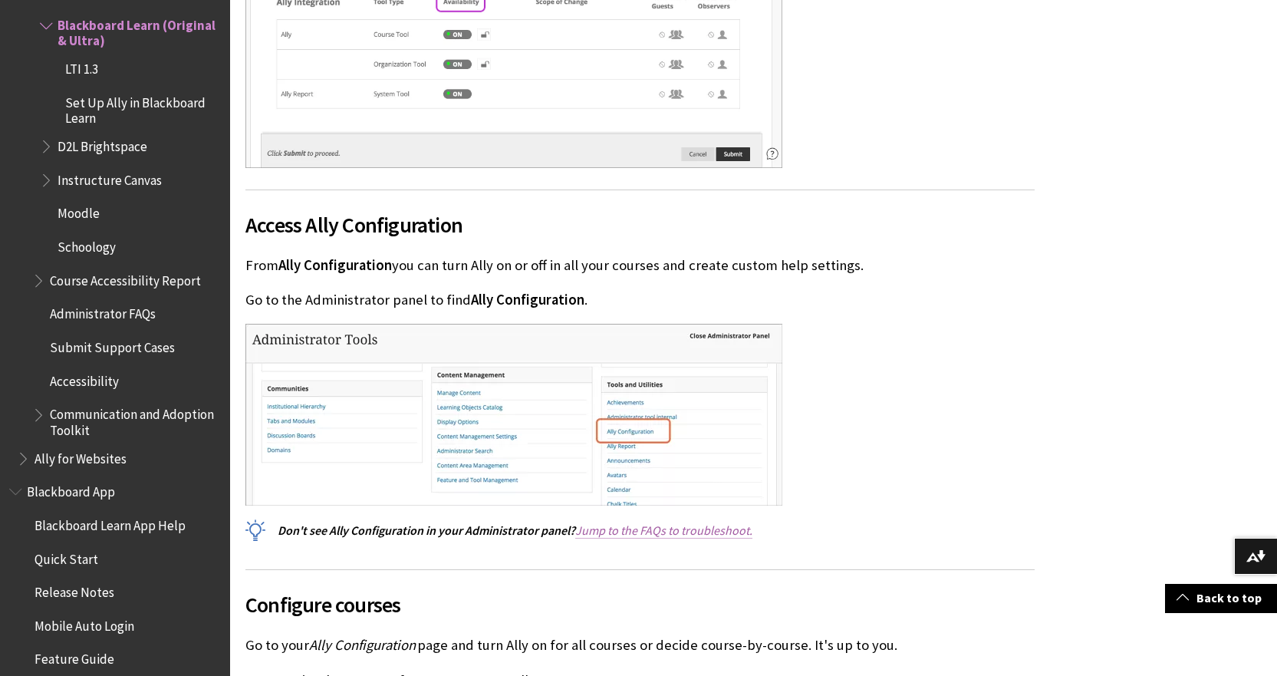
click at [680, 532] on link "Jump to the FAQs to troubleshoot." at bounding box center [663, 530] width 177 height 16
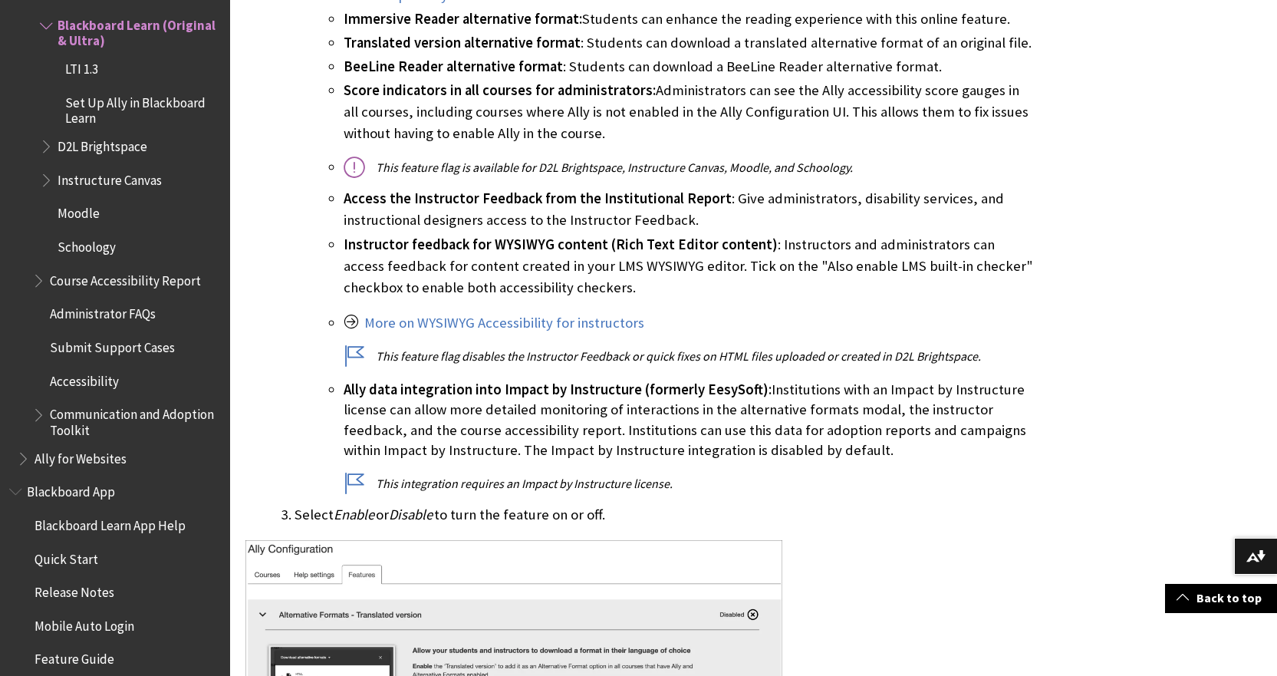
scroll to position [4987, 0]
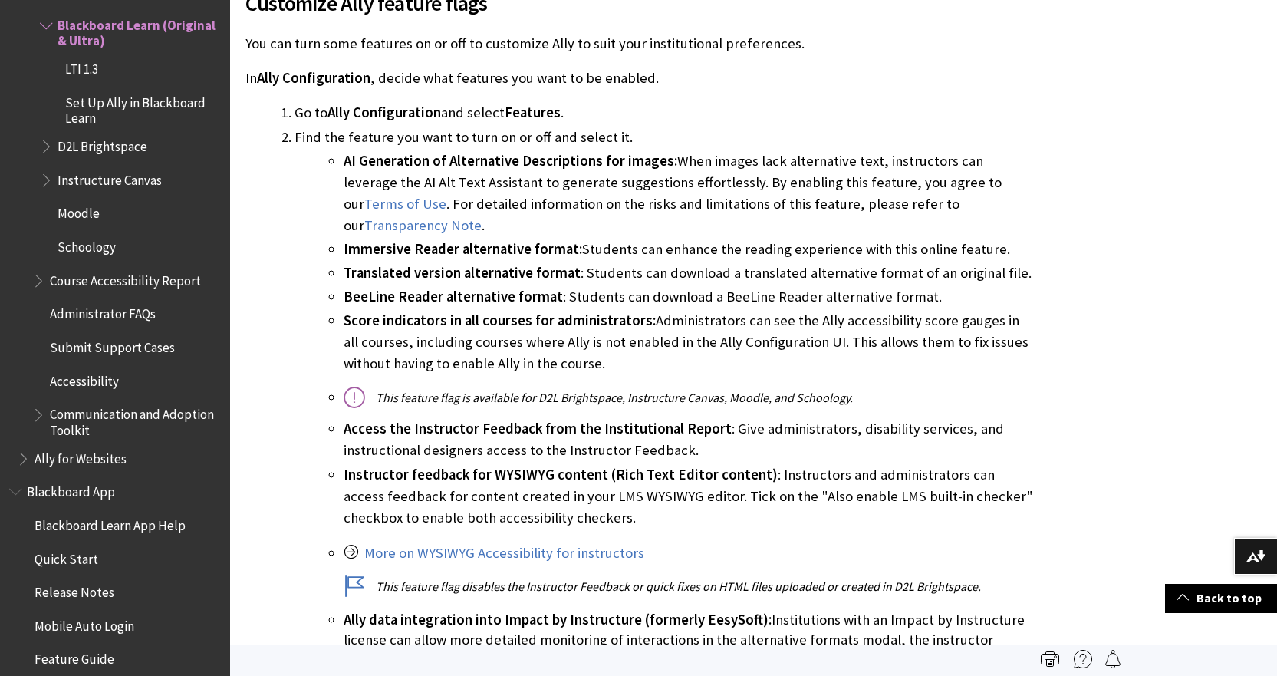
click at [470, 102] on li "Go to Ally Configuration and select Features ." at bounding box center [665, 112] width 740 height 21
click at [471, 102] on li "Go to Ally Configuration and select Features ." at bounding box center [665, 112] width 740 height 21
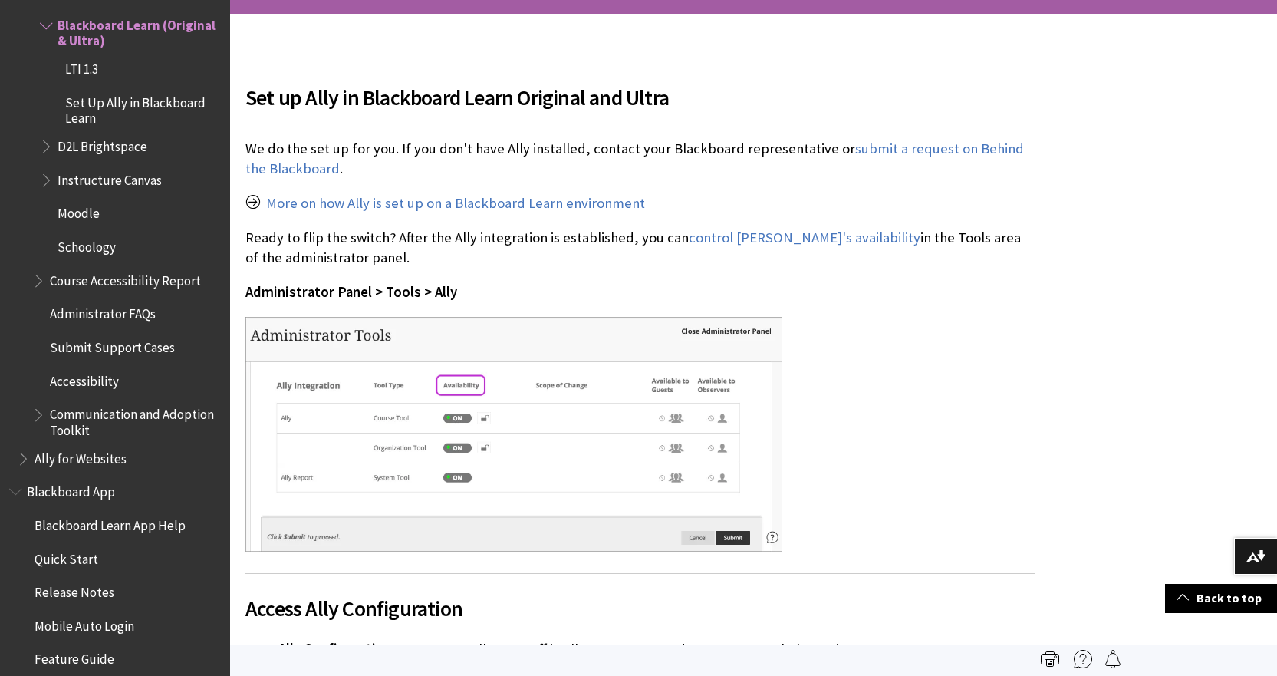
scroll to position [0, 0]
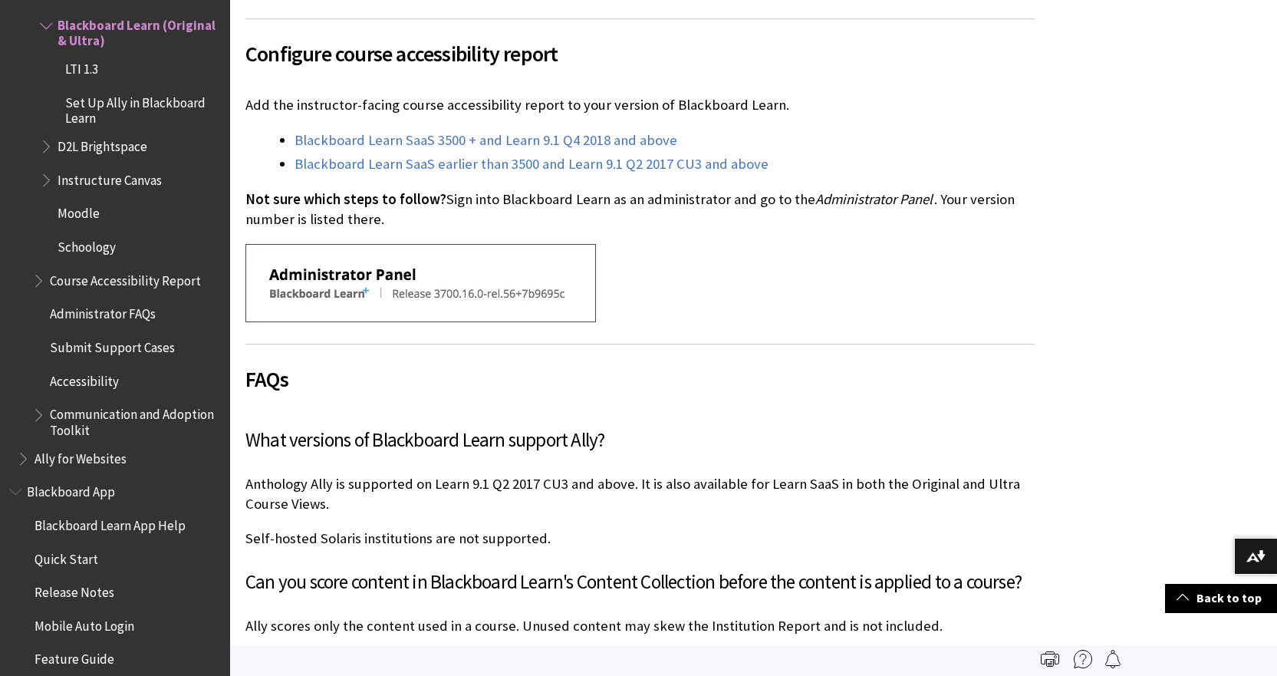
scroll to position [209, 0]
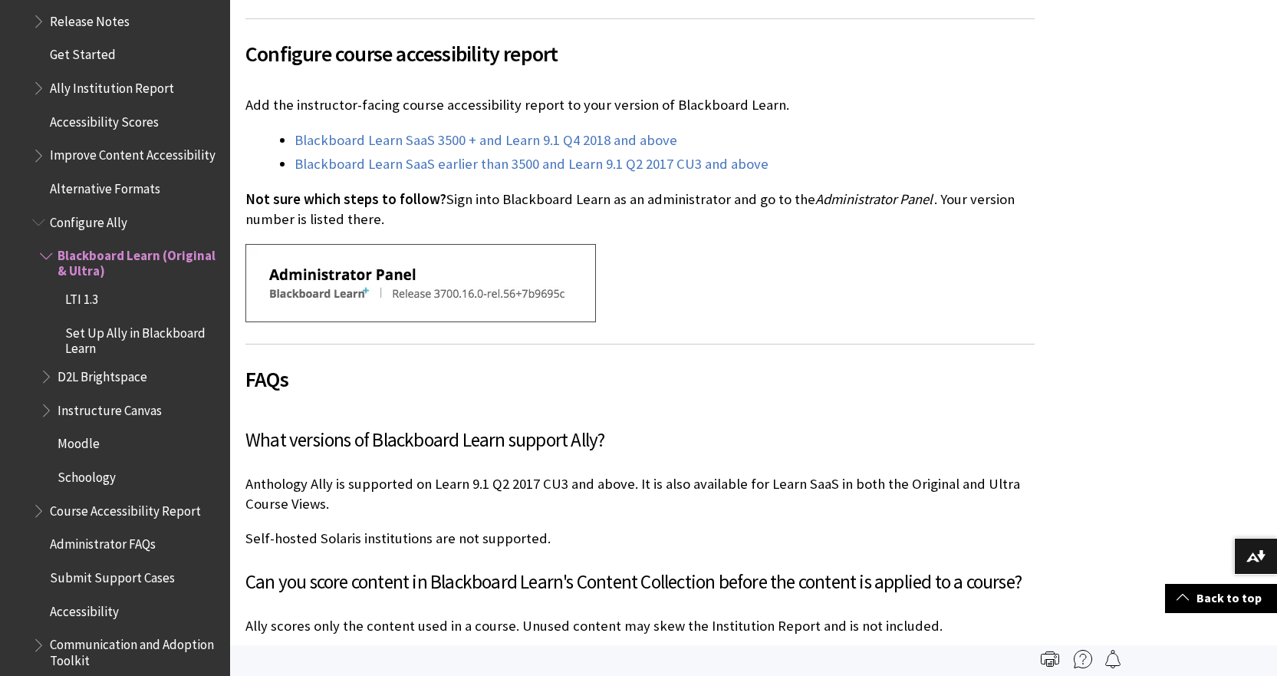
click at [128, 343] on span "Set Up Ally in Blackboard Learn" at bounding box center [142, 338] width 154 height 36
click at [110, 308] on span "LTI 1.3" at bounding box center [134, 300] width 173 height 26
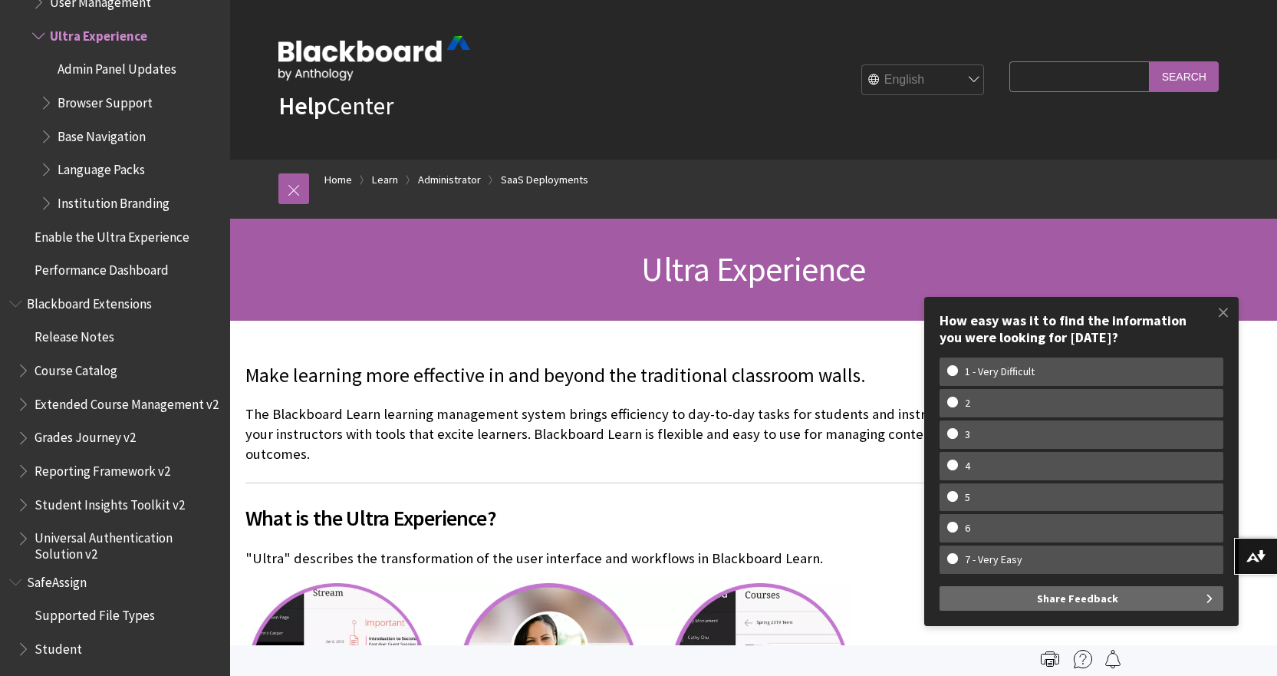
click at [356, 372] on p "Make learning more effective in and beyond the traditional classroom walls." at bounding box center [639, 376] width 789 height 28
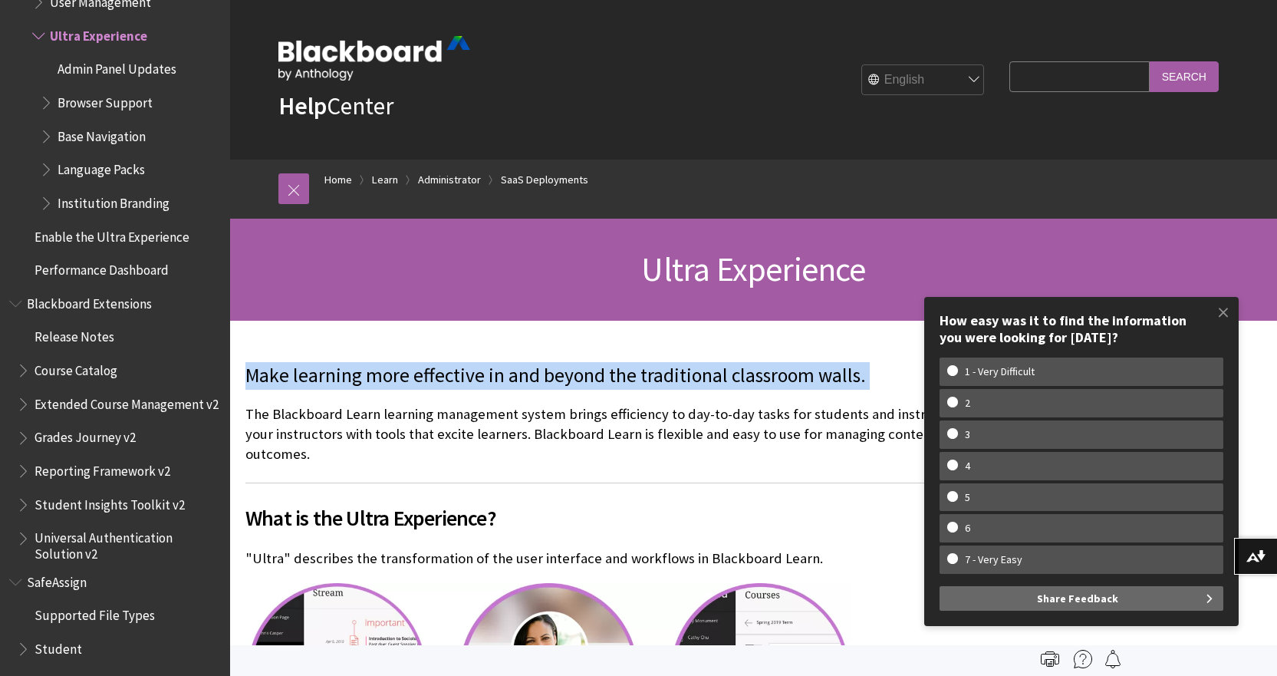
drag, startPoint x: 356, startPoint y: 372, endPoint x: 348, endPoint y: 376, distance: 8.6
click at [354, 372] on p "Make learning more effective in and beyond the traditional classroom walls." at bounding box center [639, 376] width 789 height 28
click at [337, 380] on p "Make learning more effective in and beyond the traditional classroom walls." at bounding box center [639, 376] width 789 height 28
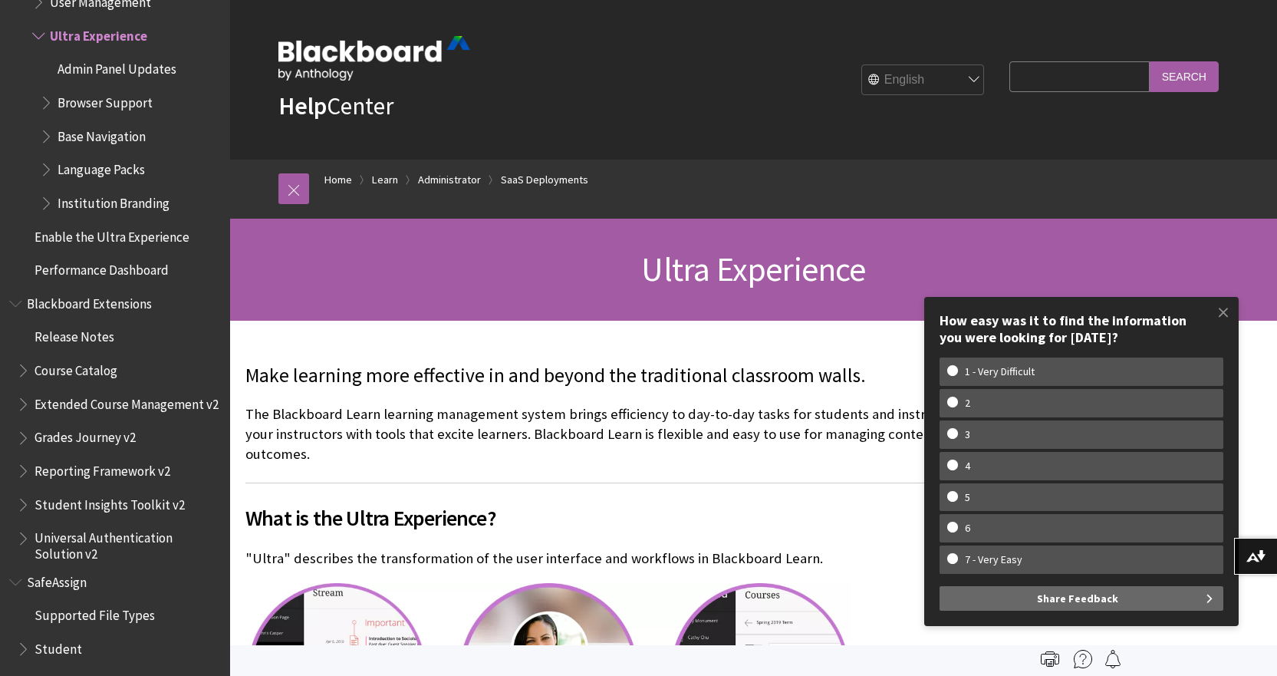
click at [339, 388] on p "Make learning more effective in and beyond the traditional classroom walls." at bounding box center [639, 376] width 789 height 28
click at [338, 388] on p "Make learning more effective in and beyond the traditional classroom walls." at bounding box center [639, 376] width 789 height 28
drag, startPoint x: 338, startPoint y: 388, endPoint x: 330, endPoint y: 384, distance: 8.9
click at [337, 388] on p "Make learning more effective in and beyond the traditional classroom walls." at bounding box center [639, 376] width 789 height 28
click at [336, 384] on p "Make learning more effective in and beyond the traditional classroom walls." at bounding box center [639, 376] width 789 height 28
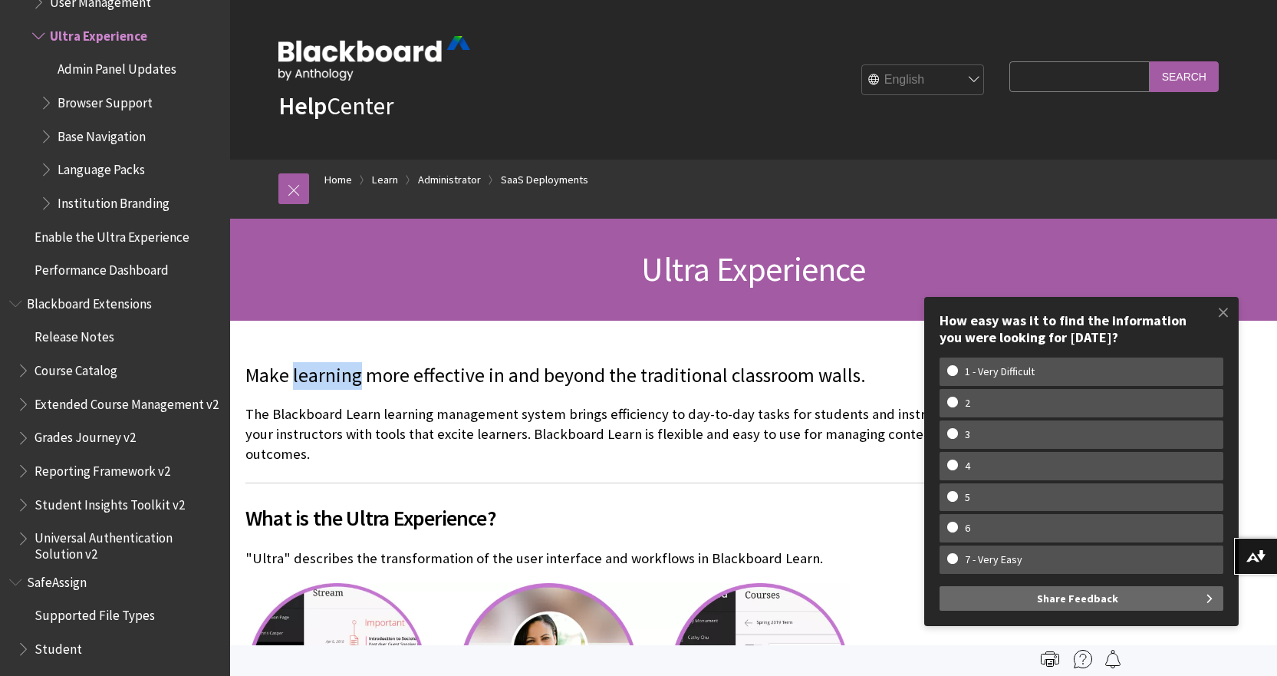
click at [336, 387] on p "Make learning more effective in and beyond the traditional classroom walls." at bounding box center [639, 376] width 789 height 28
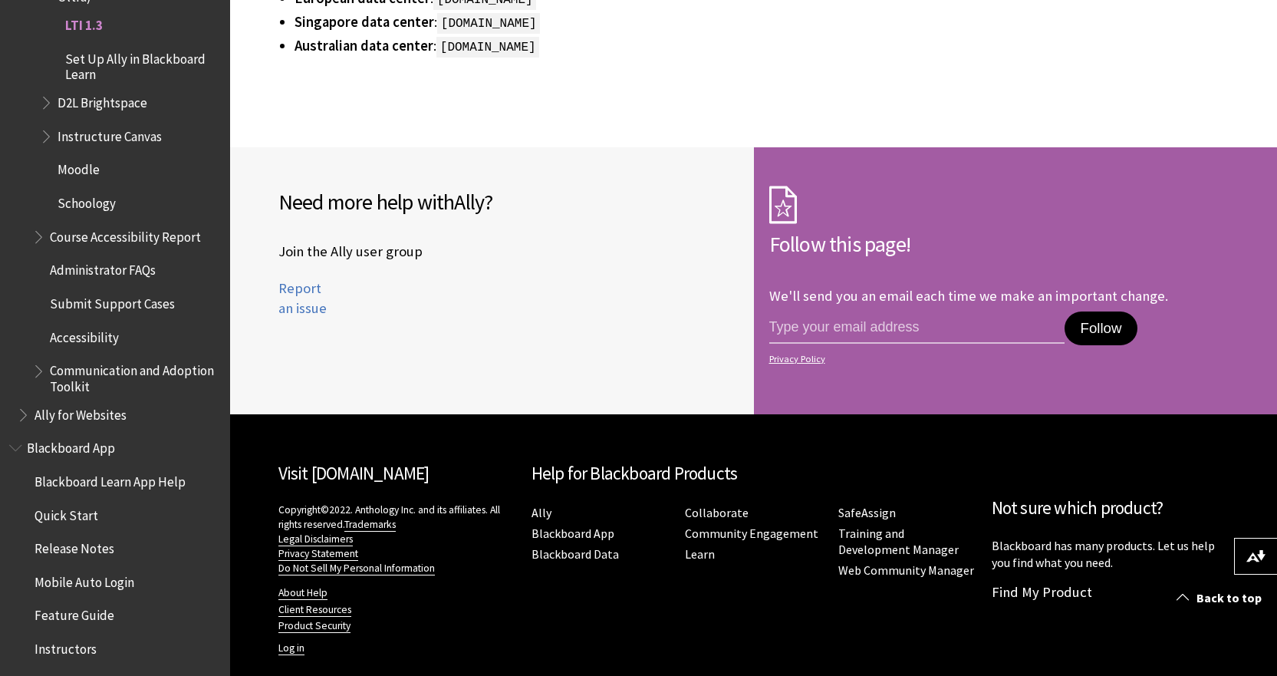
scroll to position [253, 0]
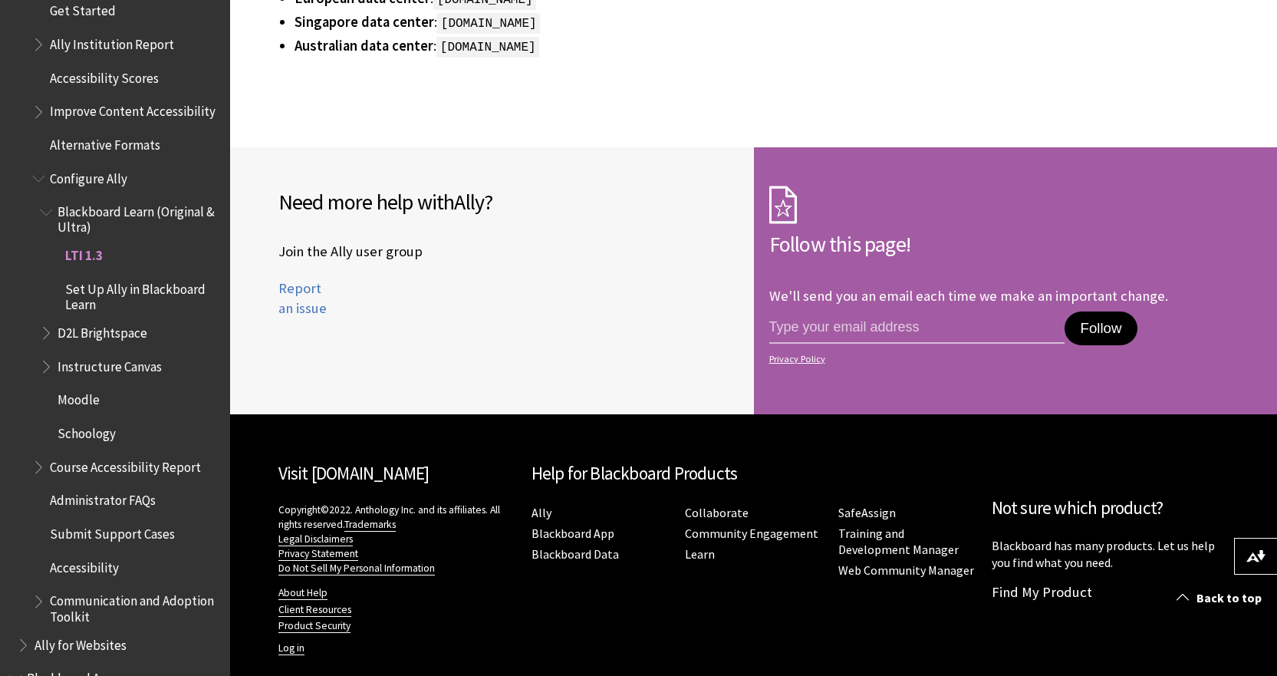
click at [119, 309] on span "Set Up Ally in Blackboard Learn" at bounding box center [142, 294] width 154 height 36
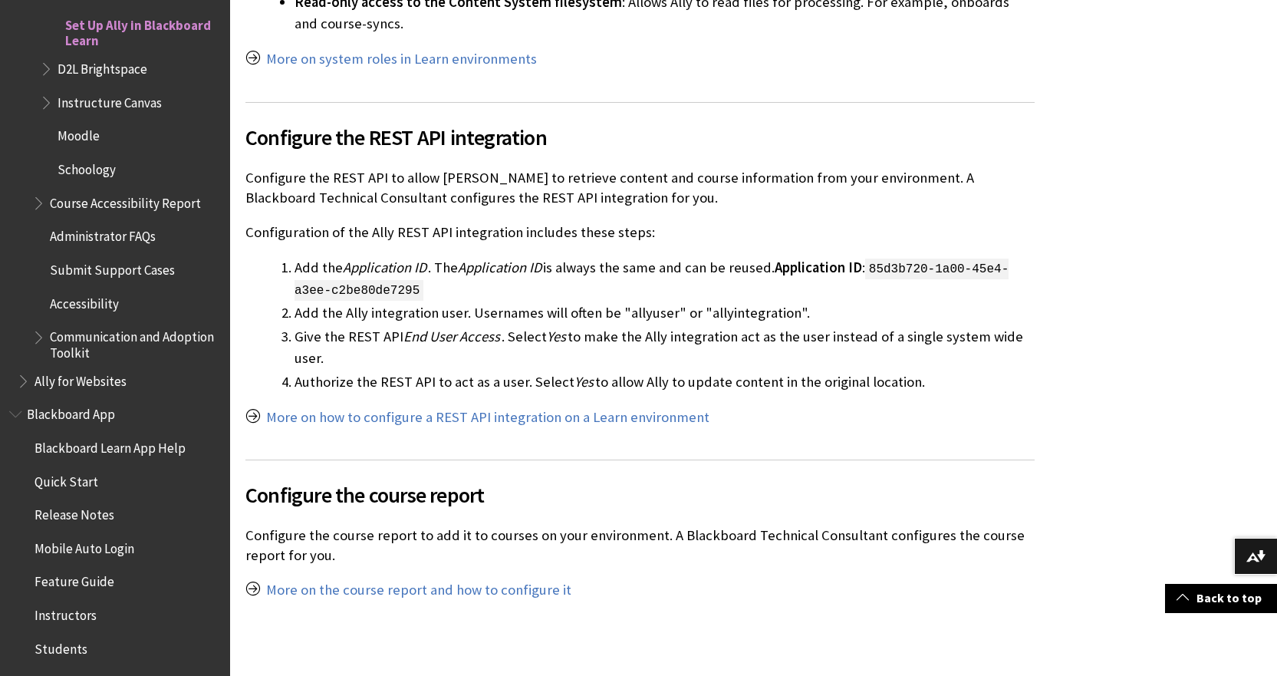
scroll to position [2301, 0]
